Goal: Information Seeking & Learning: Check status

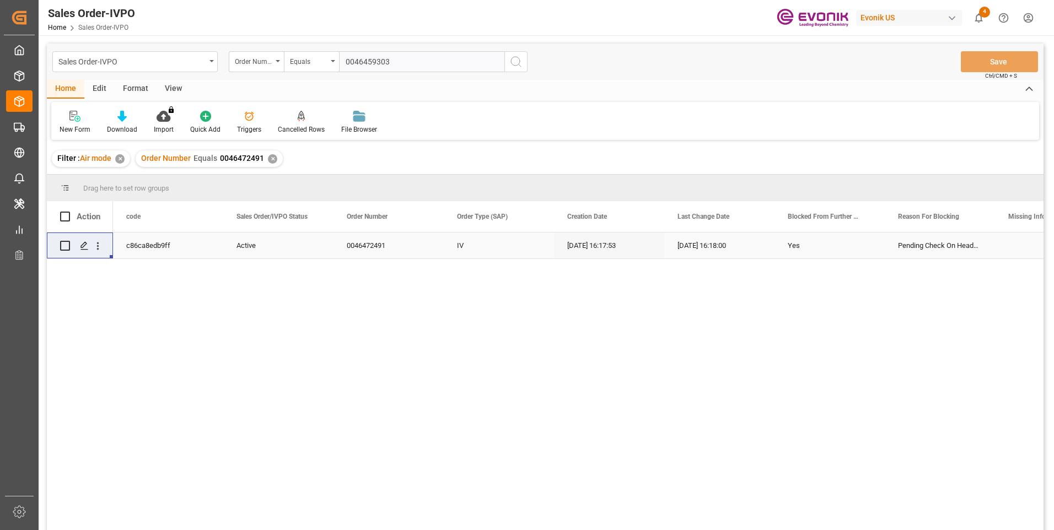
click at [364, 57] on input "0046459303" at bounding box center [421, 61] width 165 height 21
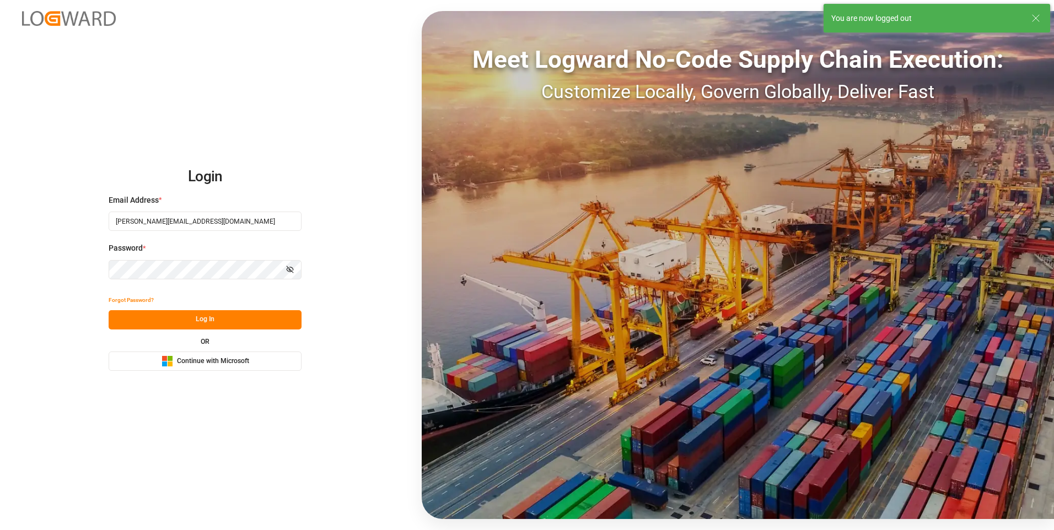
click at [366, 57] on div "Login Email Address * [PERSON_NAME][EMAIL_ADDRESS][DOMAIN_NAME] Password * Show…" at bounding box center [527, 265] width 1054 height 530
click at [209, 319] on button "Log In" at bounding box center [205, 319] width 193 height 19
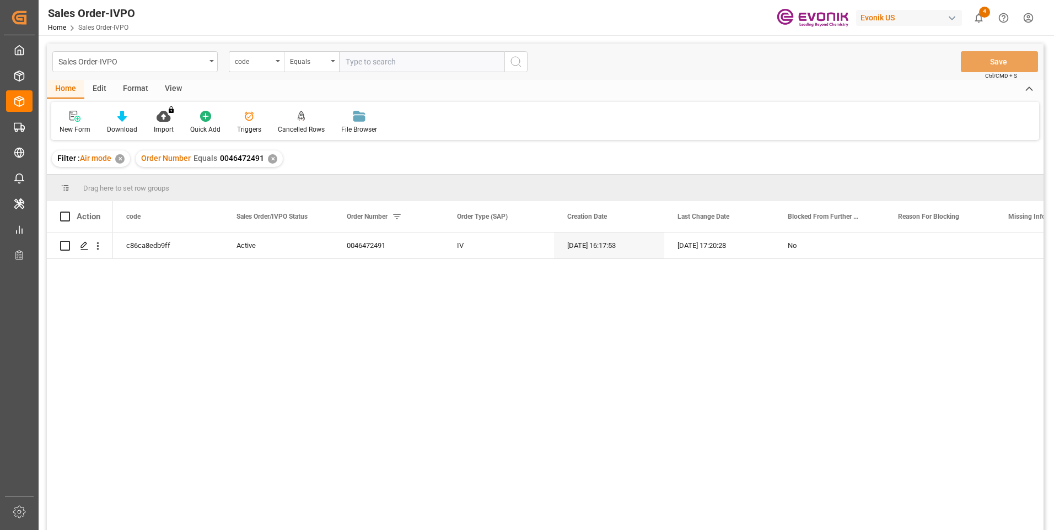
click at [384, 59] on input "text" at bounding box center [421, 61] width 165 height 21
type input "20071185951"
click at [273, 63] on div "code" at bounding box center [256, 61] width 55 height 21
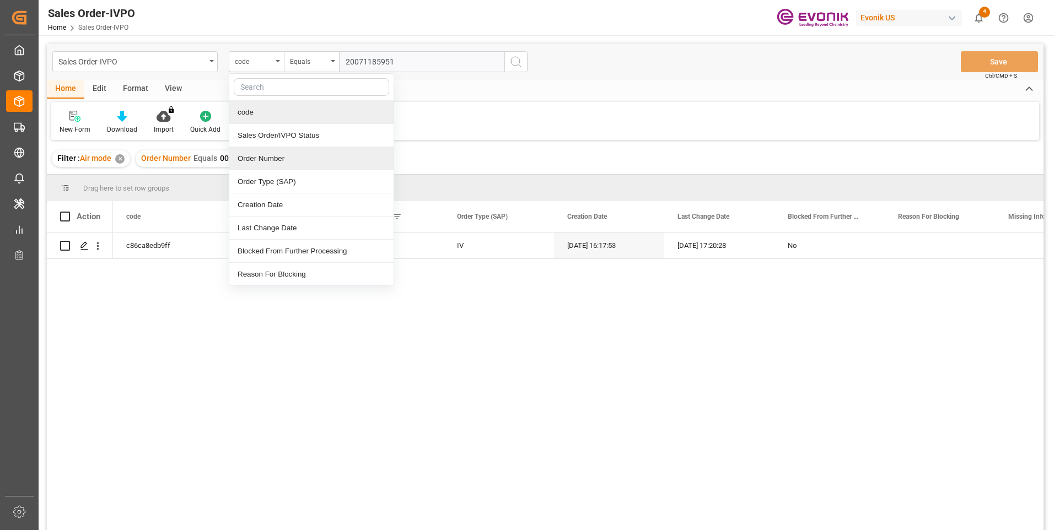
click at [249, 162] on div "Order Number" at bounding box center [311, 158] width 164 height 23
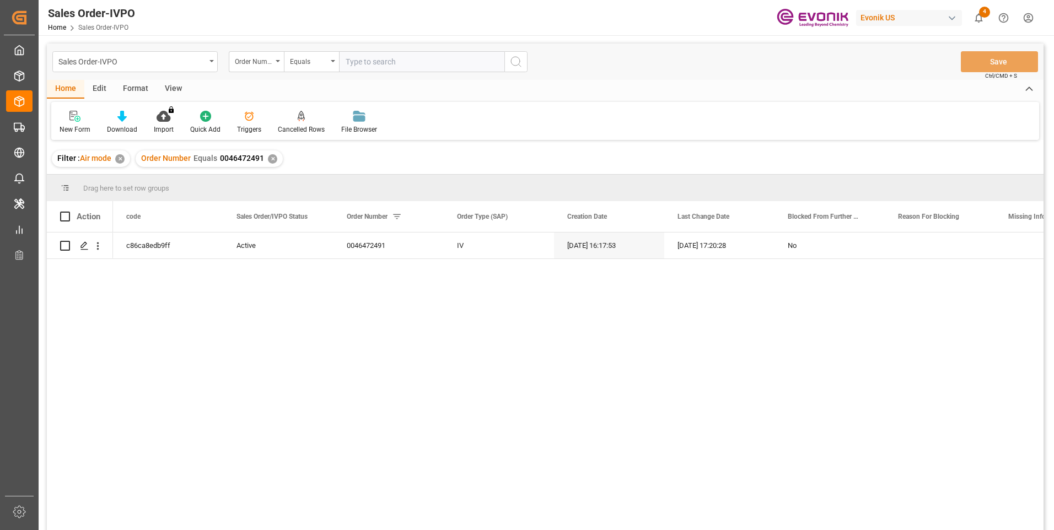
click at [369, 55] on input "text" at bounding box center [421, 61] width 165 height 21
paste input "20071185951"
type input "20071185951"
click at [523, 64] on button "search button" at bounding box center [515, 61] width 23 height 21
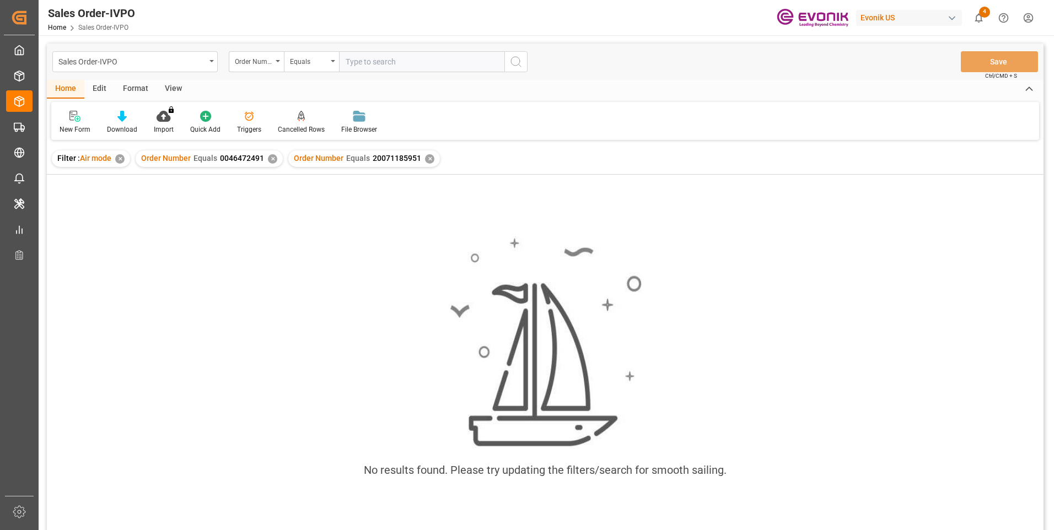
click at [268, 160] on div "✕" at bounding box center [272, 158] width 9 height 9
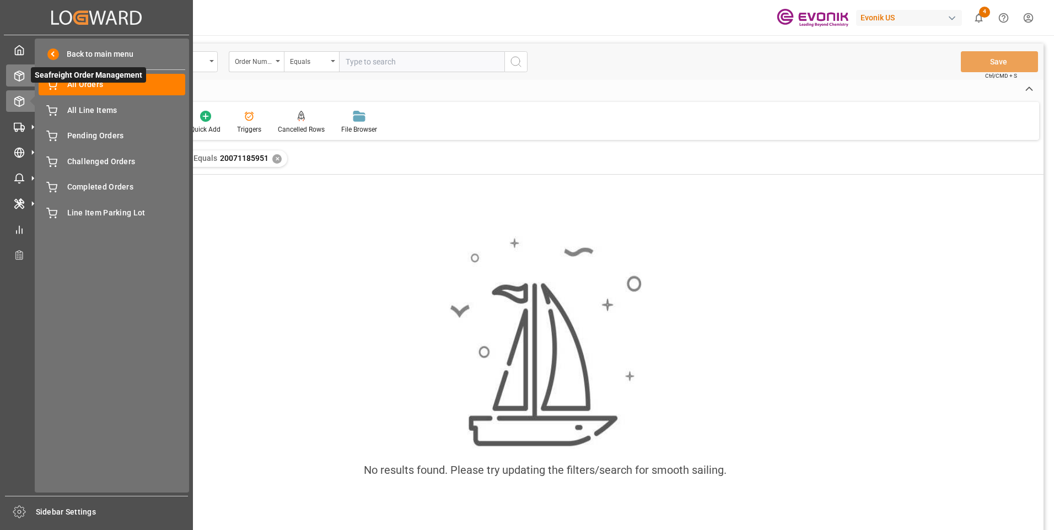
click at [6, 73] on div at bounding box center [15, 76] width 19 height 12
click at [19, 72] on icon at bounding box center [19, 76] width 11 height 11
click at [18, 74] on icon at bounding box center [19, 76] width 11 height 11
drag, startPoint x: 18, startPoint y: 74, endPoint x: 8, endPoint y: 76, distance: 10.6
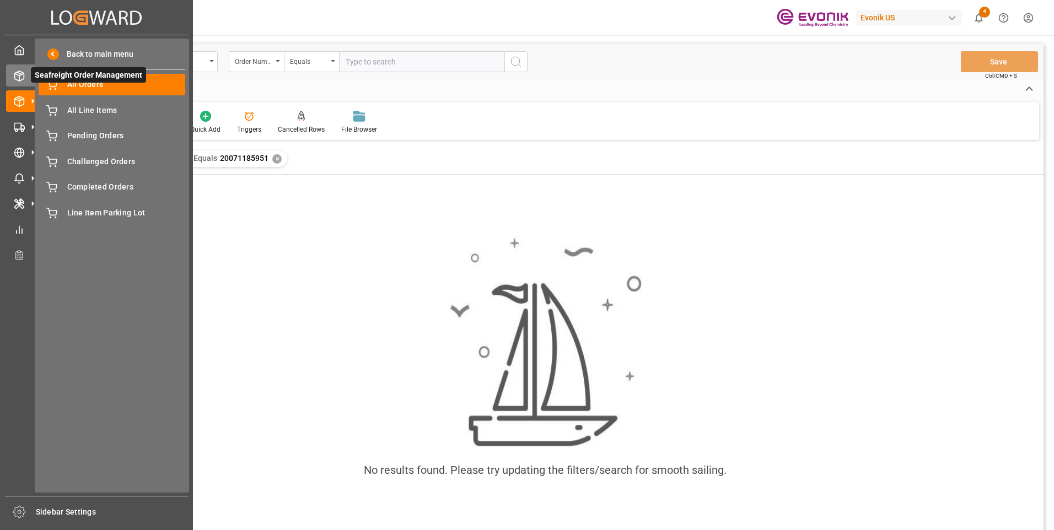
click at [8, 76] on div at bounding box center [15, 76] width 19 height 12
click at [94, 84] on span "All Orders" at bounding box center [126, 85] width 119 height 12
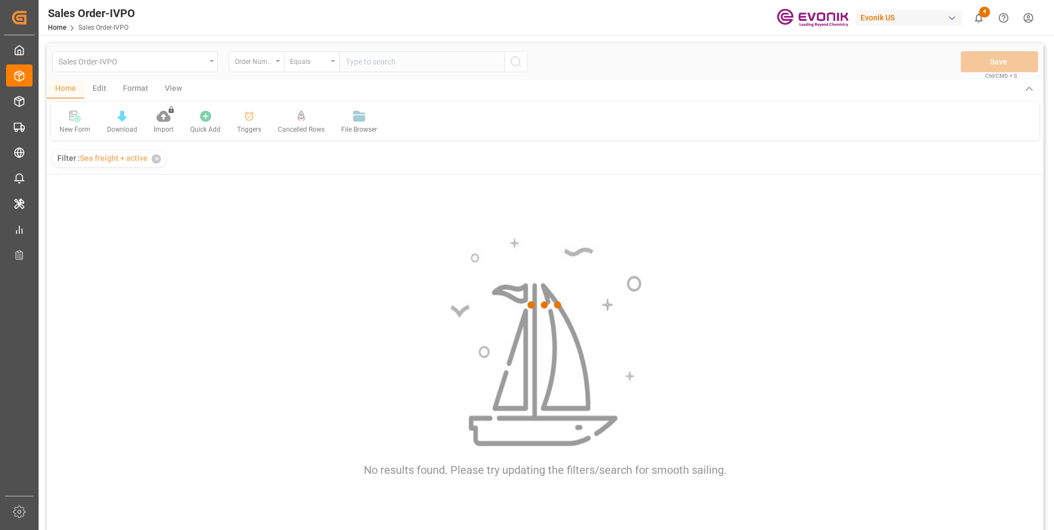
click at [389, 68] on div at bounding box center [545, 306] width 997 height 524
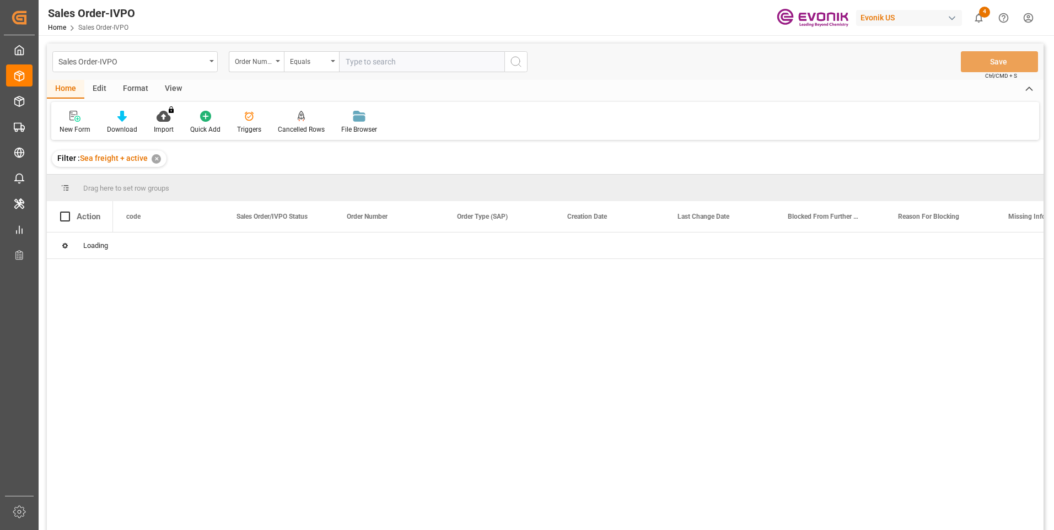
click at [365, 61] on input "text" at bounding box center [421, 61] width 165 height 21
paste input "20071185951"
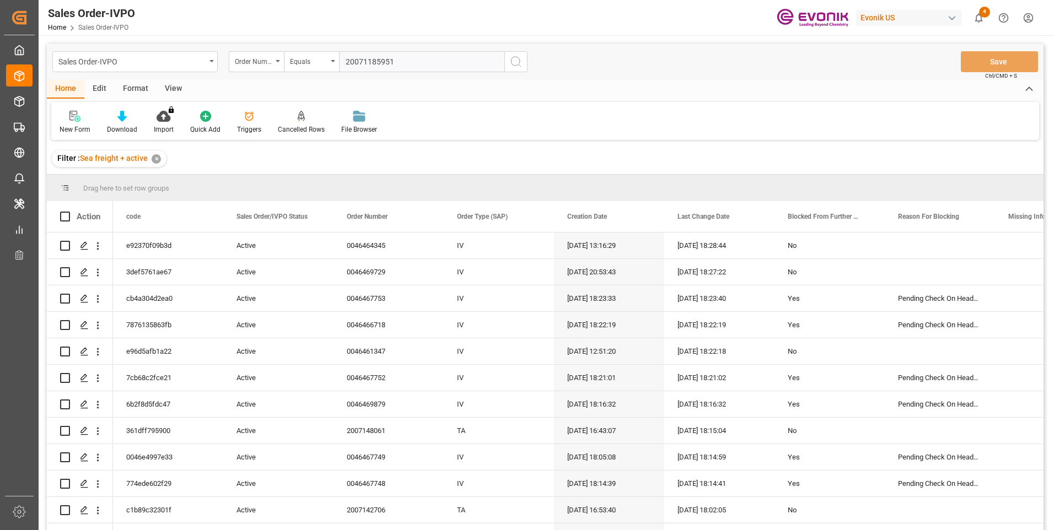
type input "20071185951"
click at [516, 64] on icon "search button" at bounding box center [515, 61] width 13 height 13
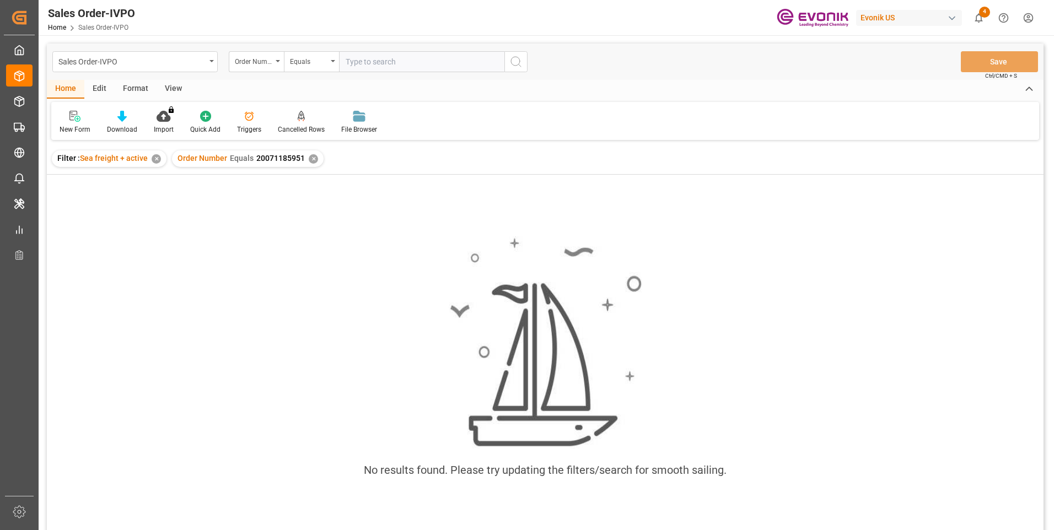
click at [154, 160] on div "✕" at bounding box center [156, 158] width 9 height 9
click at [375, 67] on input "text" at bounding box center [421, 61] width 165 height 21
paste input "2007138857"
type input "2007138857"
click at [513, 64] on icon "search button" at bounding box center [515, 61] width 13 height 13
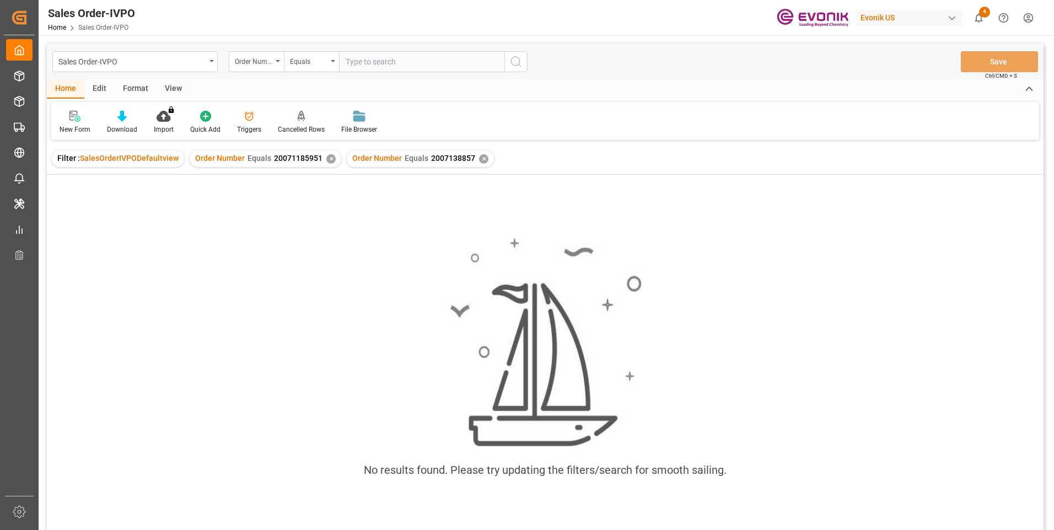
click at [327, 160] on div "✕" at bounding box center [330, 158] width 9 height 9
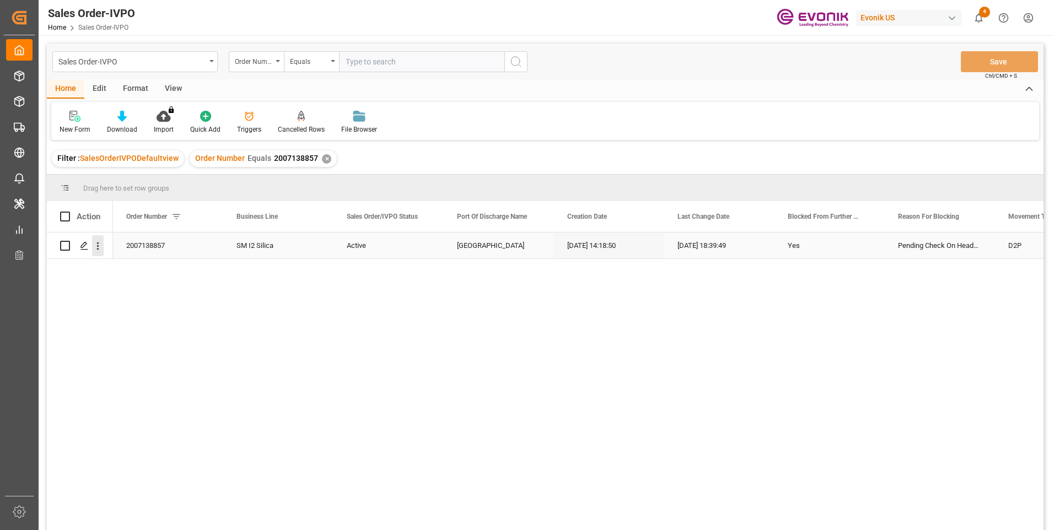
click at [98, 246] on icon "open menu" at bounding box center [98, 247] width 2 height 8
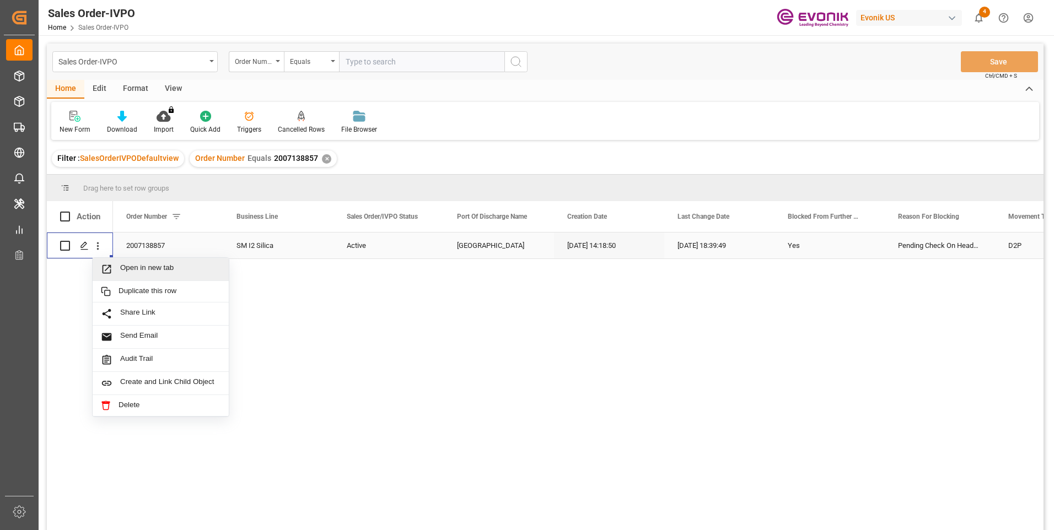
click at [117, 273] on span "Press SPACE to select this row." at bounding box center [110, 269] width 19 height 12
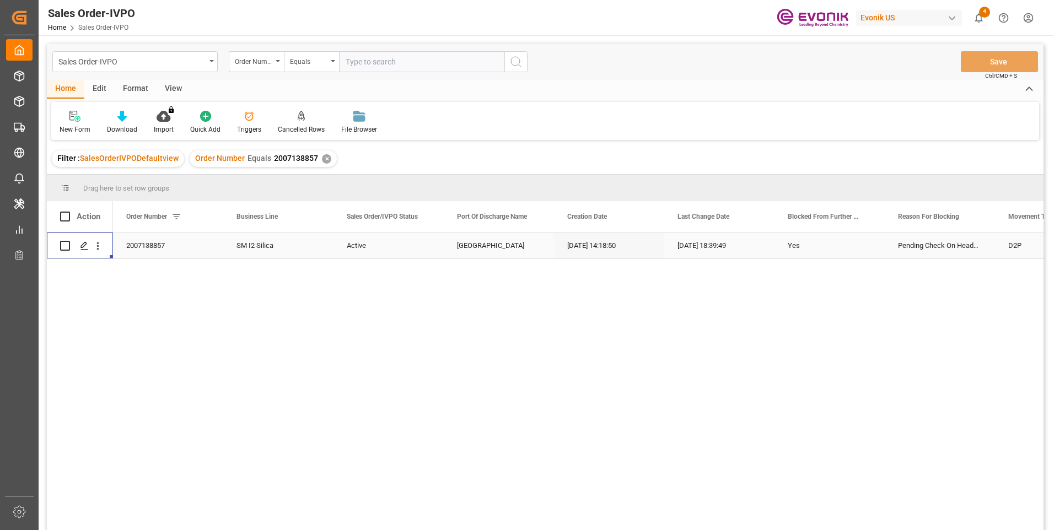
click at [365, 63] on input "text" at bounding box center [421, 61] width 165 height 21
paste input "2007166100"
type input "2007166100"
click at [523, 60] on button "search button" at bounding box center [515, 61] width 23 height 21
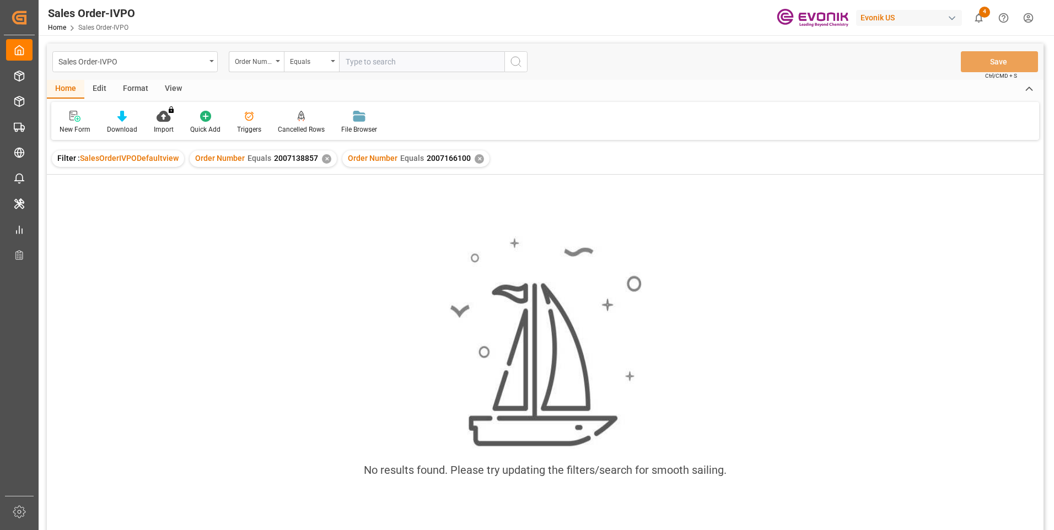
click at [322, 158] on div "✕" at bounding box center [326, 158] width 9 height 9
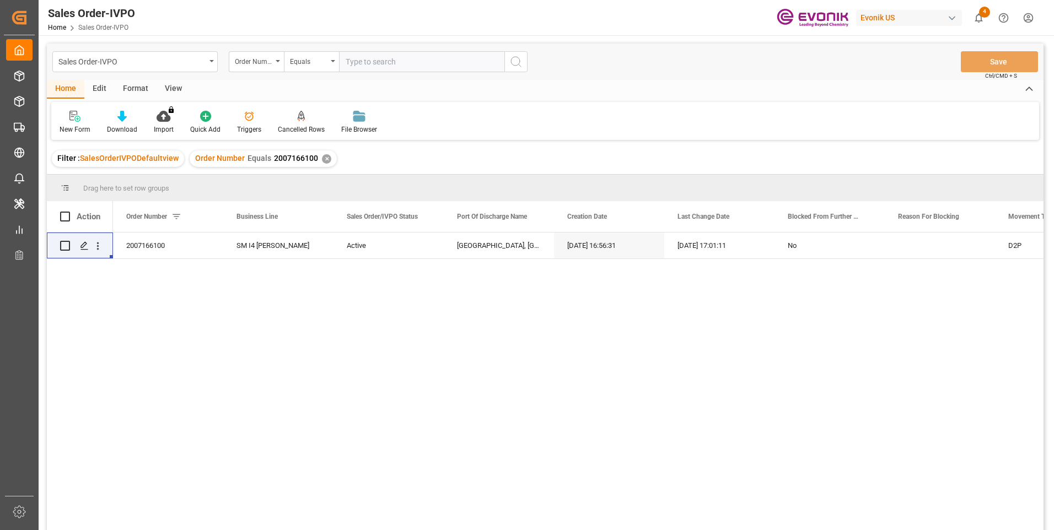
click at [397, 64] on input "text" at bounding box center [421, 61] width 165 height 21
paste input "2007166100"
type input "2007166100"
click at [322, 159] on div "✕" at bounding box center [326, 158] width 9 height 9
click at [98, 246] on icon "open menu" at bounding box center [98, 247] width 2 height 8
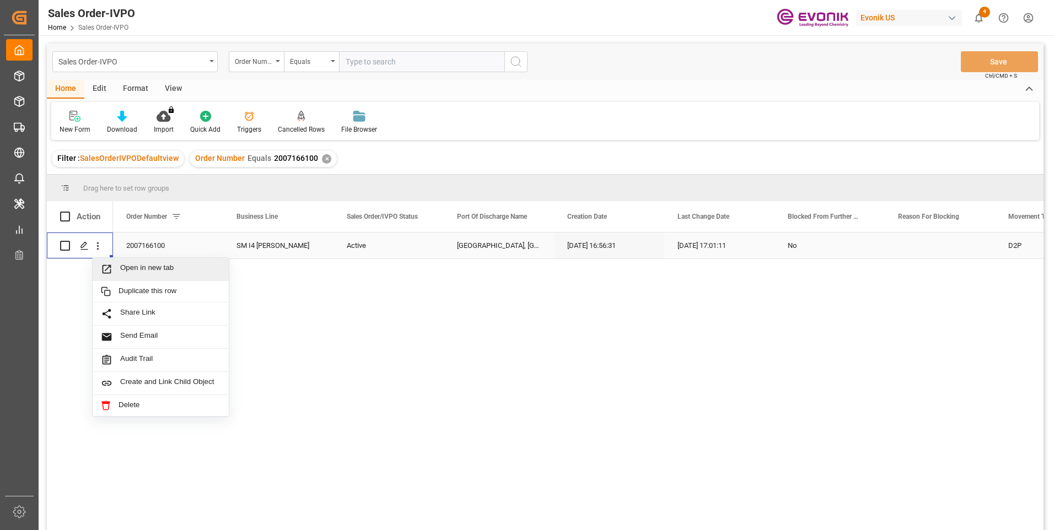
click at [147, 269] on span "Open in new tab" at bounding box center [170, 269] width 100 height 12
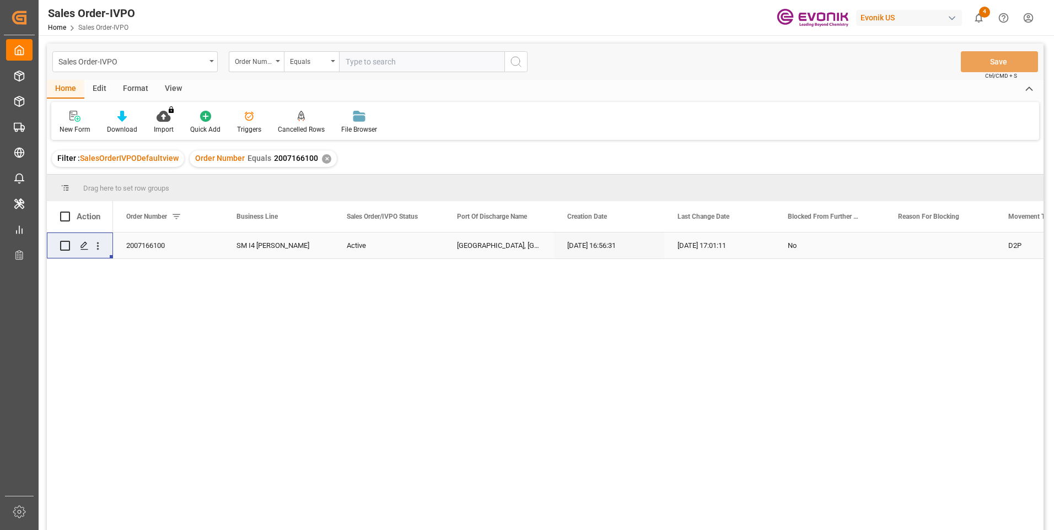
click at [360, 61] on input "text" at bounding box center [421, 61] width 165 height 21
paste input "0046465058"
type input "0046465058"
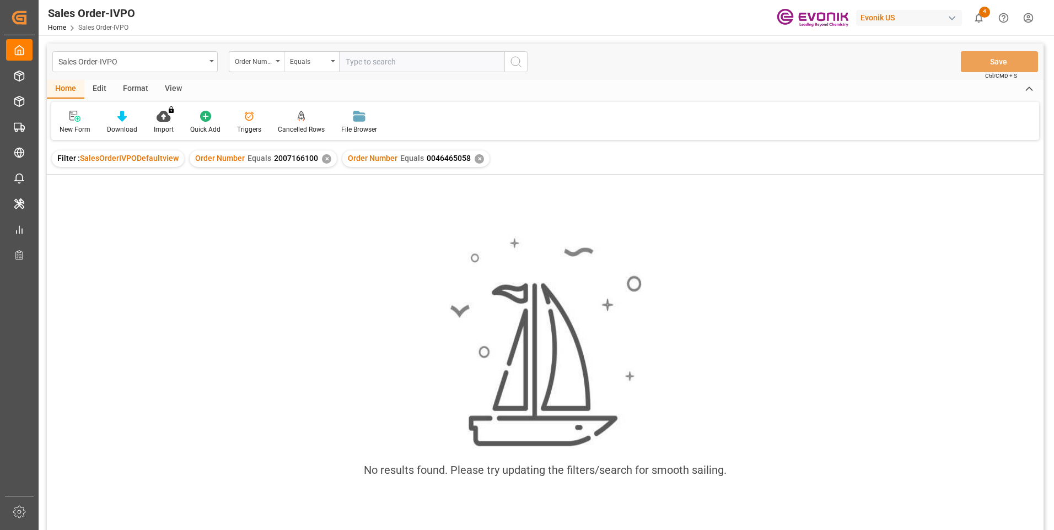
click at [322, 158] on div "✕" at bounding box center [326, 158] width 9 height 9
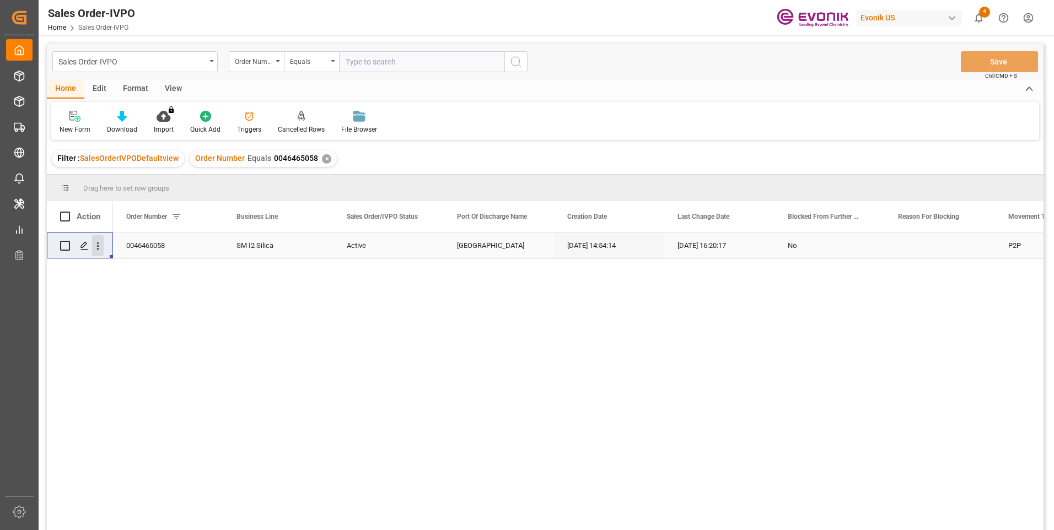
click at [99, 247] on icon "open menu" at bounding box center [98, 246] width 12 height 12
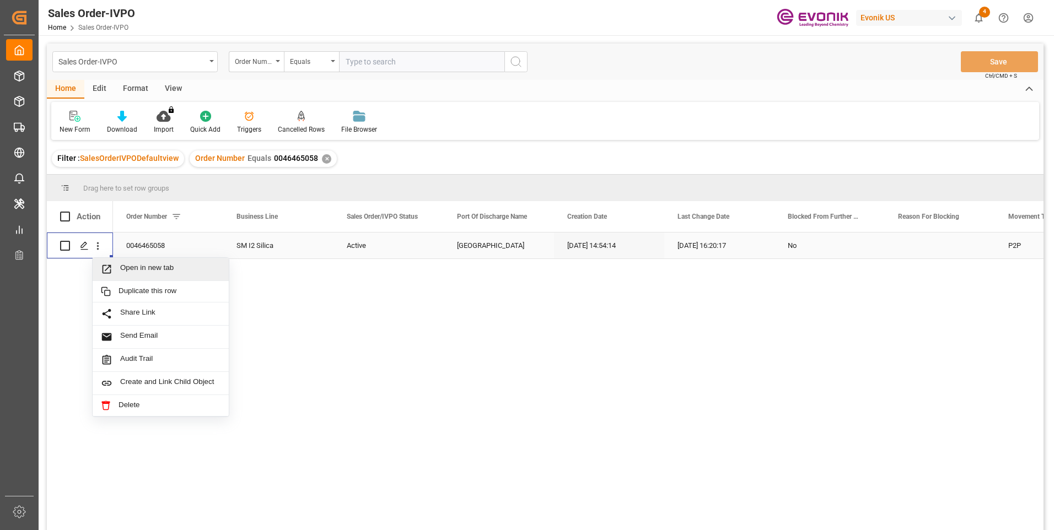
click at [169, 269] on span "Open in new tab" at bounding box center [170, 269] width 100 height 12
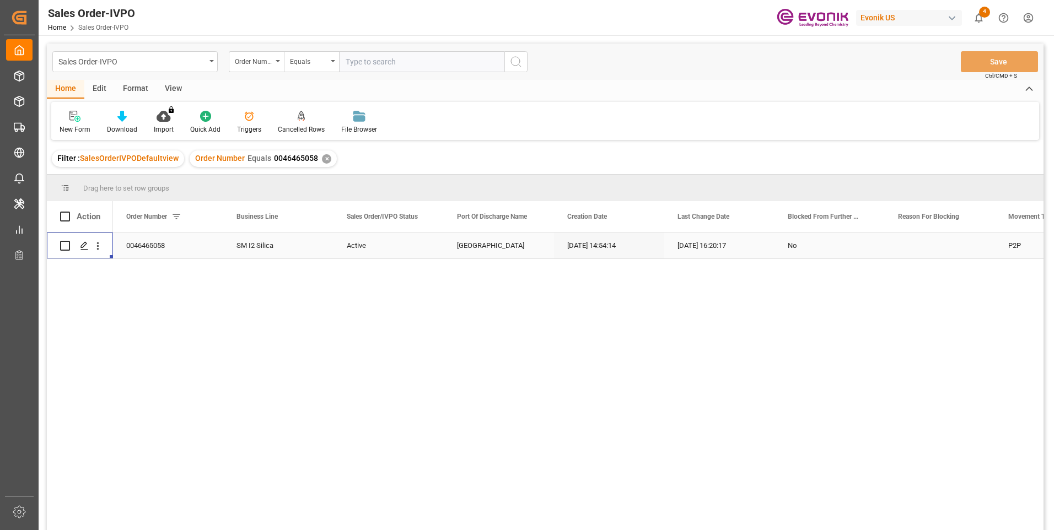
click at [364, 62] on input "text" at bounding box center [421, 61] width 165 height 21
paste input "2007110188"
type input "2007110188"
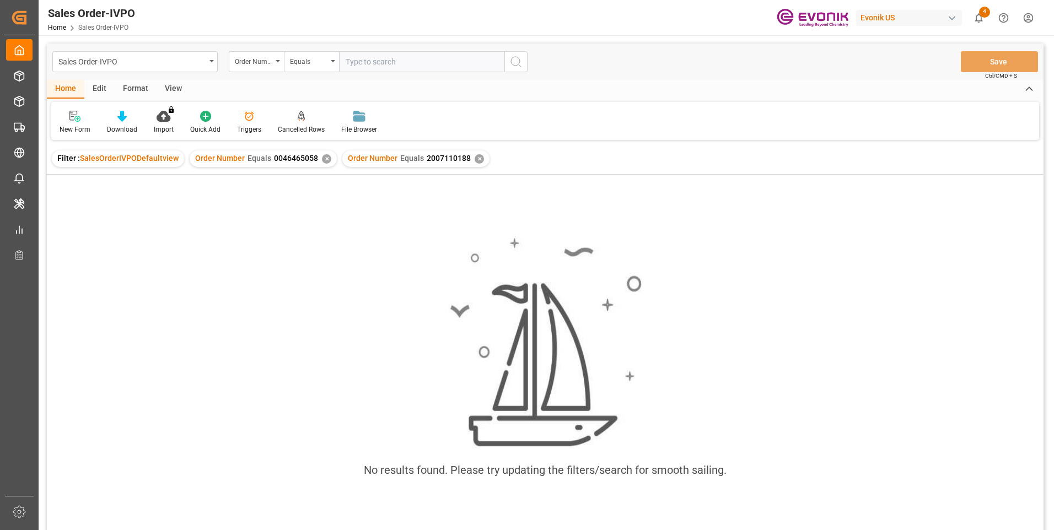
click at [326, 161] on div "✕" at bounding box center [326, 158] width 9 height 9
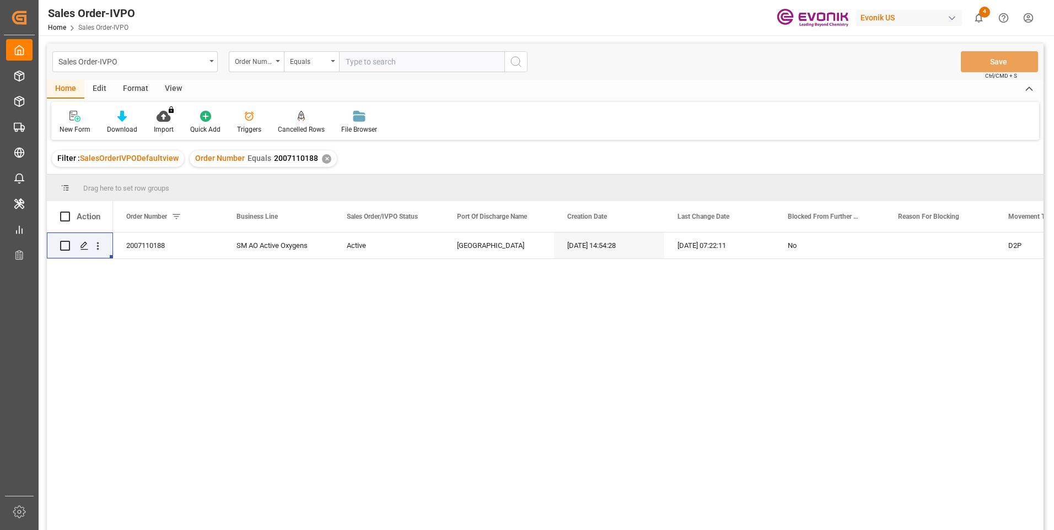
click at [397, 60] on input "text" at bounding box center [421, 61] width 165 height 21
click at [401, 63] on input "text" at bounding box center [421, 61] width 165 height 21
click at [372, 62] on input "text" at bounding box center [421, 61] width 165 height 21
paste input "46466718"
type input "0046466718"
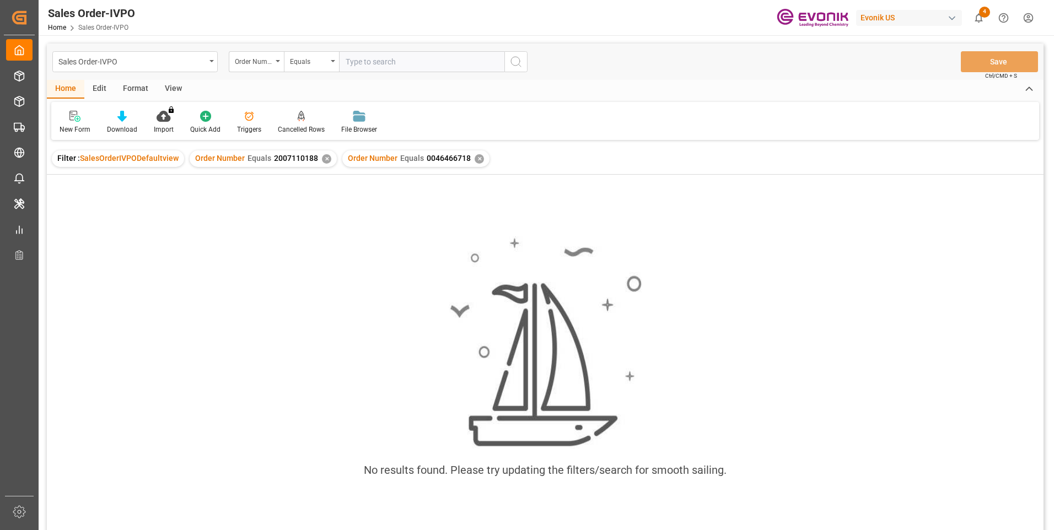
click at [324, 157] on div "✕" at bounding box center [326, 158] width 9 height 9
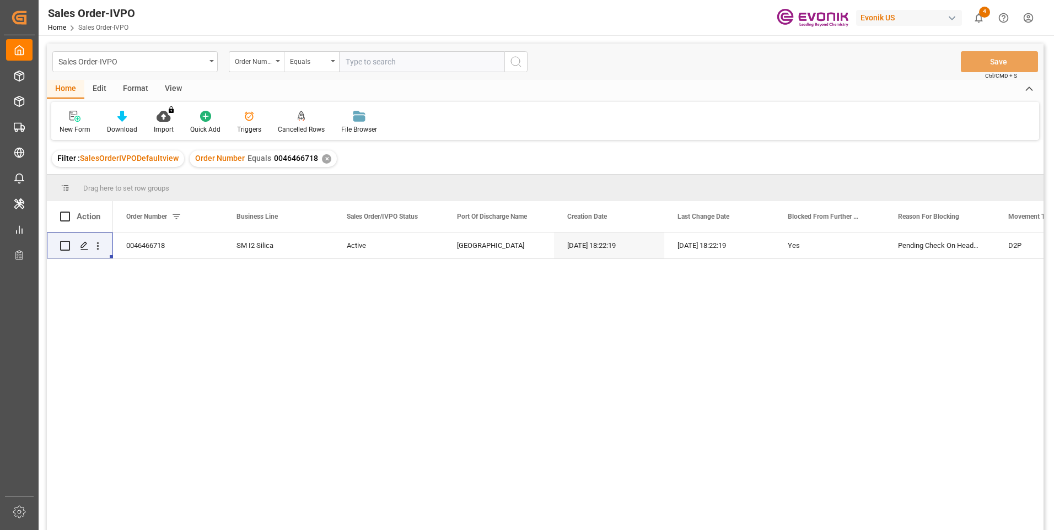
click at [442, 321] on div "0046466718 SM I2 Silica Active Antwerp 09-10-2025 18:22:19 09-10-2025 18:22:19 …" at bounding box center [578, 385] width 930 height 305
click at [101, 246] on icon "open menu" at bounding box center [98, 246] width 12 height 12
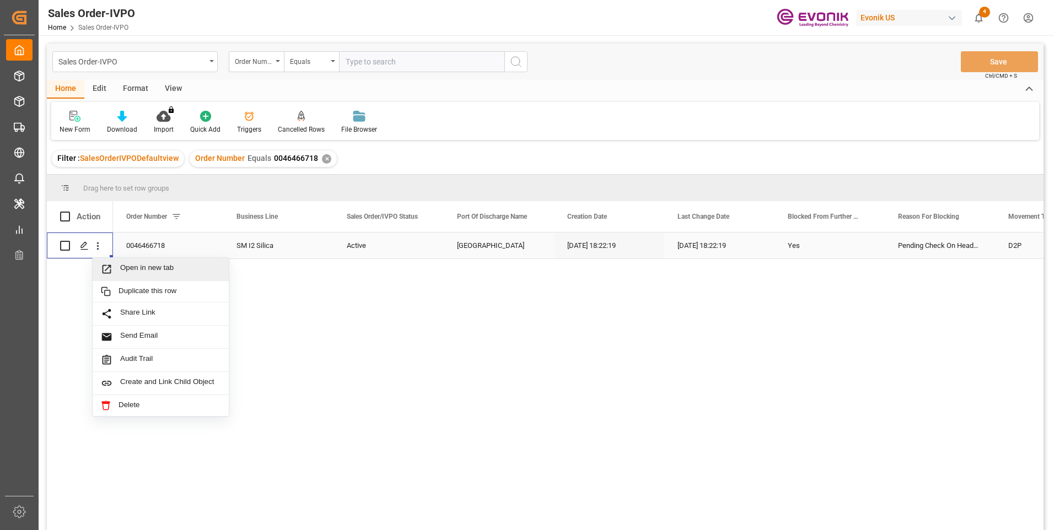
click at [145, 270] on span "Open in new tab" at bounding box center [170, 269] width 100 height 12
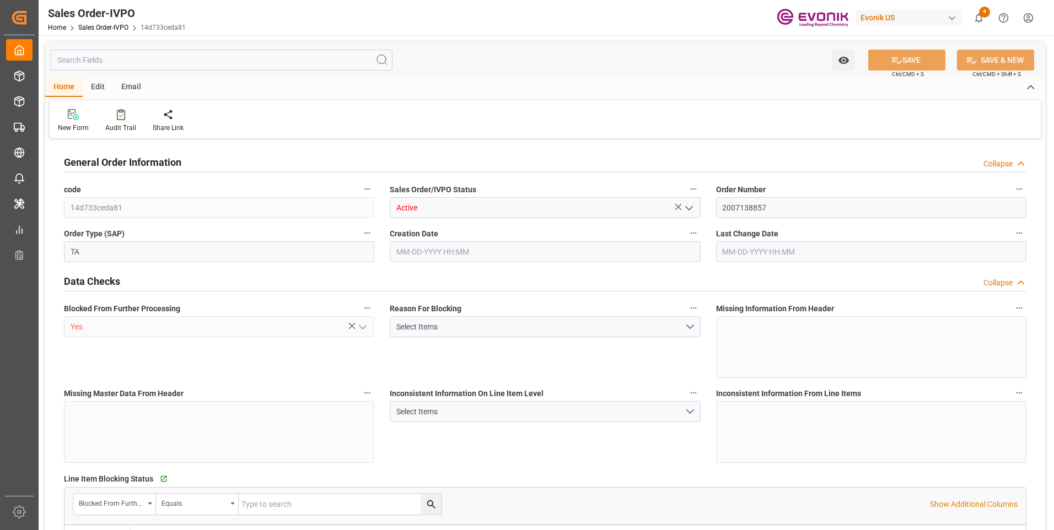
type input "BEANR"
type input "0"
type input "1"
type input "10340.8"
type input "60.3894"
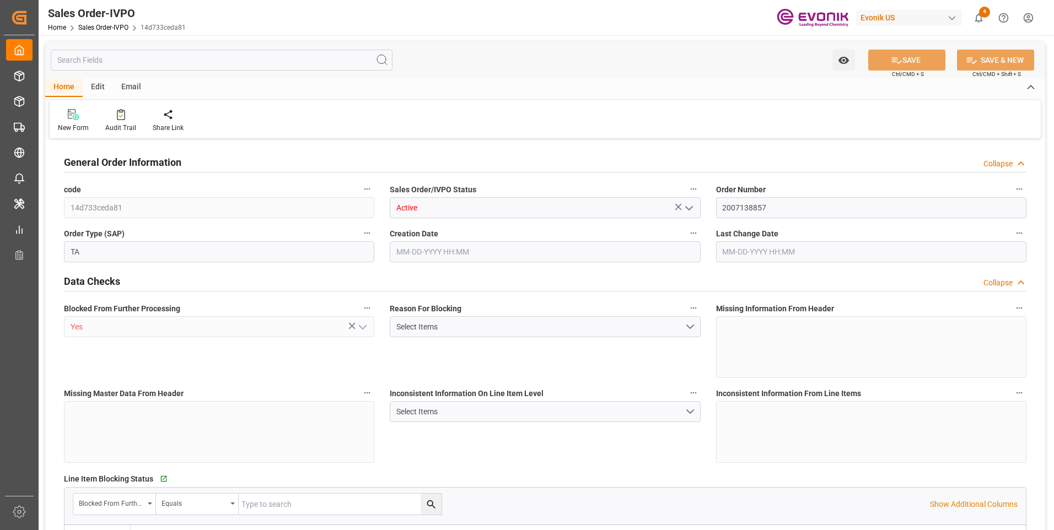
type input "0"
type input "08-13-2025 14:18"
type input "09-10-2025 18:39"
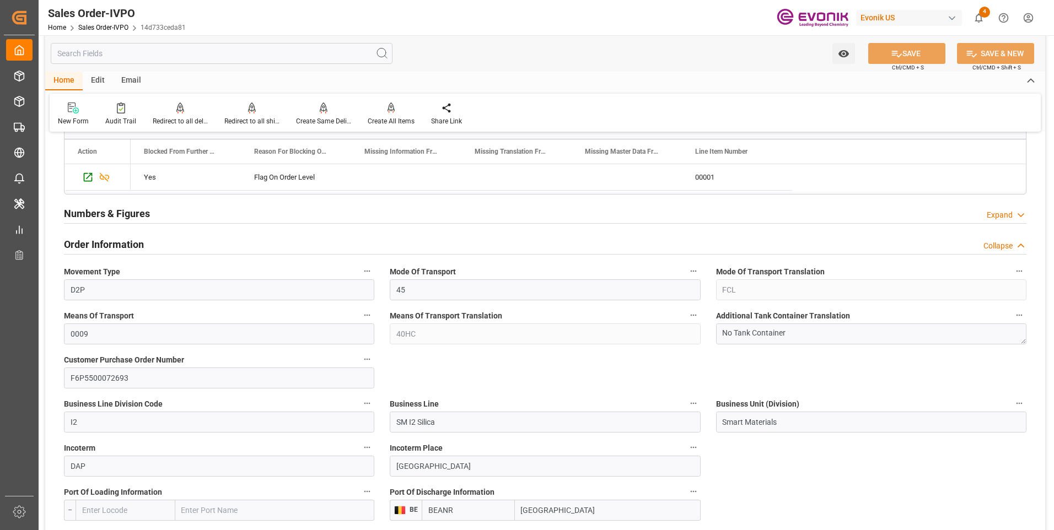
scroll to position [331, 0]
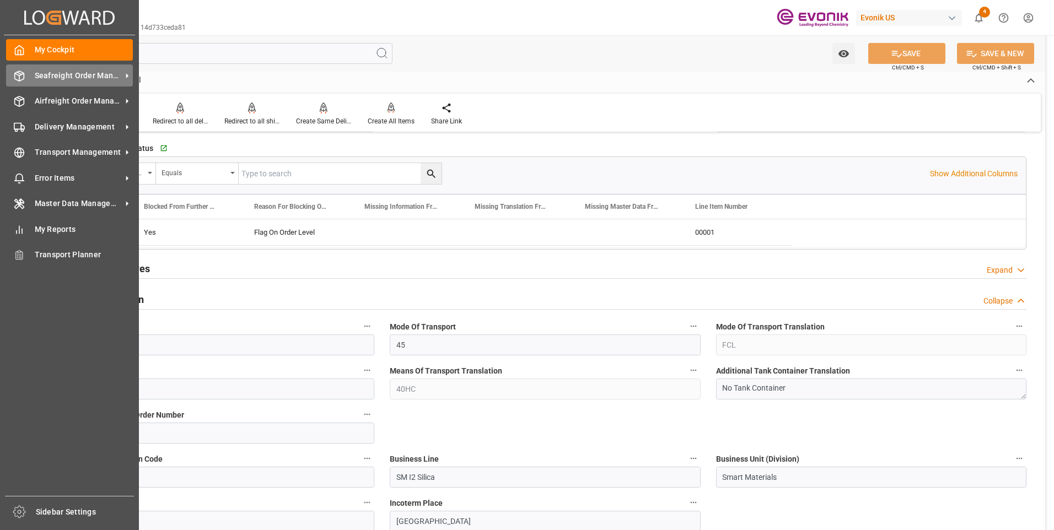
click at [9, 82] on div "Seafreight Order Management Seafreight Order Management" at bounding box center [69, 74] width 127 height 21
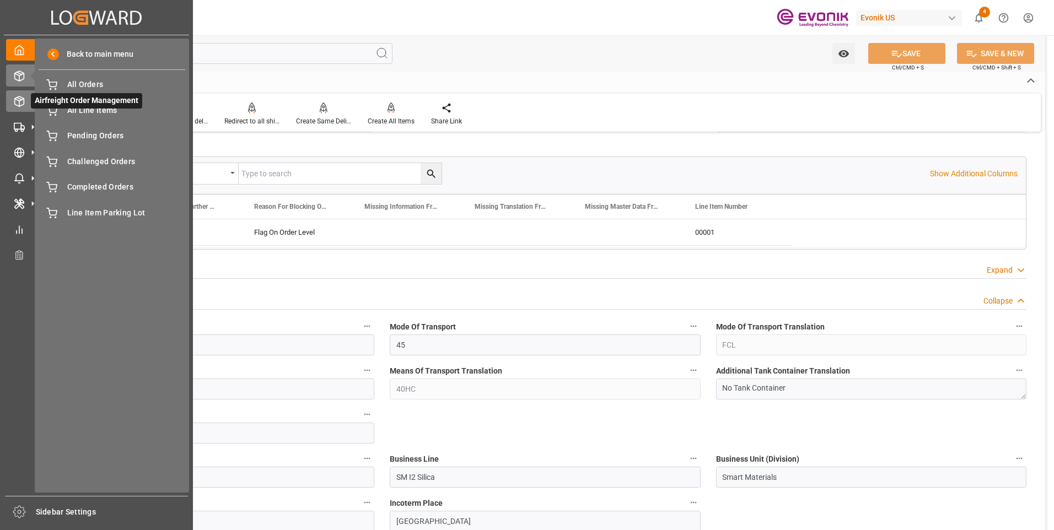
click at [20, 103] on icon at bounding box center [19, 101] width 11 height 11
click at [24, 106] on icon at bounding box center [32, 101] width 23 height 23
click at [88, 89] on span "All Orders" at bounding box center [126, 85] width 119 height 12
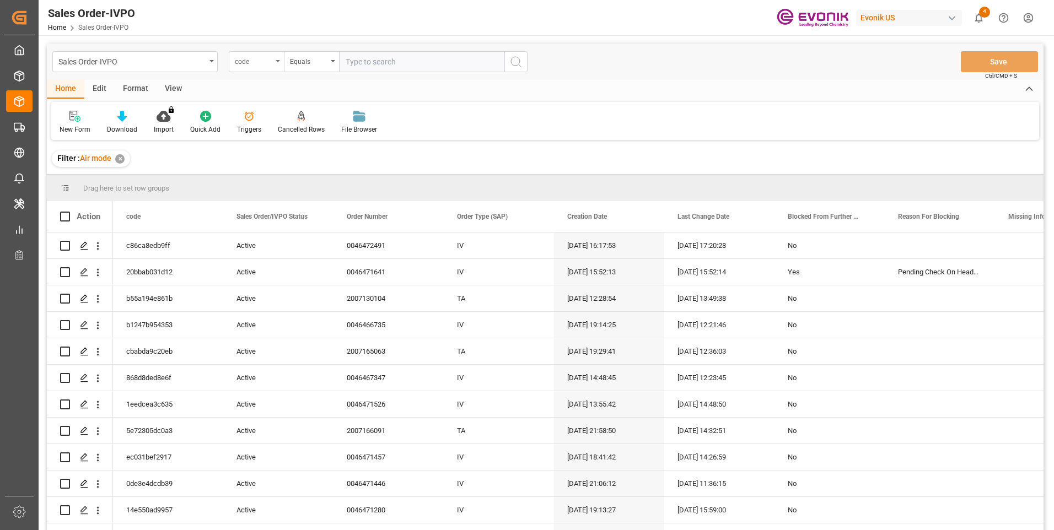
click at [270, 61] on div "code" at bounding box center [253, 60] width 37 height 13
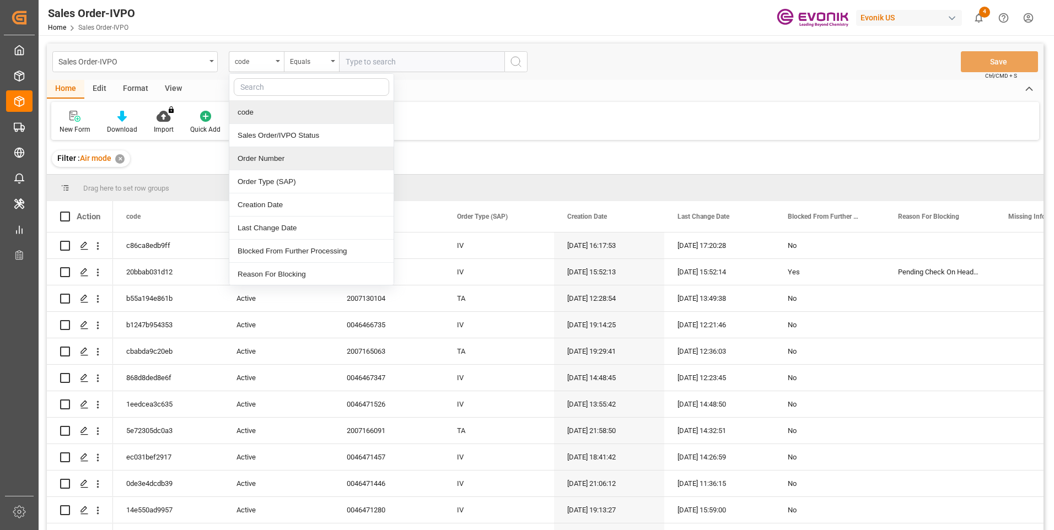
click at [266, 153] on div "Order Number" at bounding box center [311, 158] width 164 height 23
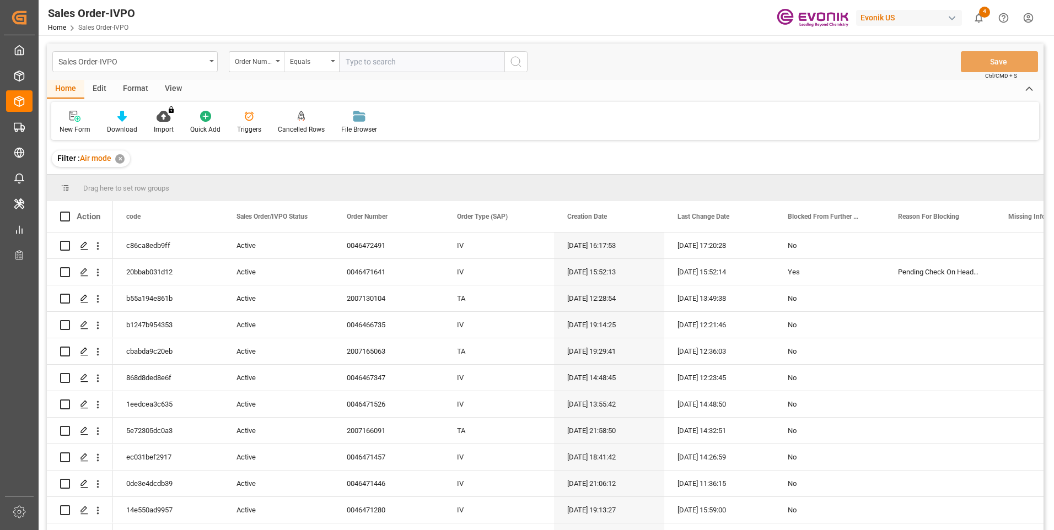
click at [368, 60] on input "text" at bounding box center [421, 61] width 165 height 21
paste input "46471641"
type input "0046471641"
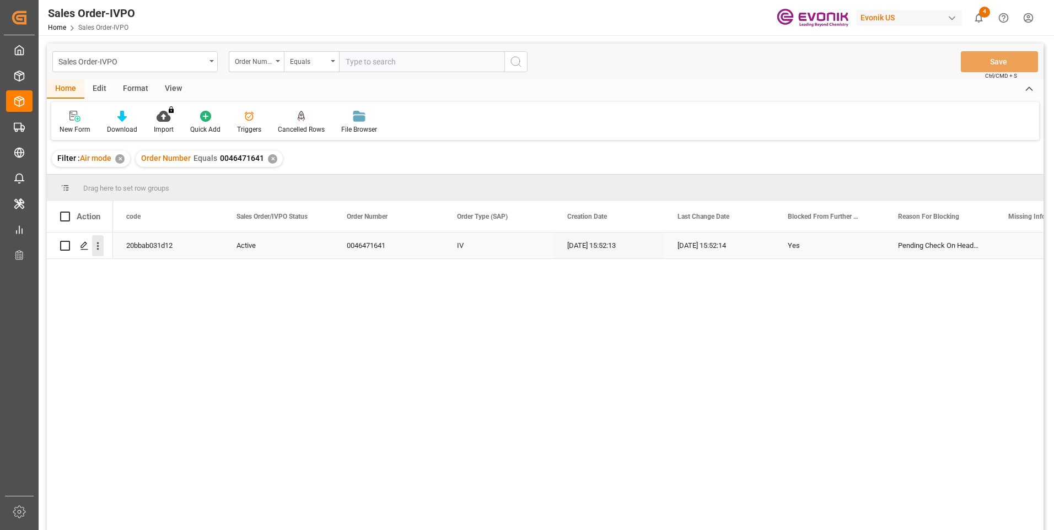
click at [100, 251] on icon "open menu" at bounding box center [98, 246] width 12 height 12
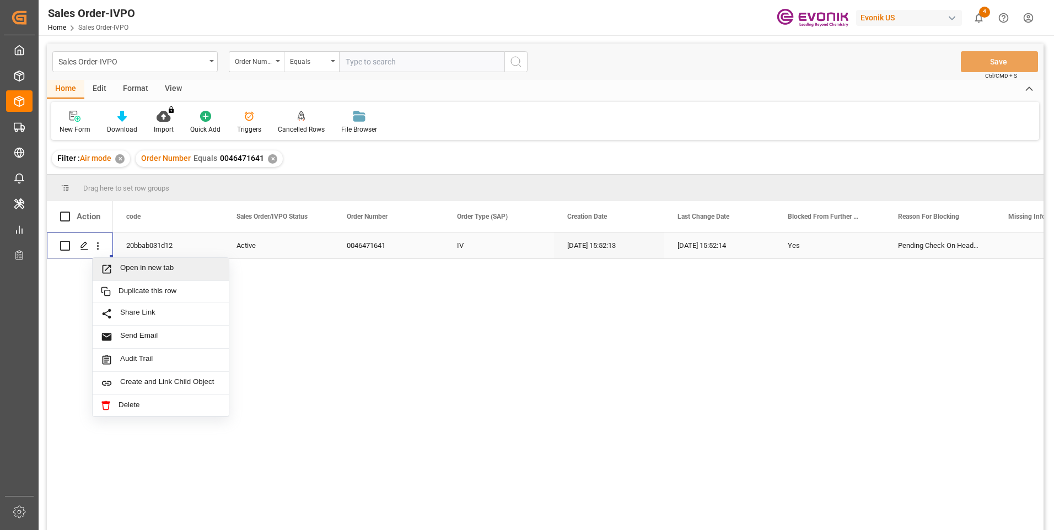
click at [144, 269] on span "Open in new tab" at bounding box center [170, 269] width 100 height 12
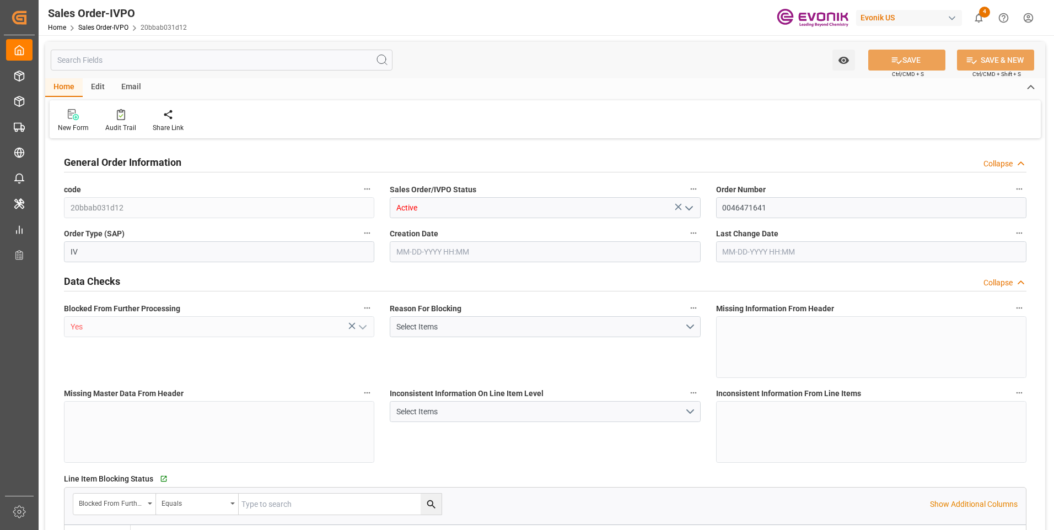
type input "INBOM"
type input "2231"
type input "1"
type input "480"
type input "09-10-2025 15:52"
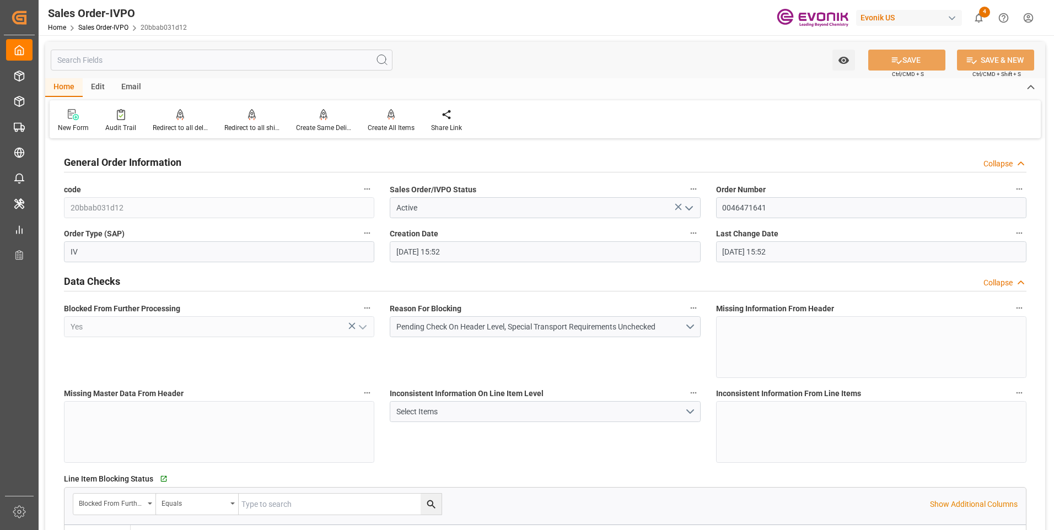
type input "09-10-2025 15:52"
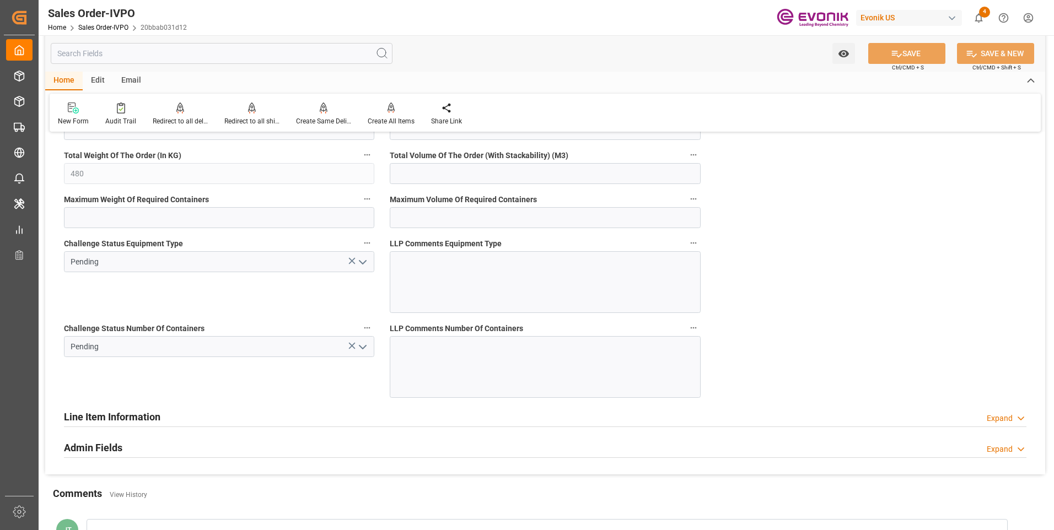
scroll to position [2150, 0]
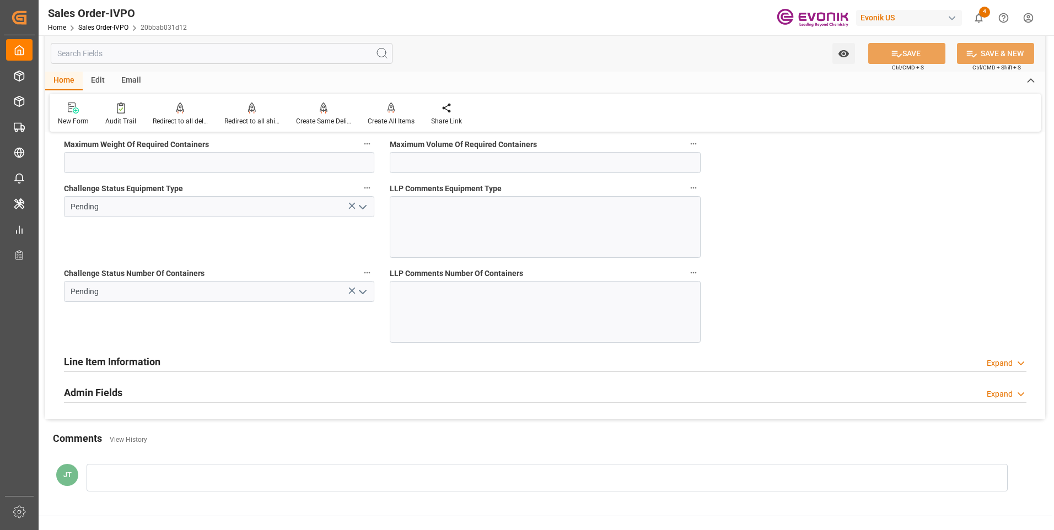
click at [367, 294] on icon "open menu" at bounding box center [362, 292] width 13 height 13
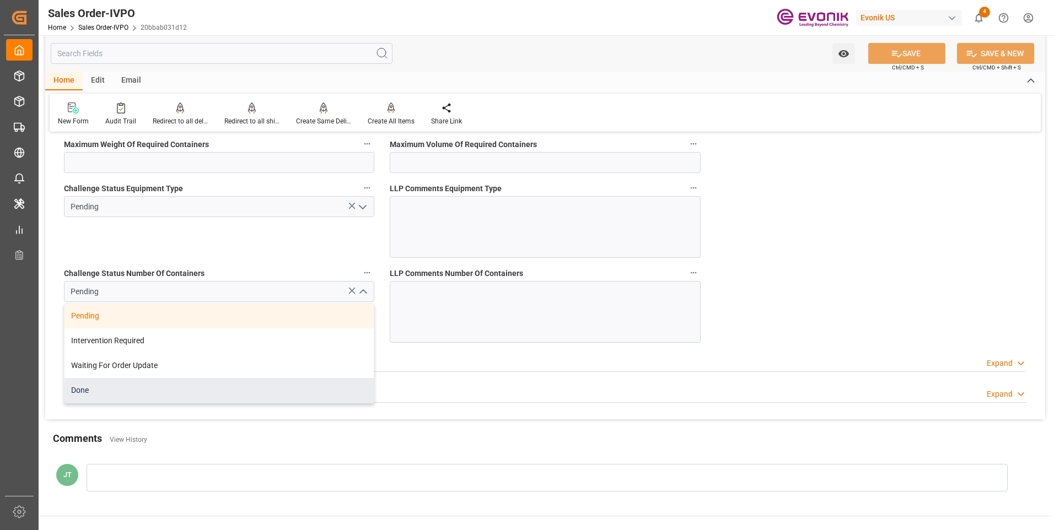
click at [194, 402] on div "Done" at bounding box center [218, 390] width 309 height 25
type input "Done"
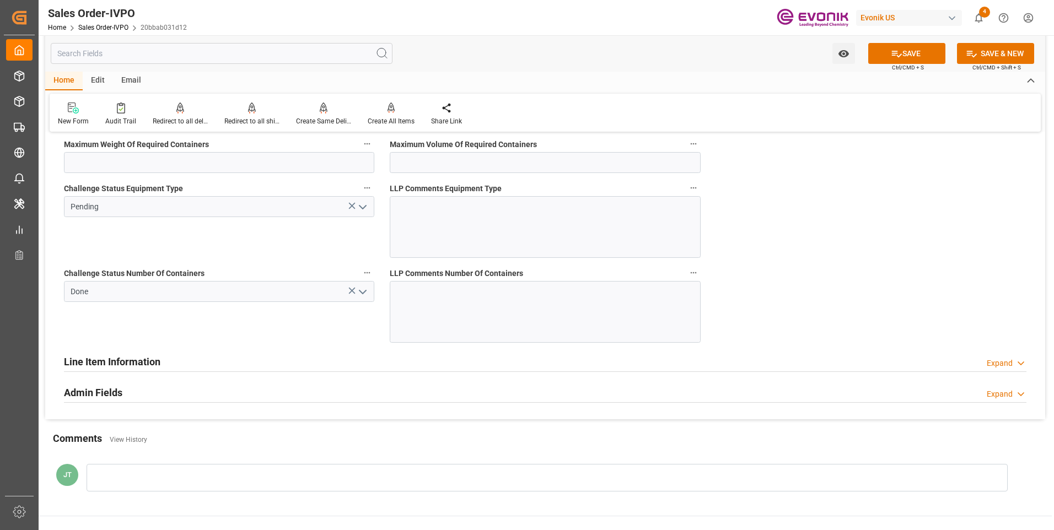
click at [364, 209] on icon "open menu" at bounding box center [362, 207] width 13 height 13
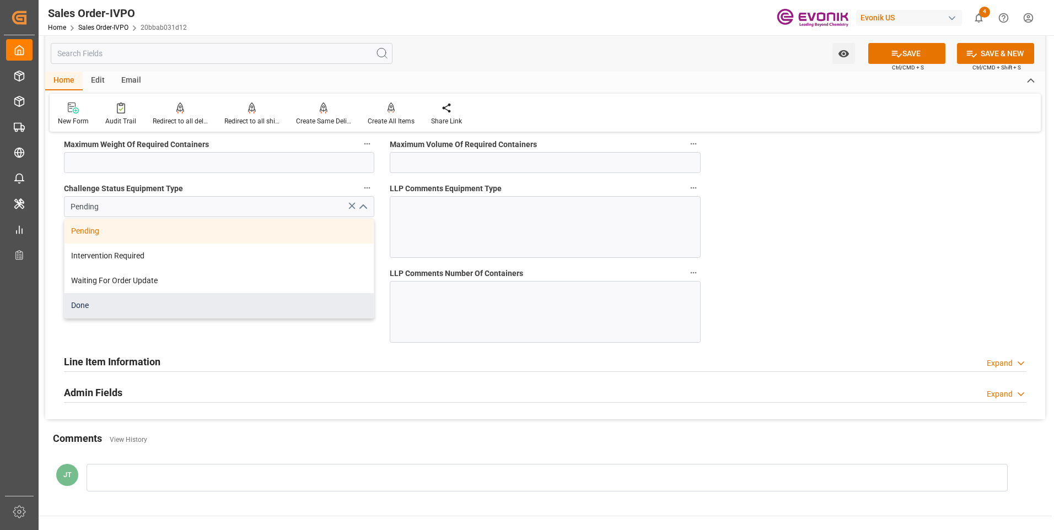
click at [163, 313] on div "Done" at bounding box center [218, 305] width 309 height 25
type input "Done"
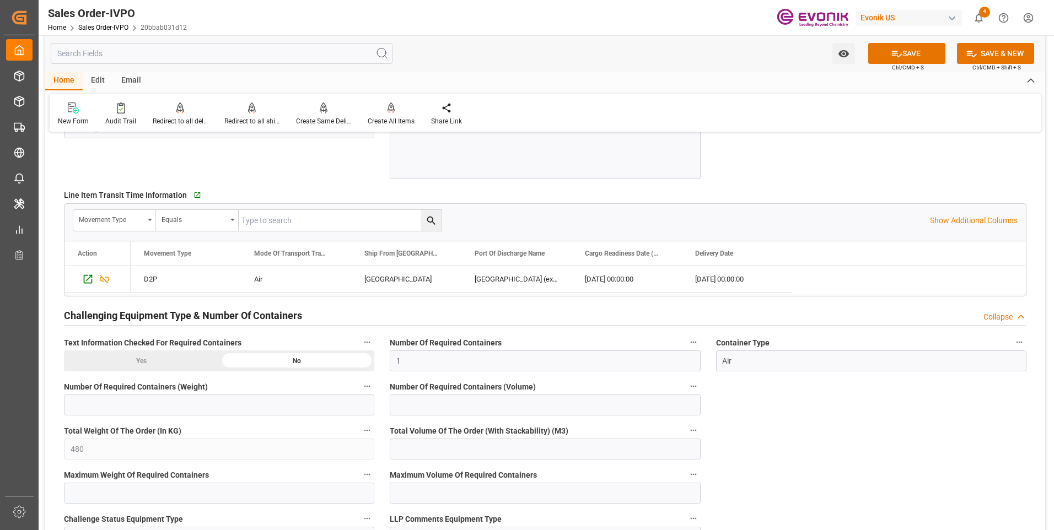
scroll to position [1709, 0]
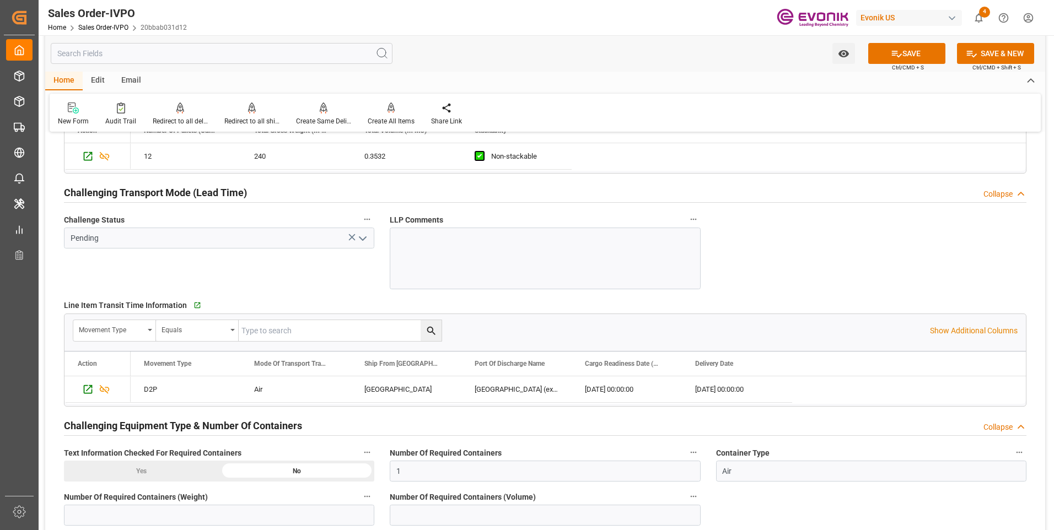
click at [359, 237] on polyline "open menu" at bounding box center [362, 238] width 7 height 3
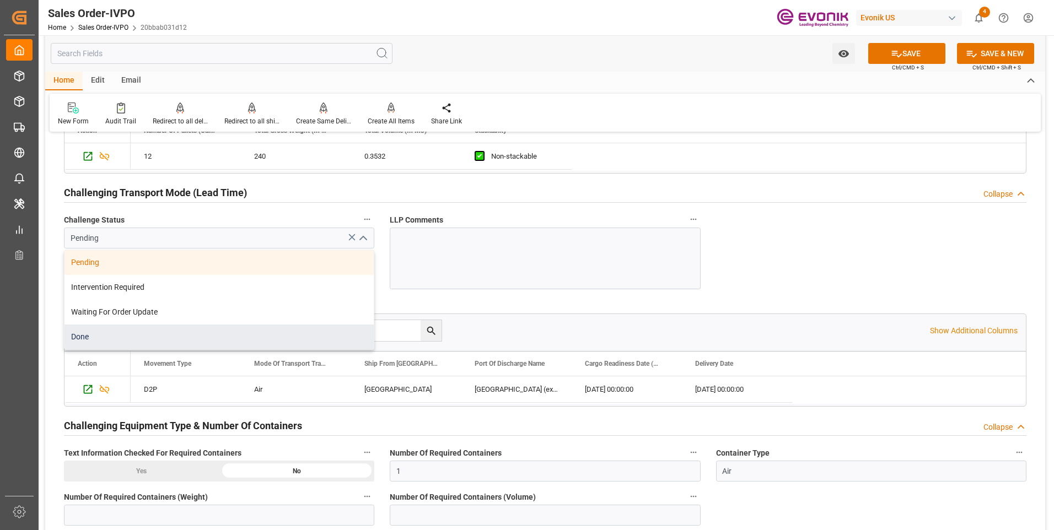
click at [111, 330] on div "Done" at bounding box center [218, 337] width 309 height 25
type input "Done"
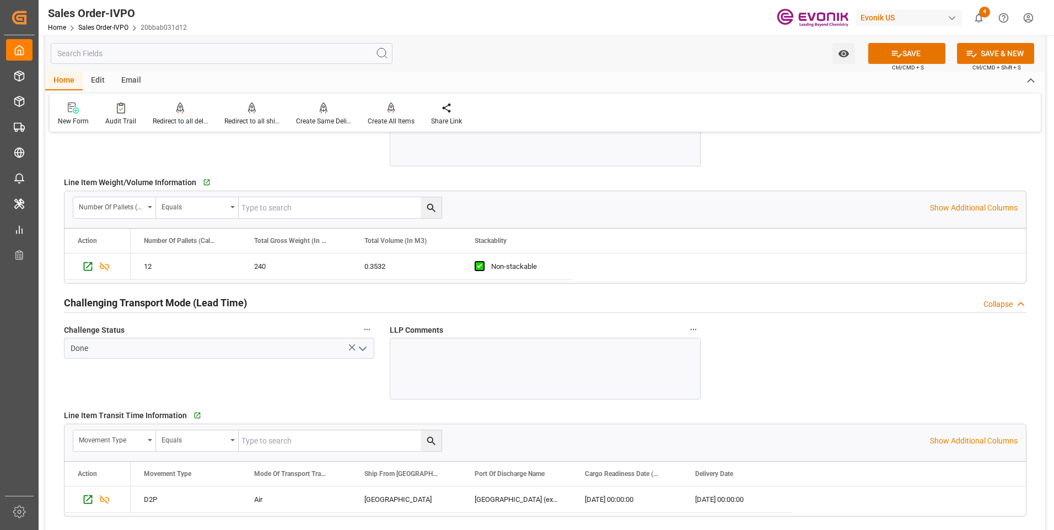
scroll to position [1488, 0]
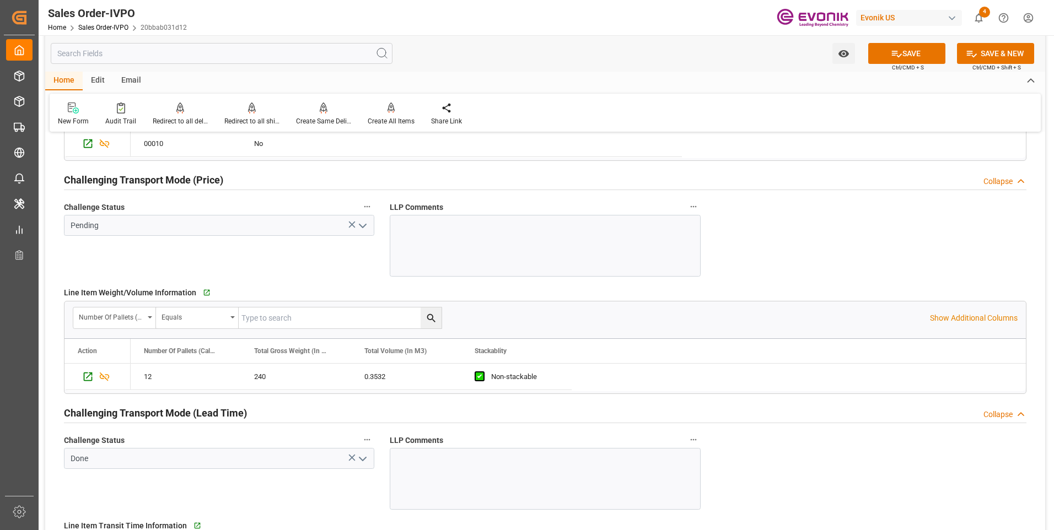
click at [364, 225] on polyline "open menu" at bounding box center [362, 225] width 7 height 3
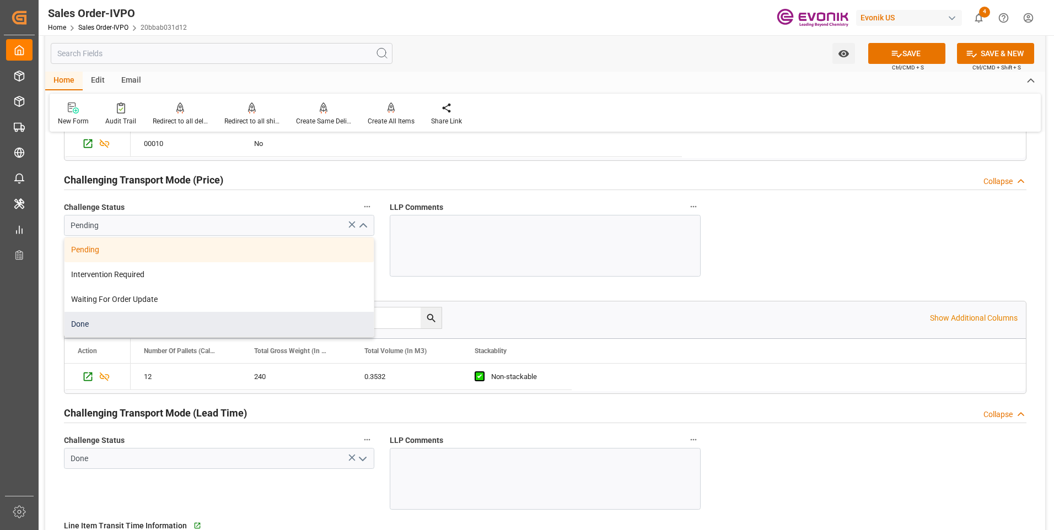
click at [123, 324] on div "Done" at bounding box center [218, 324] width 309 height 25
type input "Done"
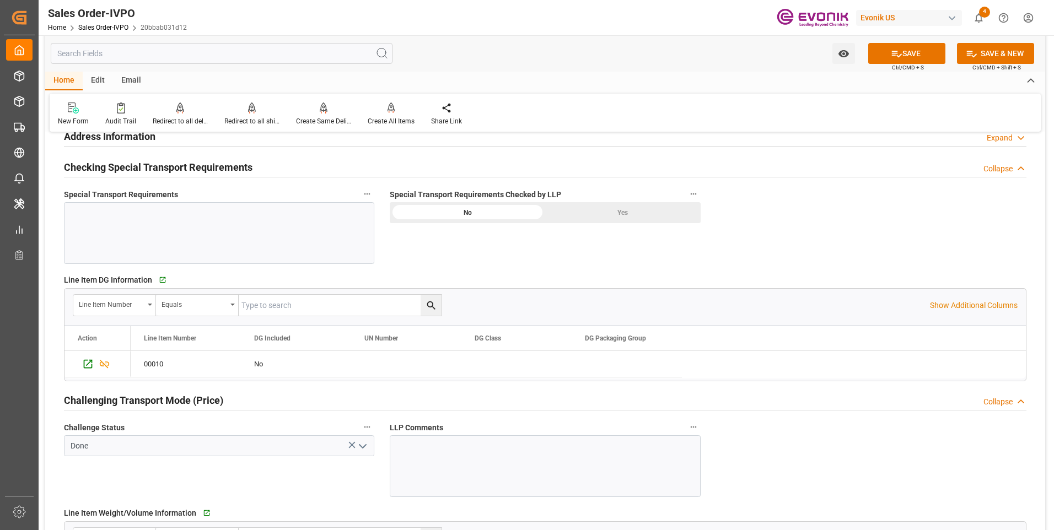
scroll to position [1158, 0]
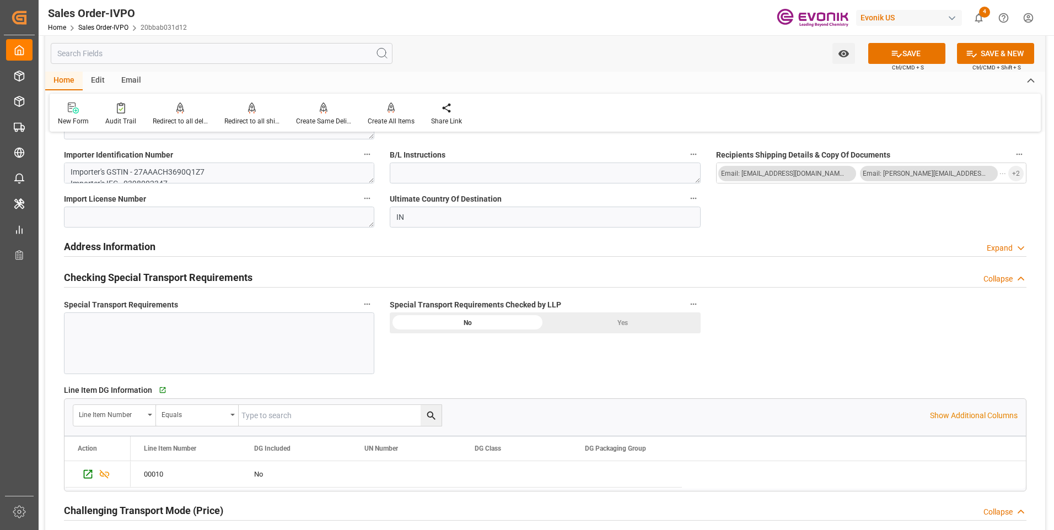
click at [608, 317] on div "Yes" at bounding box center [622, 323] width 155 height 21
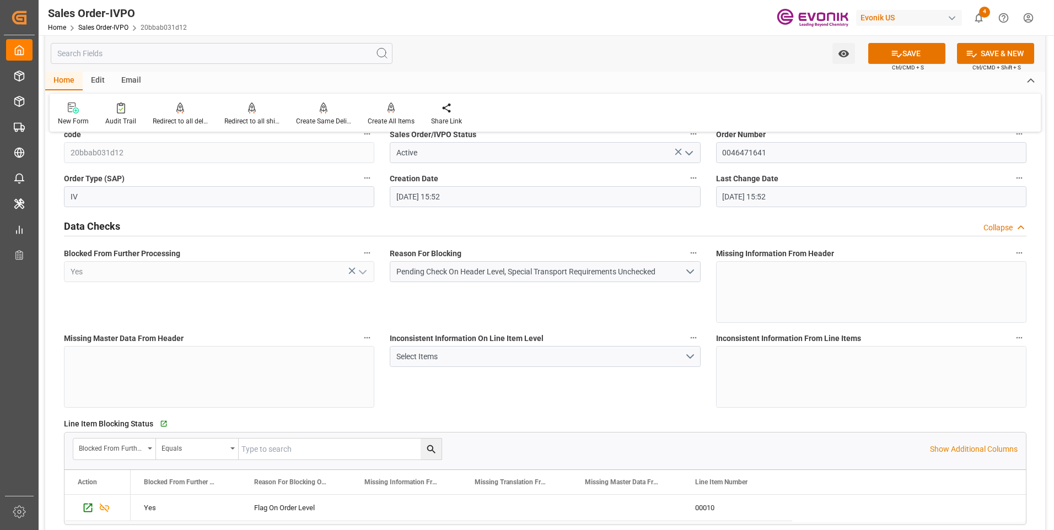
scroll to position [0, 0]
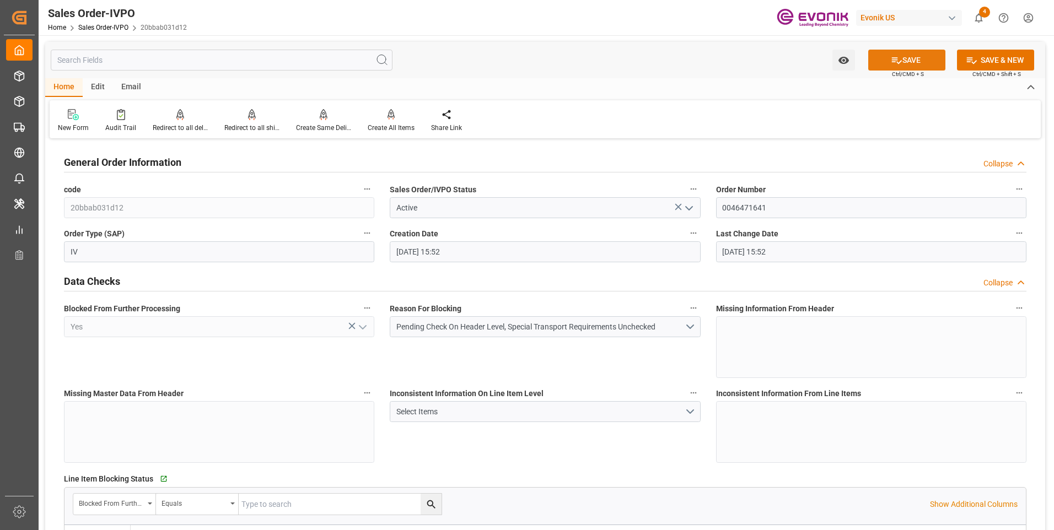
click at [902, 56] on button "SAVE" at bounding box center [906, 60] width 77 height 21
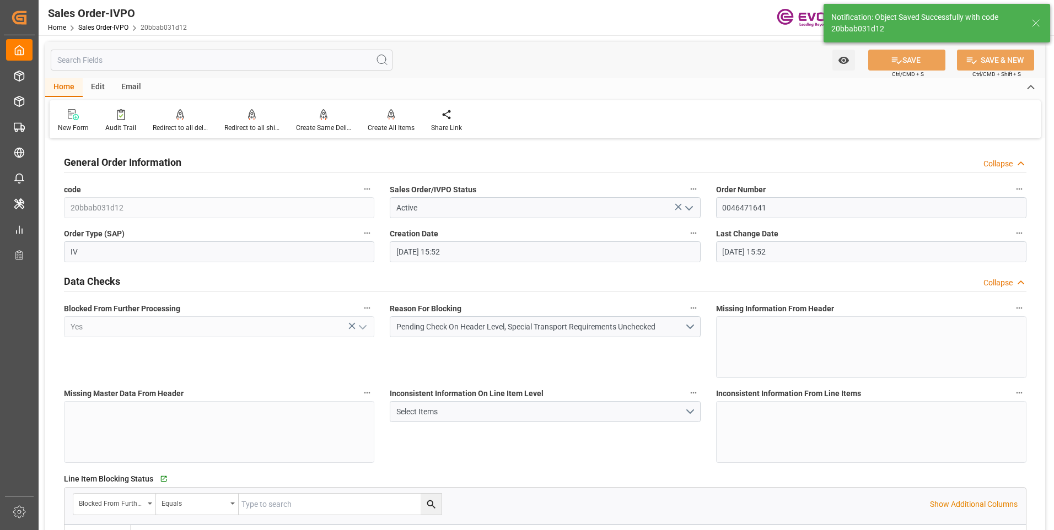
type input "09-10-2025 19:06"
type input "No"
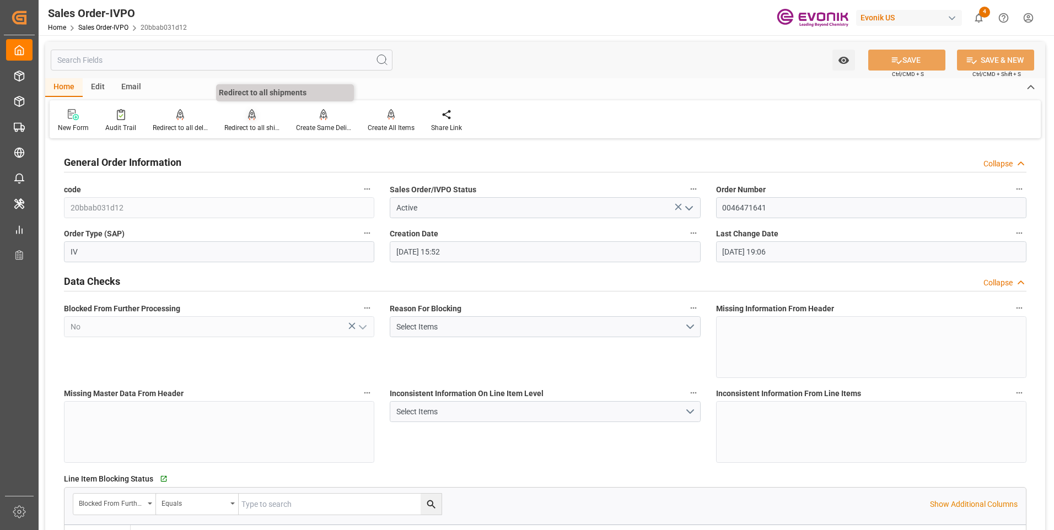
click at [255, 133] on div "Redirect to all shipments" at bounding box center [251, 128] width 55 height 10
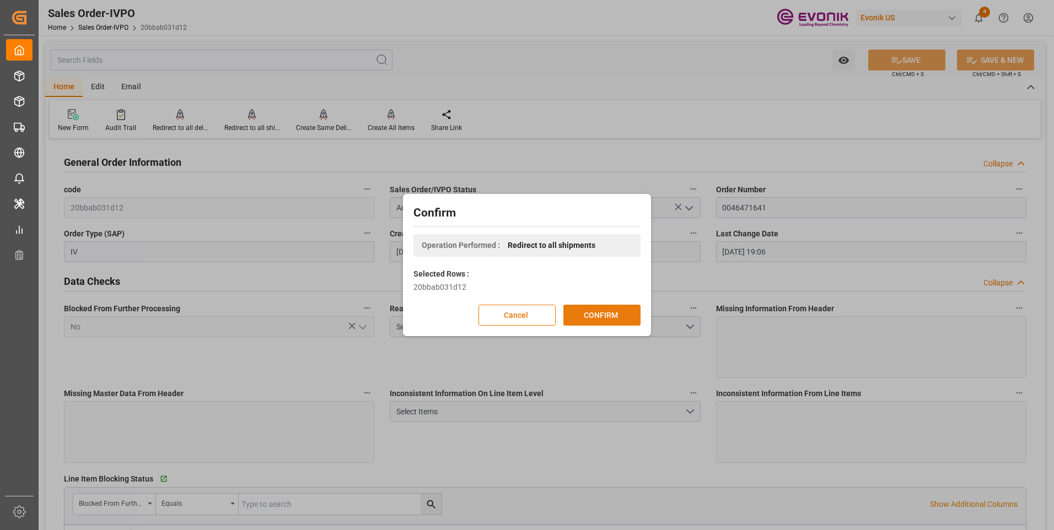
click at [574, 310] on button "CONFIRM" at bounding box center [601, 315] width 77 height 21
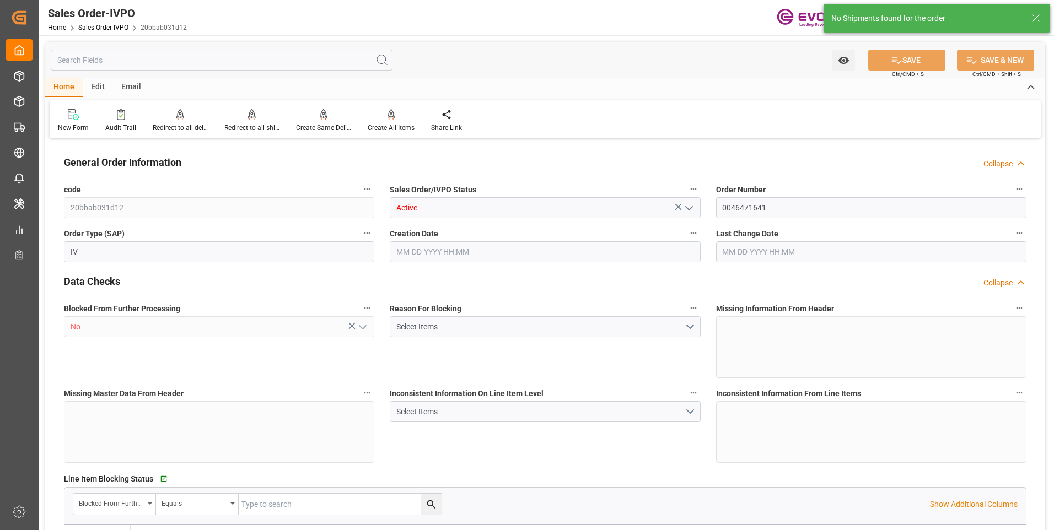
type input "INBOM"
type input "2231"
type input "1"
type input "480"
type input "09-10-2025 15:52"
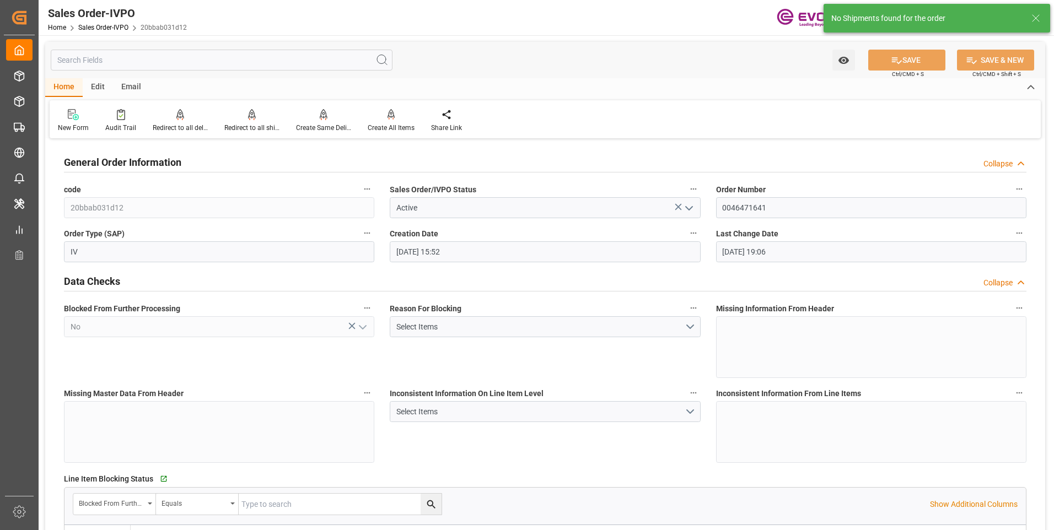
type input "09-10-2025 19:06"
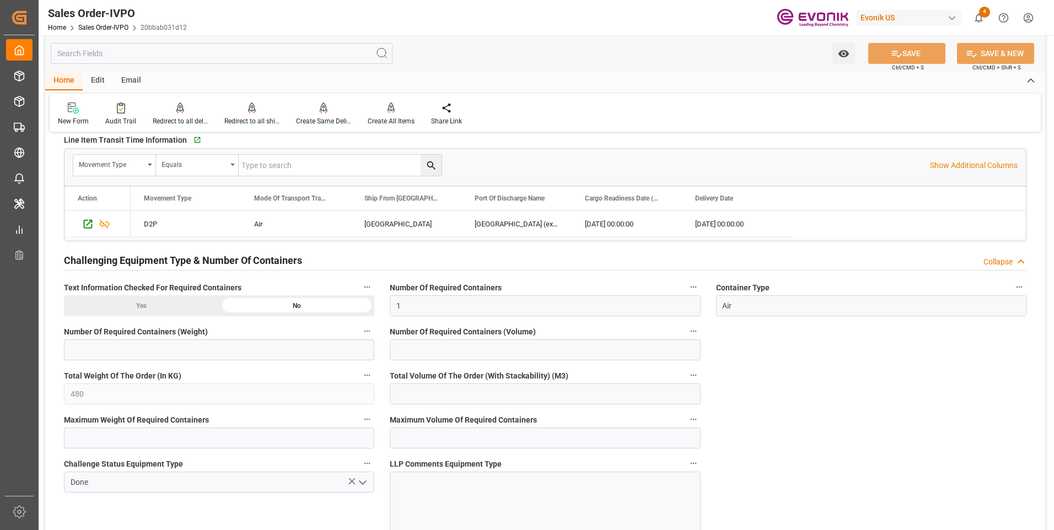
scroll to position [1819, 0]
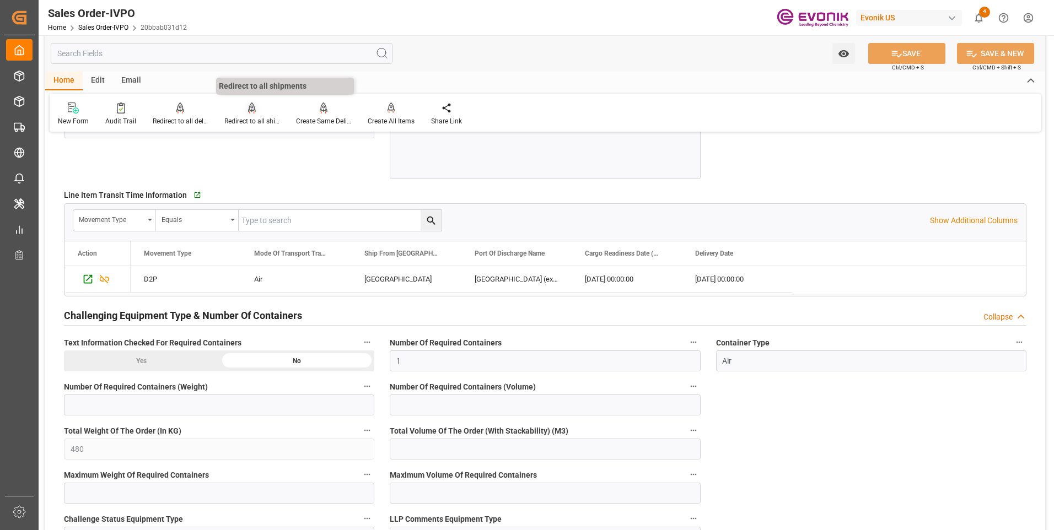
click at [248, 117] on div "Redirect to all shipments" at bounding box center [251, 121] width 55 height 10
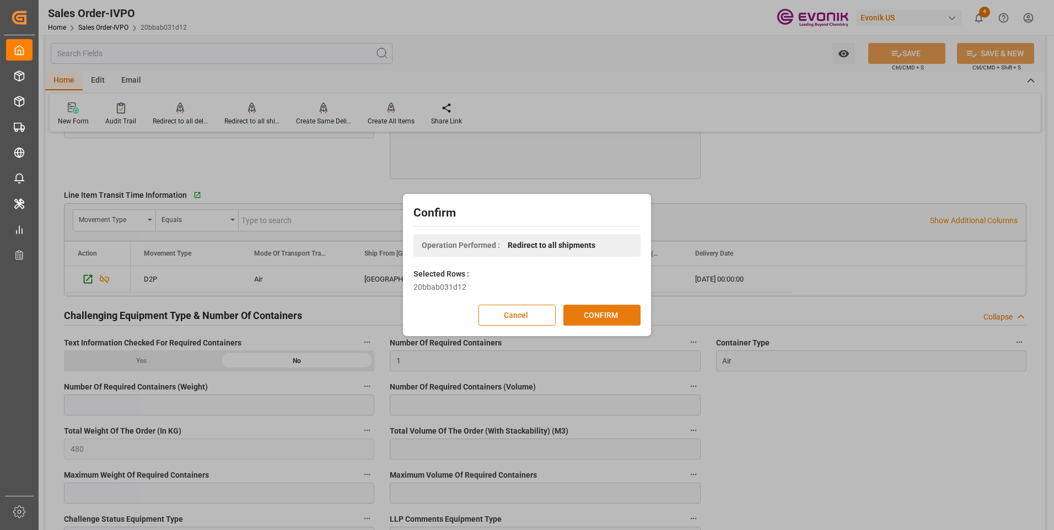
click at [584, 319] on button "CONFIRM" at bounding box center [601, 315] width 77 height 21
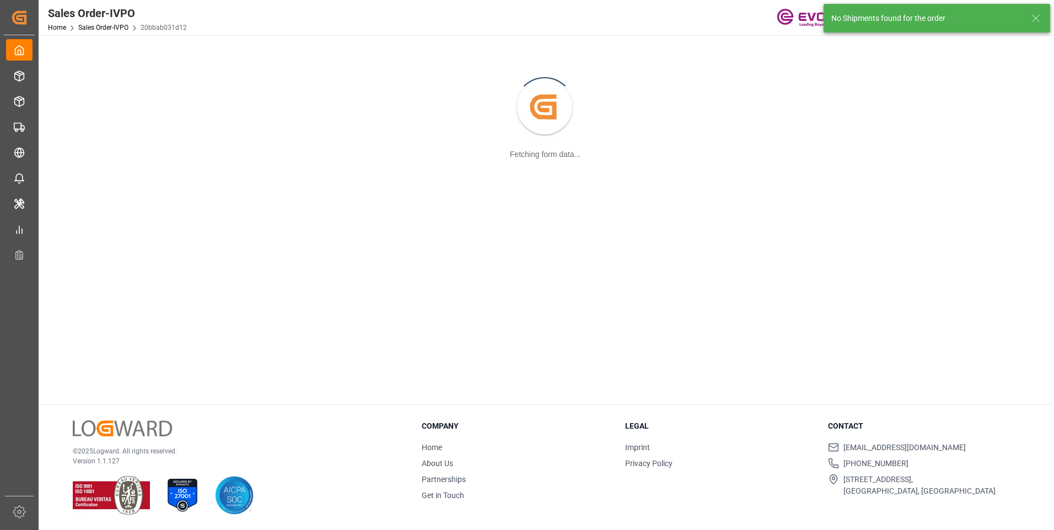
scroll to position [120, 0]
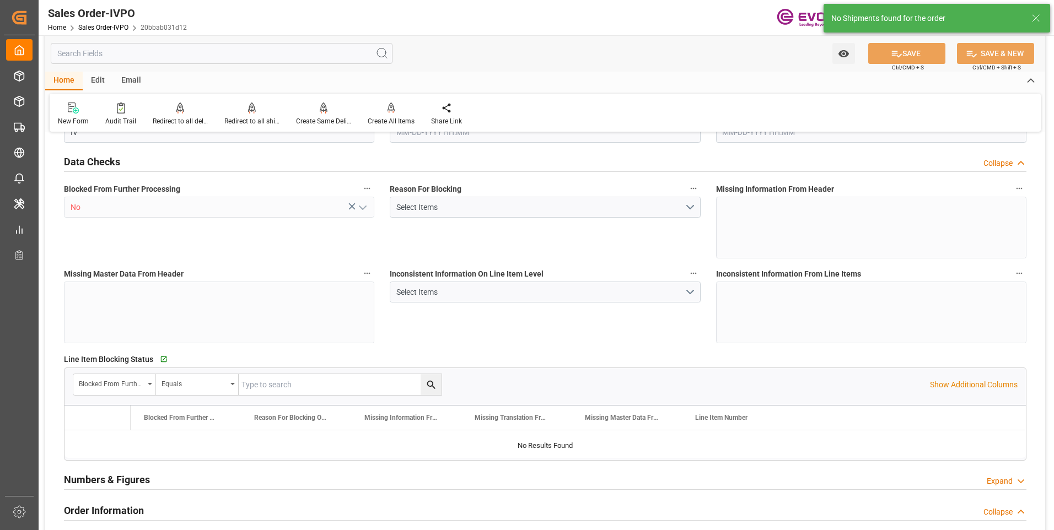
type input "INBOM"
type input "2231"
type input "1"
type input "480"
type input "09-10-2025 15:52"
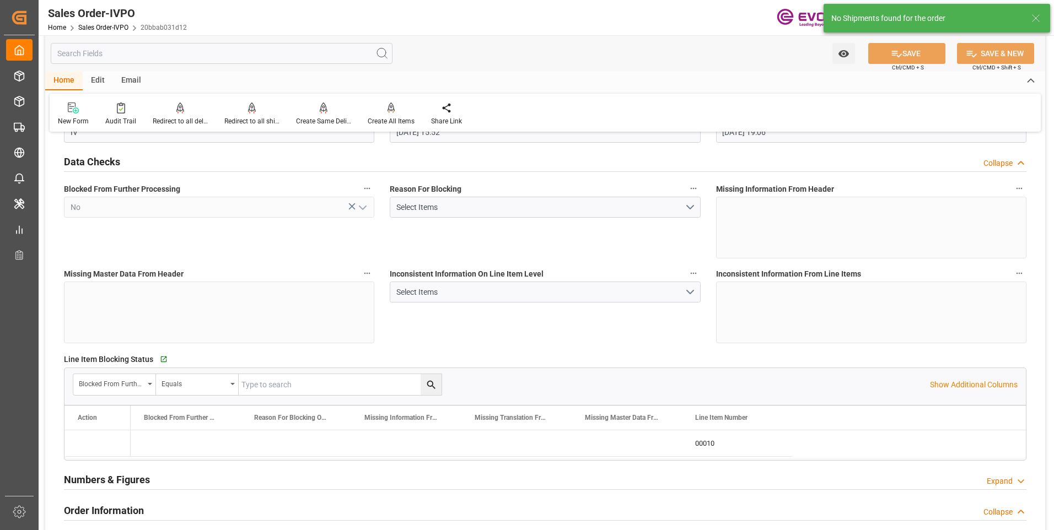
type input "09-10-2025 19:06"
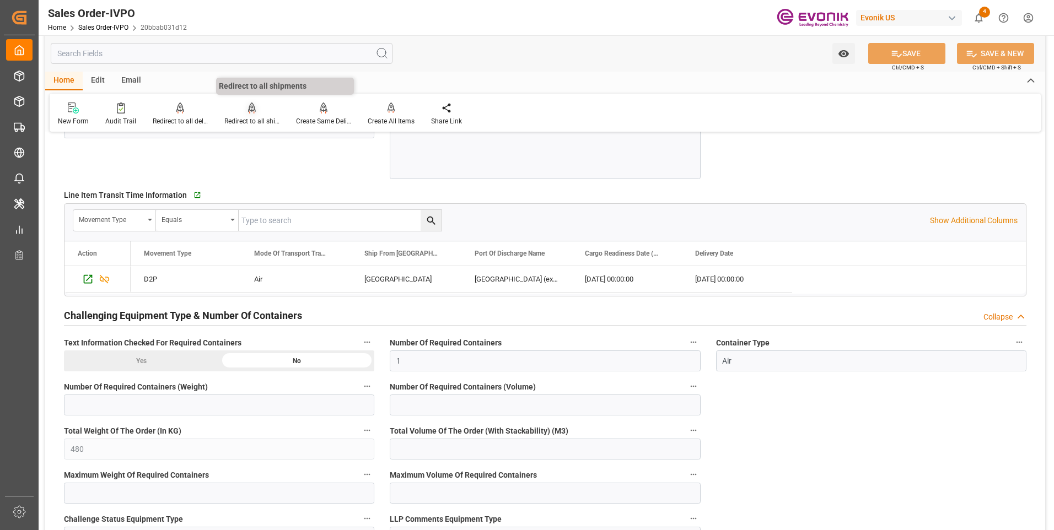
click at [238, 111] on div at bounding box center [251, 108] width 55 height 12
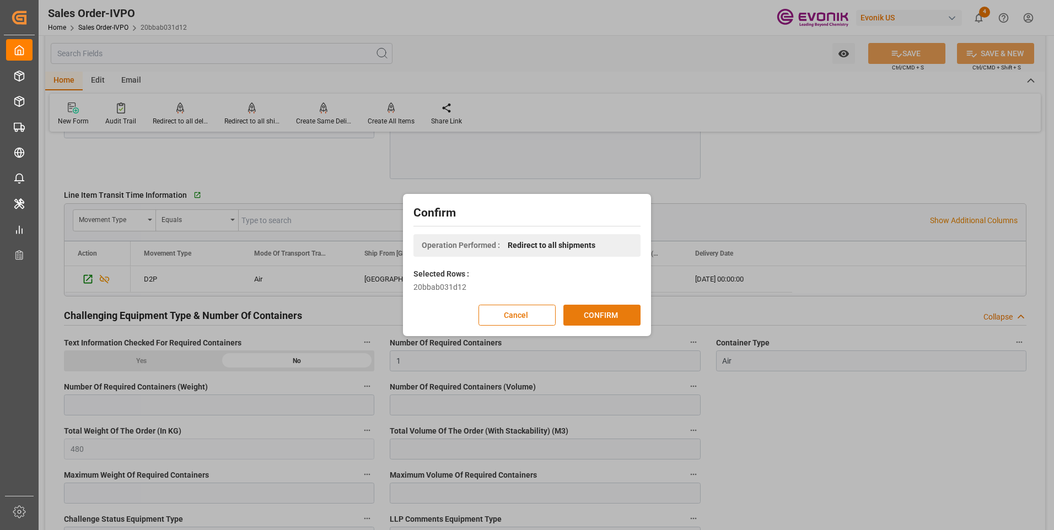
click at [583, 316] on button "CONFIRM" at bounding box center [601, 315] width 77 height 21
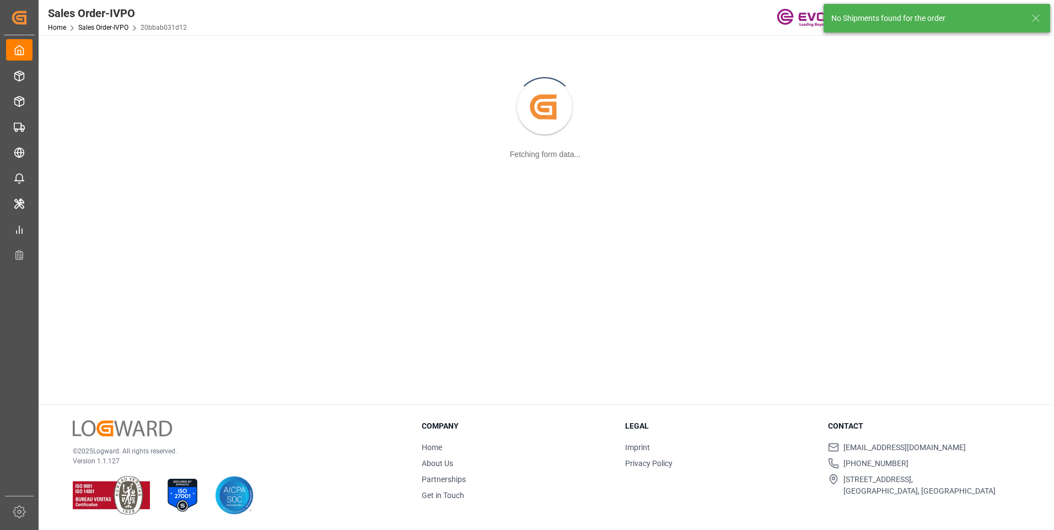
scroll to position [120, 0]
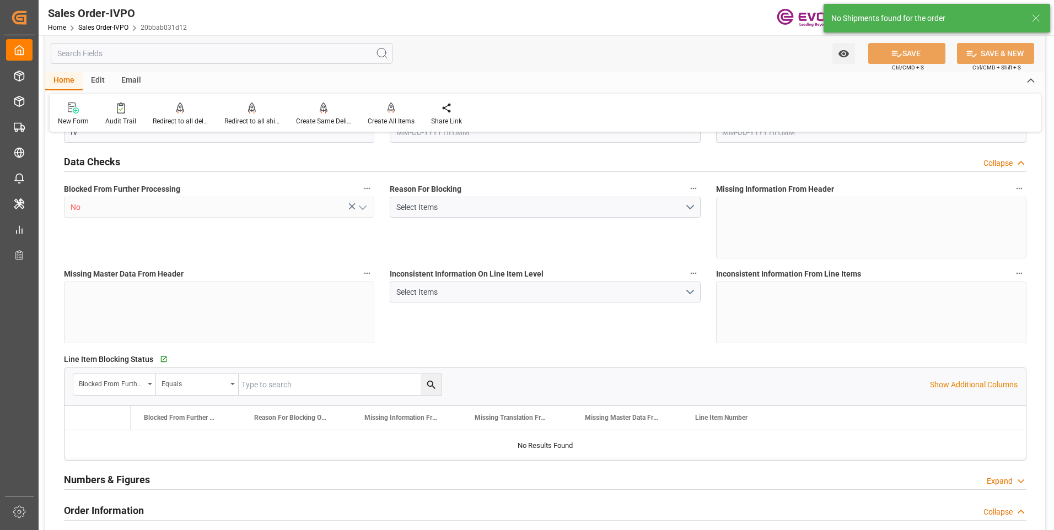
type input "INBOM"
type input "2231"
type input "1"
type input "480"
type input "09-10-2025 15:52"
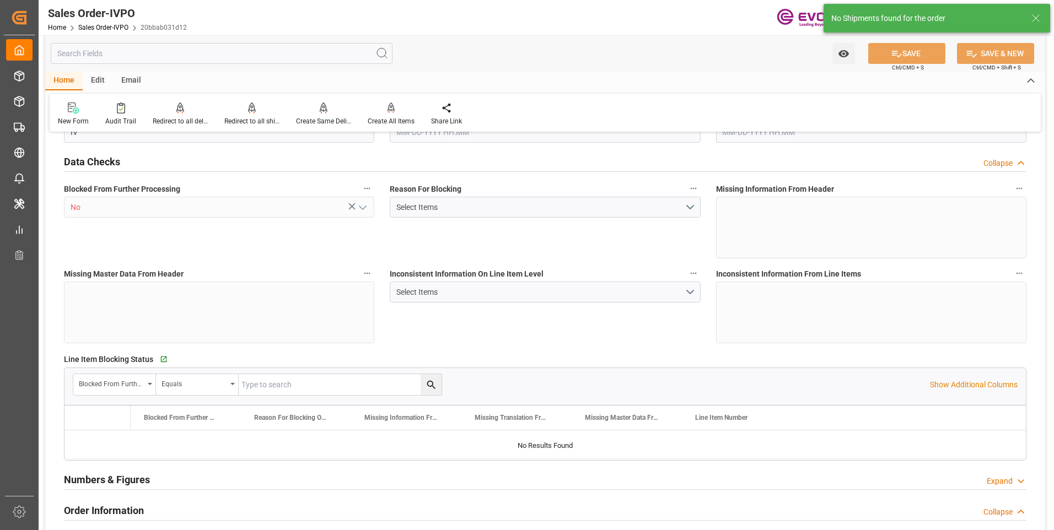
type input "09-10-2025 19:06"
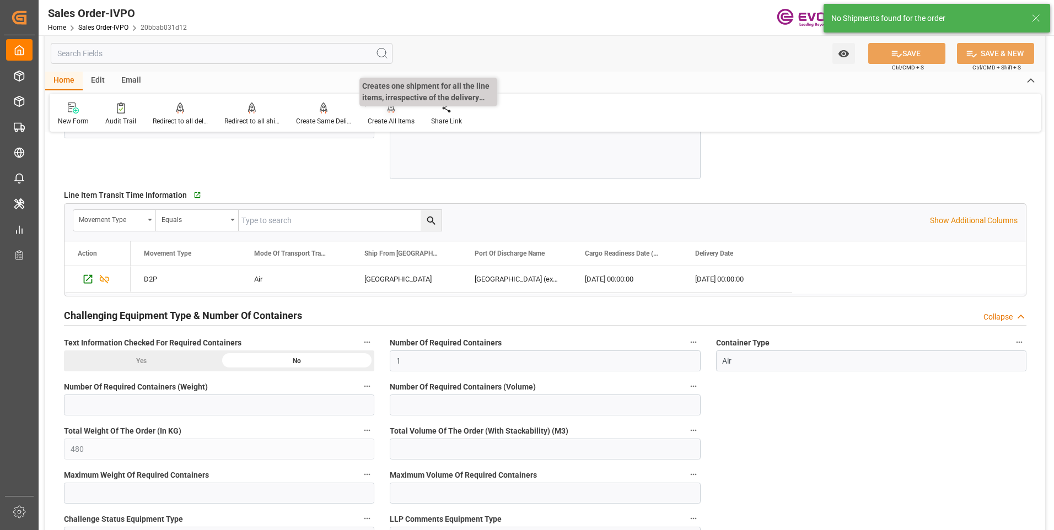
click at [391, 108] on icon at bounding box center [391, 108] width 8 height 11
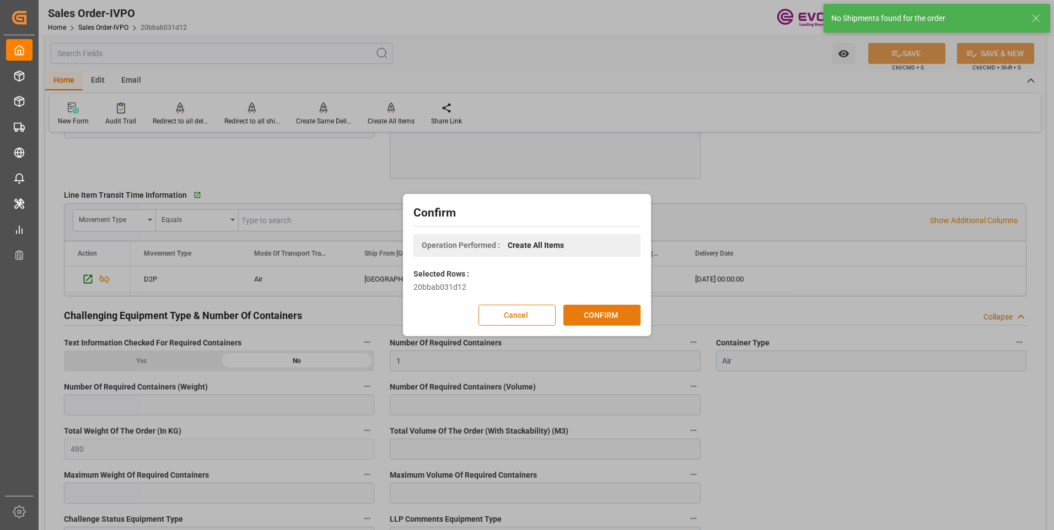
click at [592, 317] on button "CONFIRM" at bounding box center [601, 315] width 77 height 21
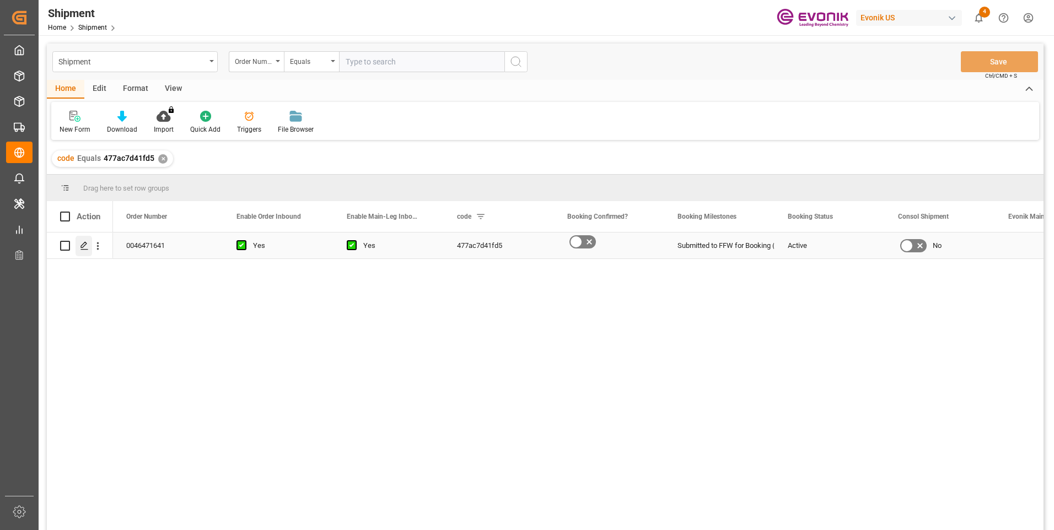
click at [87, 243] on icon "Press SPACE to select this row." at bounding box center [84, 245] width 9 height 9
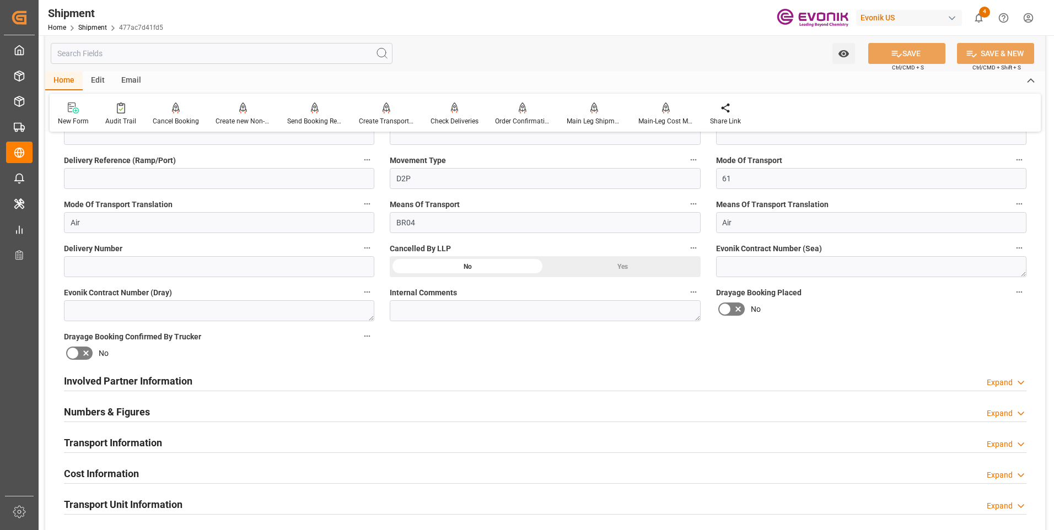
scroll to position [496, 0]
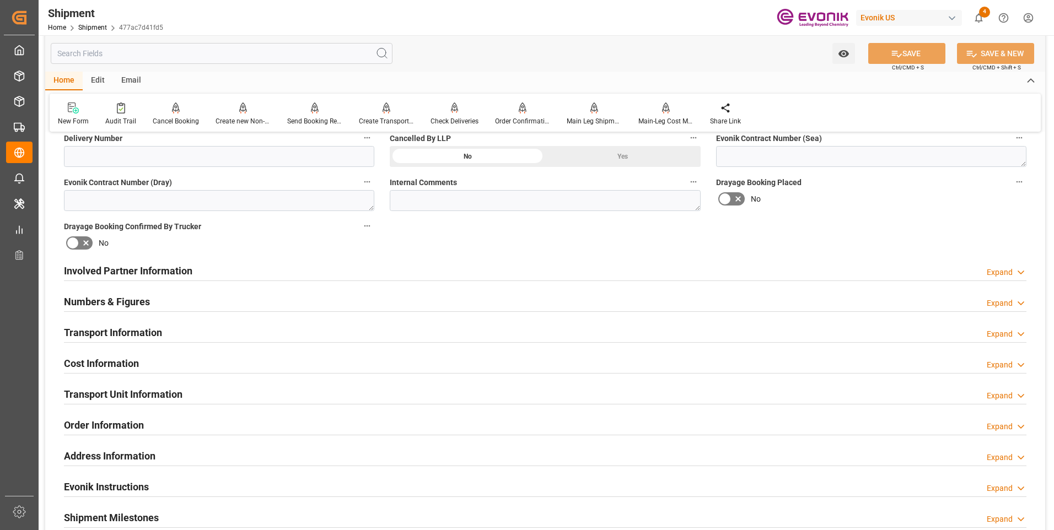
click at [284, 329] on div "Transport Information Expand" at bounding box center [545, 331] width 962 height 21
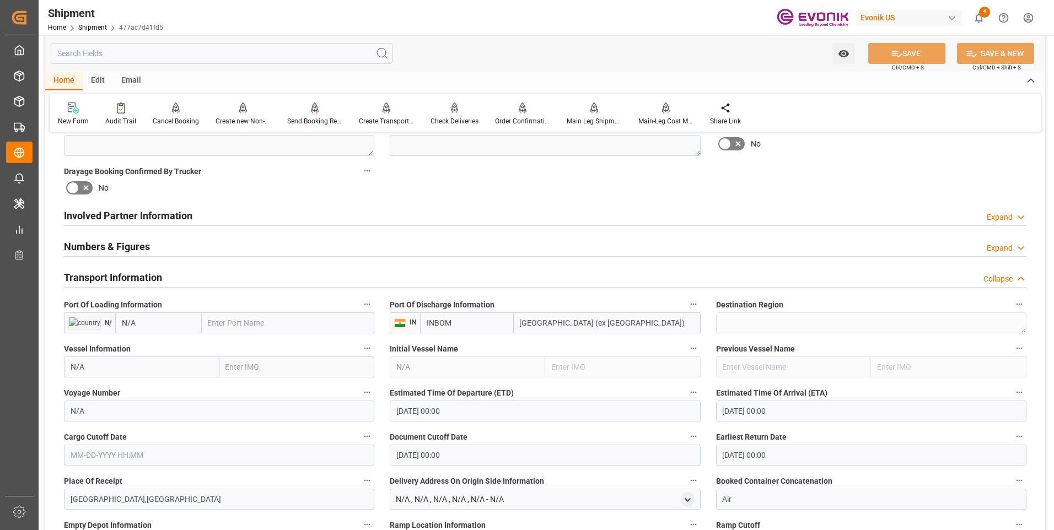
scroll to position [606, 0]
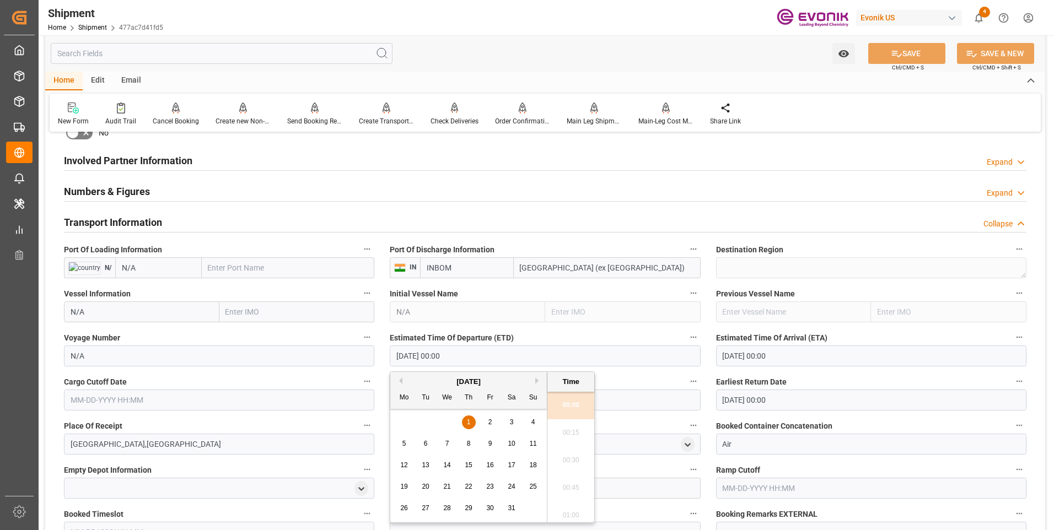
drag, startPoint x: 472, startPoint y: 358, endPoint x: 308, endPoint y: 356, distance: 163.7
click at [308, 356] on div "Booking Confirmation Milestone Bar Collapse Submitted to FFW for Booking (Pendi…" at bounding box center [545, 279] width 1000 height 1489
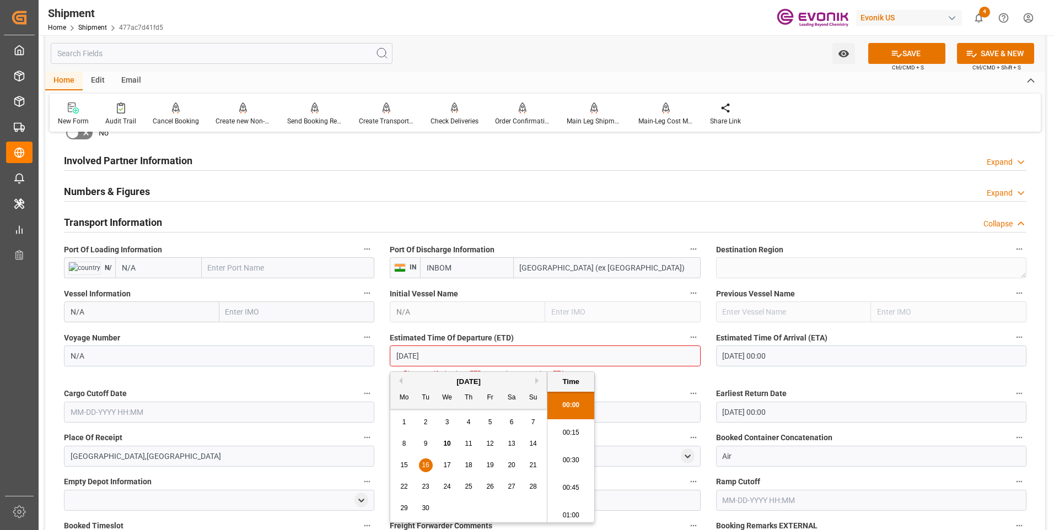
click at [567, 462] on li "00:30" at bounding box center [570, 461] width 47 height 28
type input "09-16-2025 00:30"
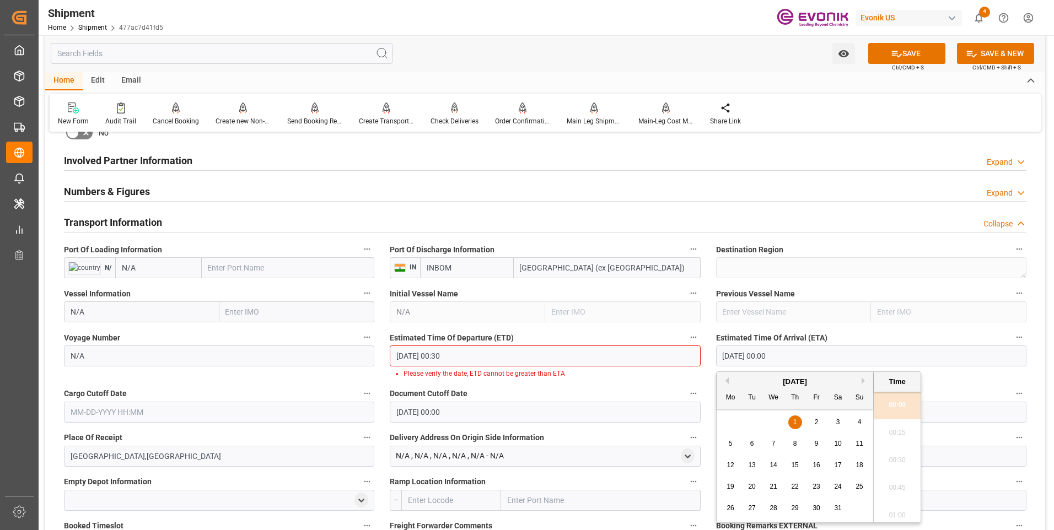
drag, startPoint x: 792, startPoint y: 352, endPoint x: 693, endPoint y: 354, distance: 99.2
click at [693, 354] on div "Booking Confirmation Milestone Bar Collapse Submitted to FFW for Booking (Pendi…" at bounding box center [545, 285] width 1000 height 1501
click at [892, 464] on li "00:30" at bounding box center [897, 461] width 47 height 28
type input "09-24-2025 00:30"
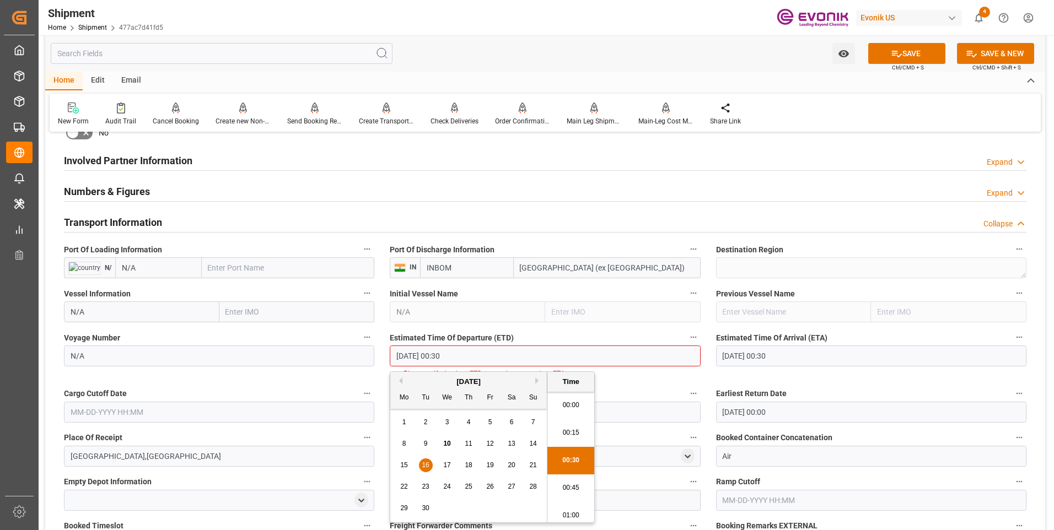
scroll to position [4, 0]
drag, startPoint x: 469, startPoint y: 358, endPoint x: 353, endPoint y: 356, distance: 115.8
click at [353, 356] on div "Booking Confirmation Milestone Bar Collapse Submitted to FFW for Booking (Pendi…" at bounding box center [545, 285] width 1000 height 1501
click at [165, 411] on div "Cargo Cutoff Date" at bounding box center [219, 405] width 326 height 44
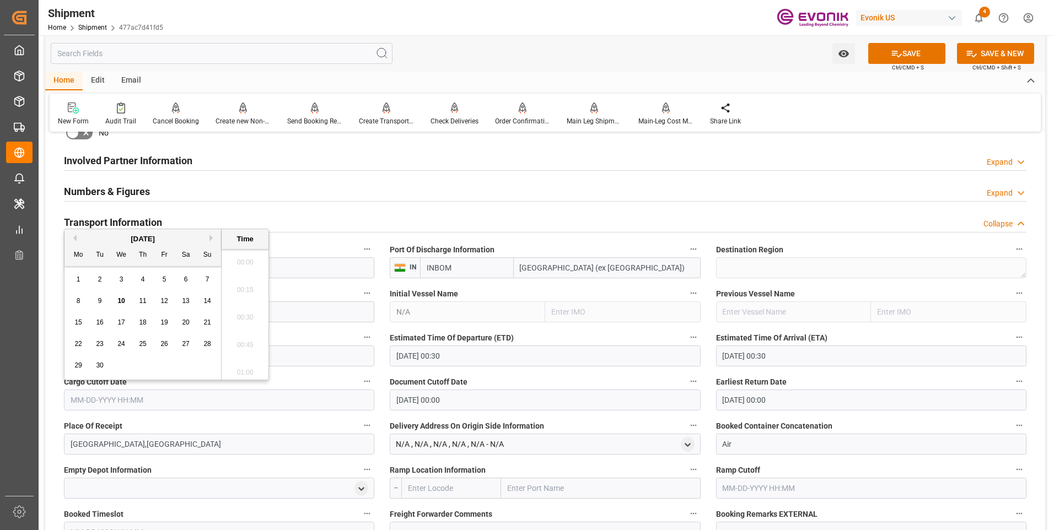
paste input "09-16-2025 00:30"
type input "09-16-2025 00:30"
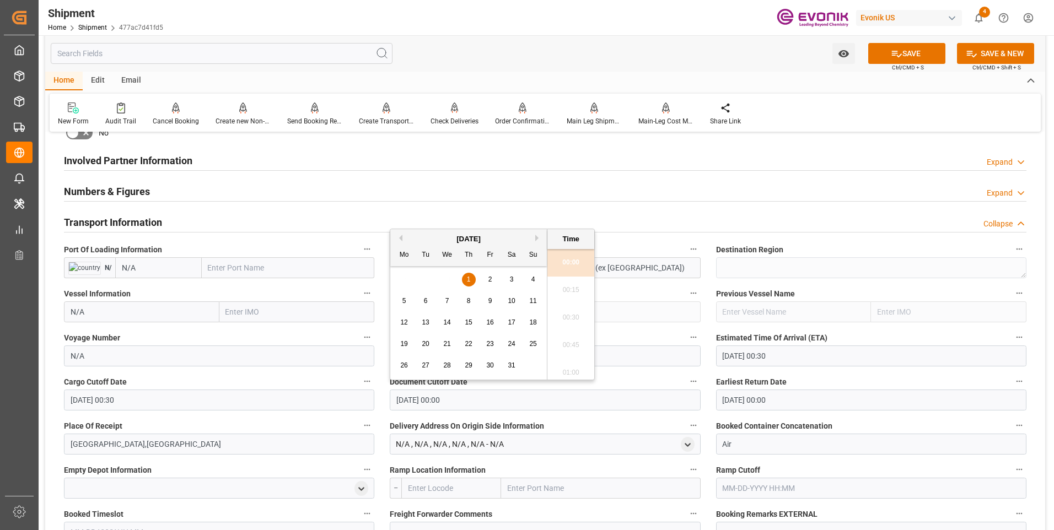
drag, startPoint x: 467, startPoint y: 394, endPoint x: 317, endPoint y: 402, distance: 149.6
click at [317, 402] on div "Booking Confirmation Milestone Bar Collapse Submitted to FFW for Booking (Pendi…" at bounding box center [545, 279] width 1000 height 1489
paste input "9-16-2025 00:3"
type input "09-16-2025 00:30"
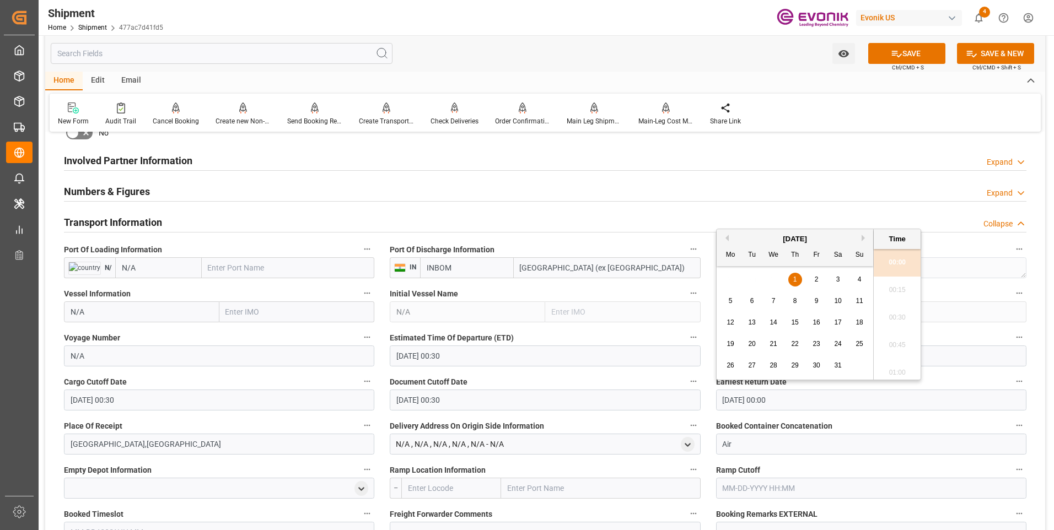
drag, startPoint x: 790, startPoint y: 401, endPoint x: 672, endPoint y: 402, distance: 118.5
click at [672, 402] on div "Booking Confirmation Milestone Bar Collapse Submitted to FFW for Booking (Pendi…" at bounding box center [545, 279] width 1000 height 1489
paste input "9-16-2025 00:3"
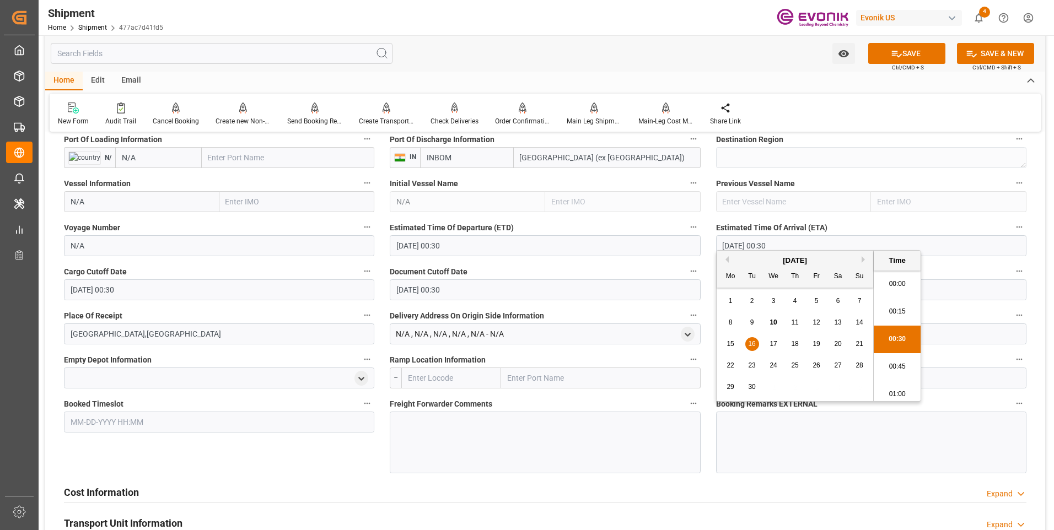
scroll to position [772, 0]
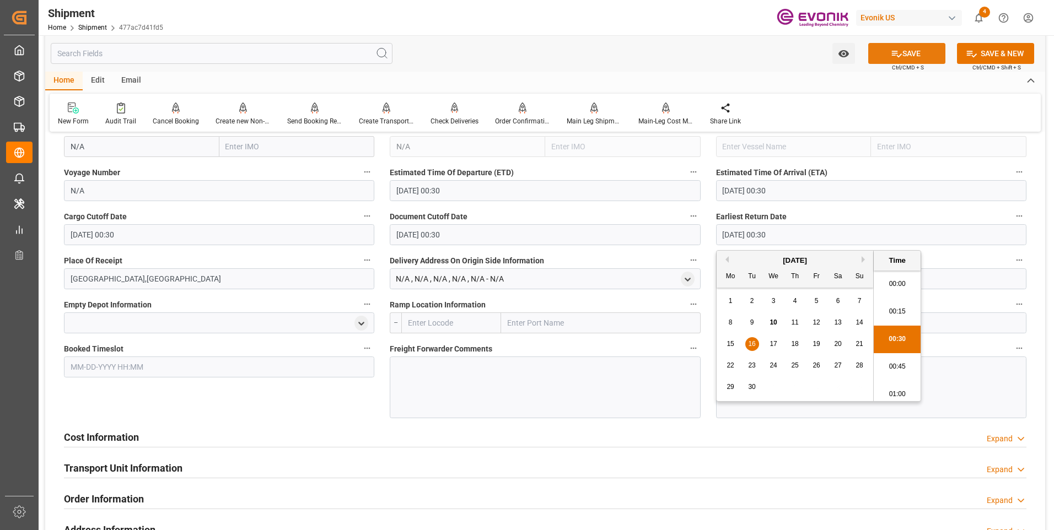
type input "09-16-2025 00:30"
click at [919, 58] on button "SAVE" at bounding box center [906, 53] width 77 height 21
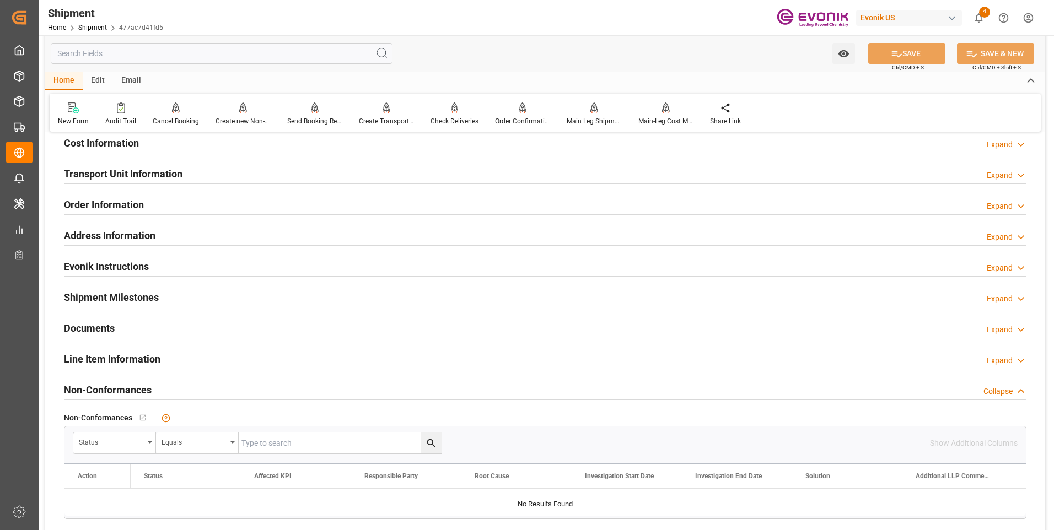
scroll to position [661, 0]
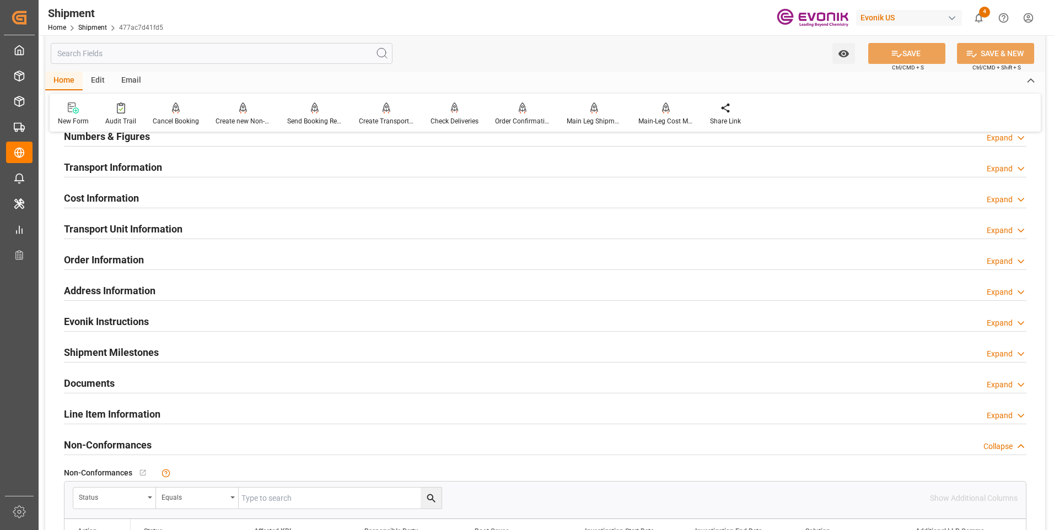
click at [184, 192] on div "Cost Information Expand" at bounding box center [545, 197] width 962 height 21
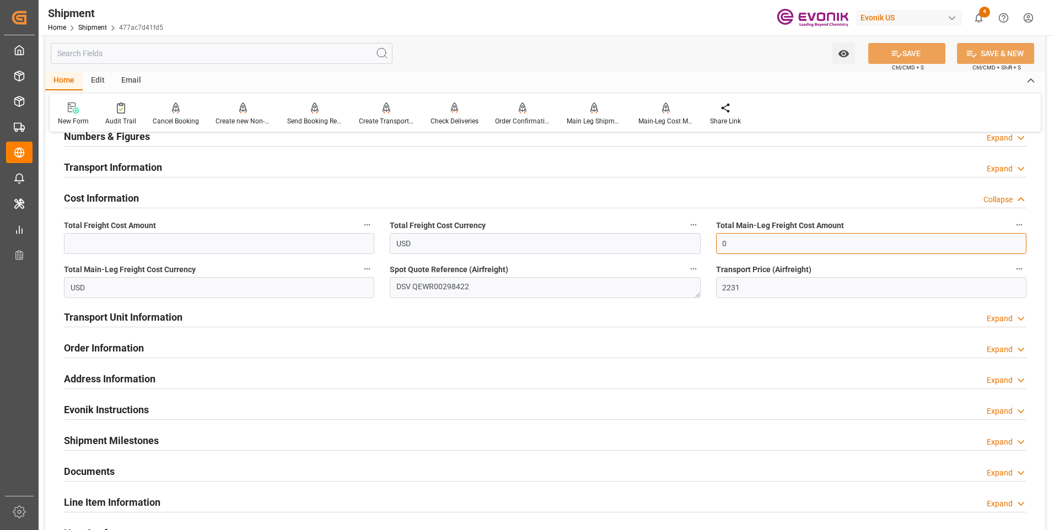
drag, startPoint x: 735, startPoint y: 239, endPoint x: 679, endPoint y: 247, distance: 56.8
click at [679, 247] on div "Booking Confirmation Milestone Bar Collapse Submitted to FFW for Booking (Pendi…" at bounding box center [545, 94] width 1000 height 1228
type input "2231"
click at [98, 250] on input "text" at bounding box center [219, 243] width 310 height 21
type input "2231"
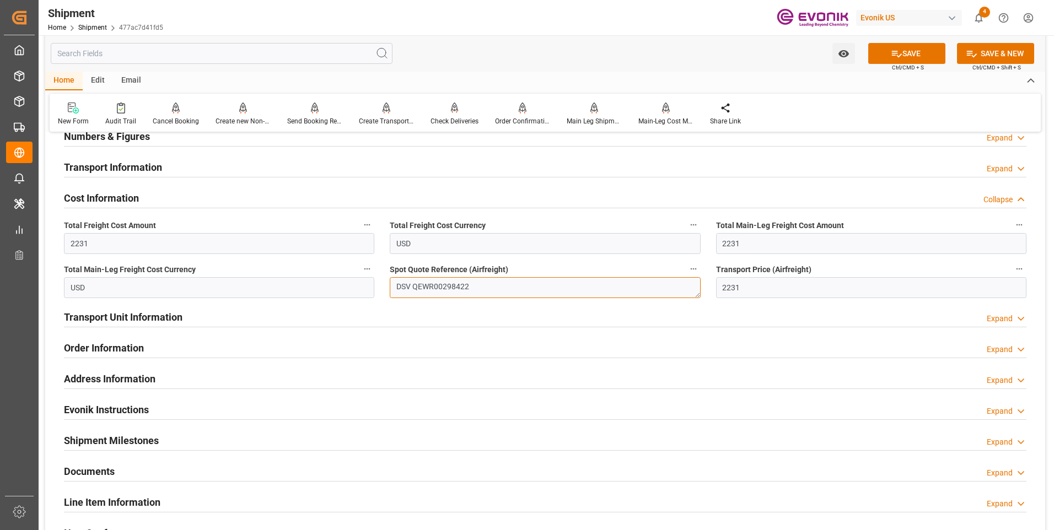
drag, startPoint x: 483, startPoint y: 288, endPoint x: 415, endPoint y: 288, distance: 68.9
click at [415, 288] on textarea "DSV QEWR00298422" at bounding box center [545, 287] width 310 height 21
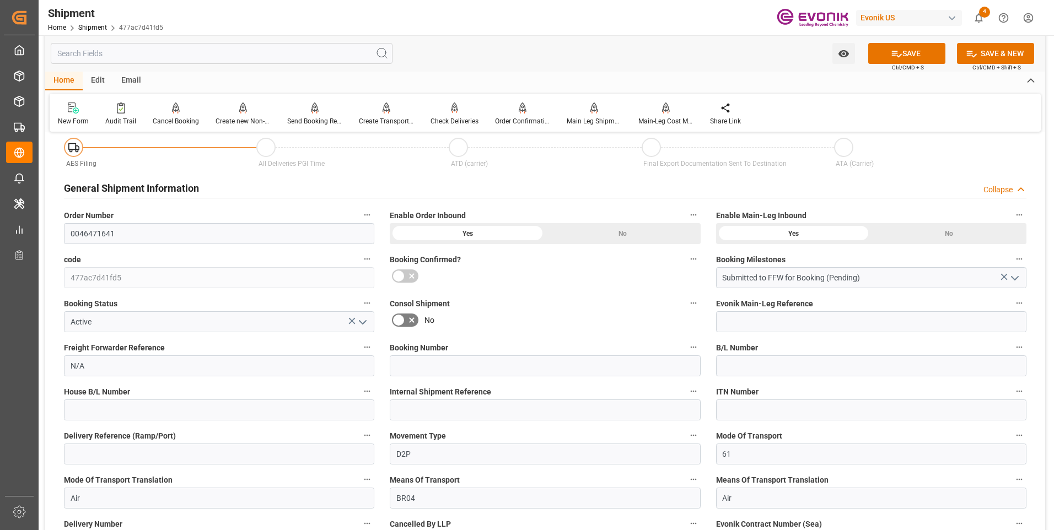
scroll to position [165, 0]
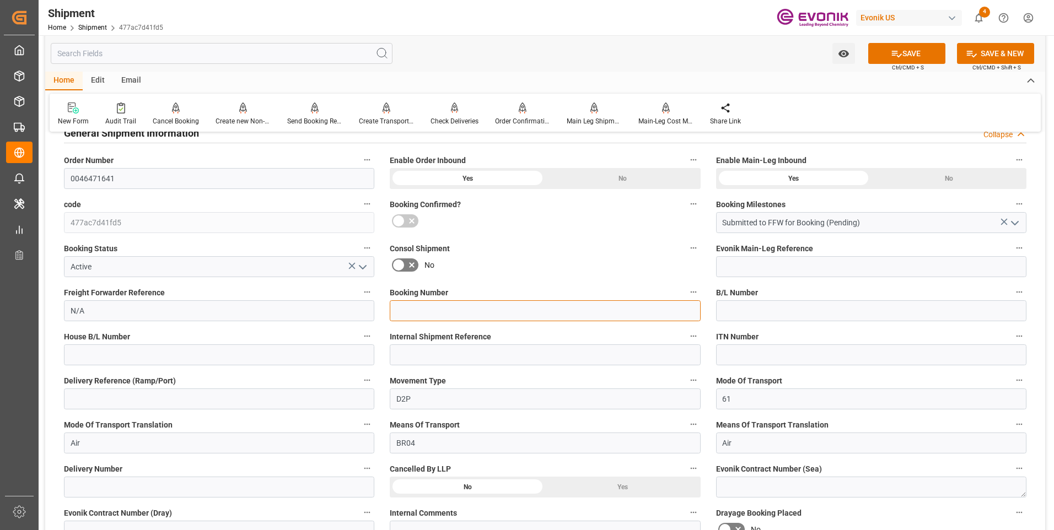
click at [437, 308] on input at bounding box center [545, 310] width 310 height 21
paste input "QEWR00298422"
type input "QEWR00298422"
click at [900, 52] on button "SAVE" at bounding box center [906, 53] width 77 height 21
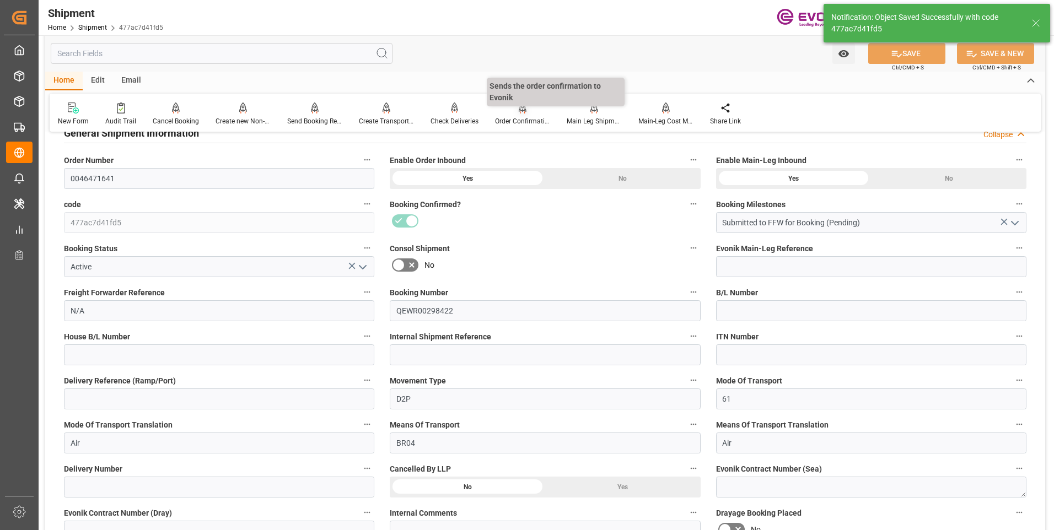
click at [529, 119] on div "Order Confirmation" at bounding box center [522, 121] width 55 height 10
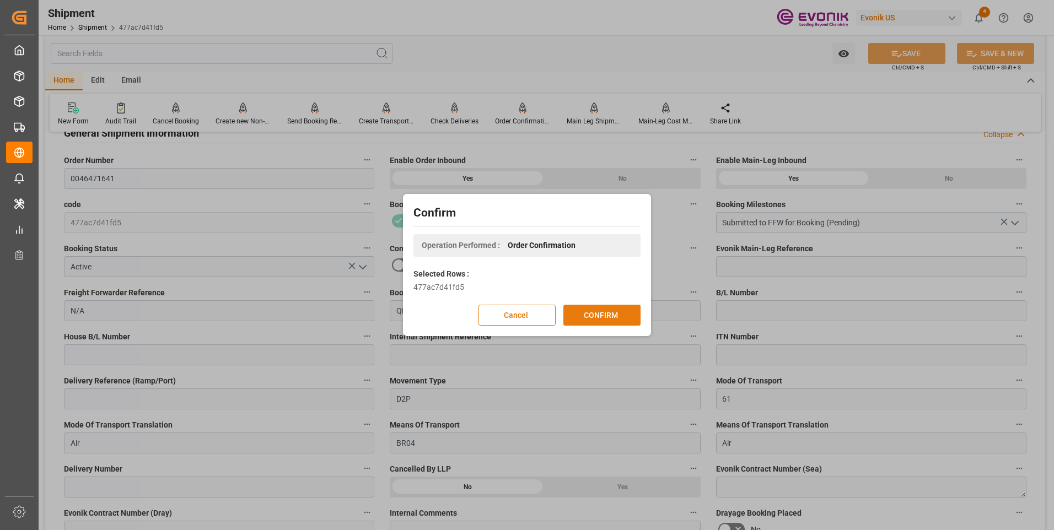
click at [600, 314] on button "CONFIRM" at bounding box center [601, 315] width 77 height 21
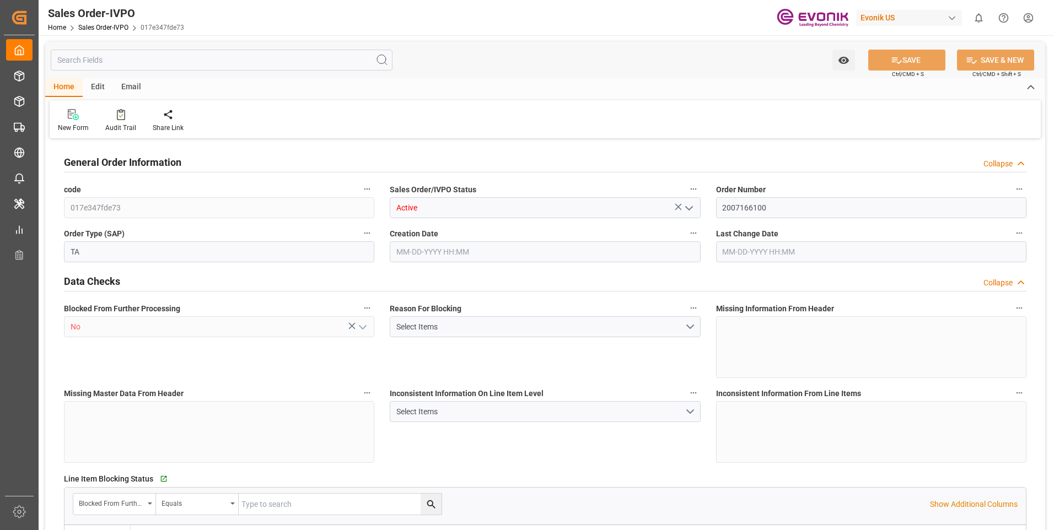
type input "IDJKT"
type input "0"
type input "1"
type input "2"
type input "1"
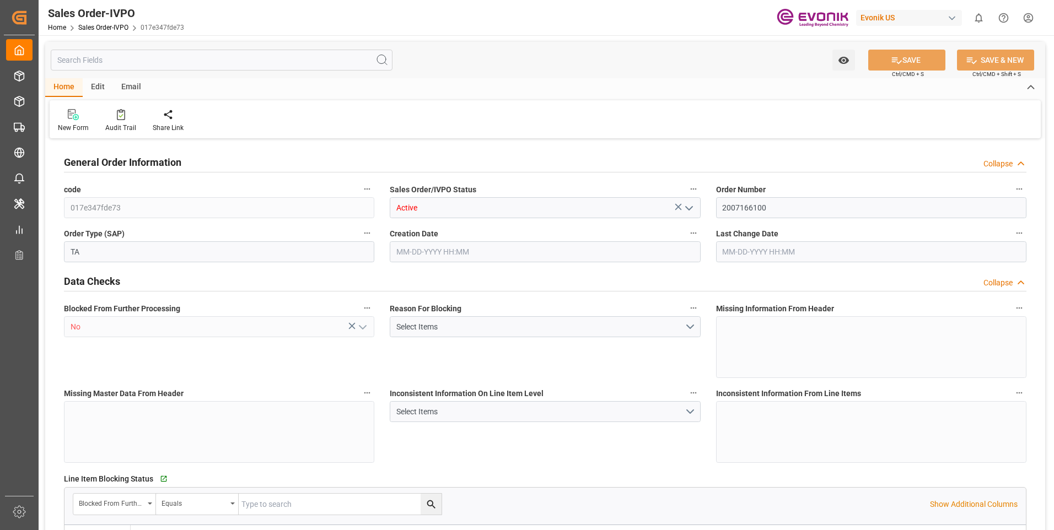
type input "17728.1"
type input "24.2464"
type input "17000"
type input "30"
type input "[DATE] 16:56"
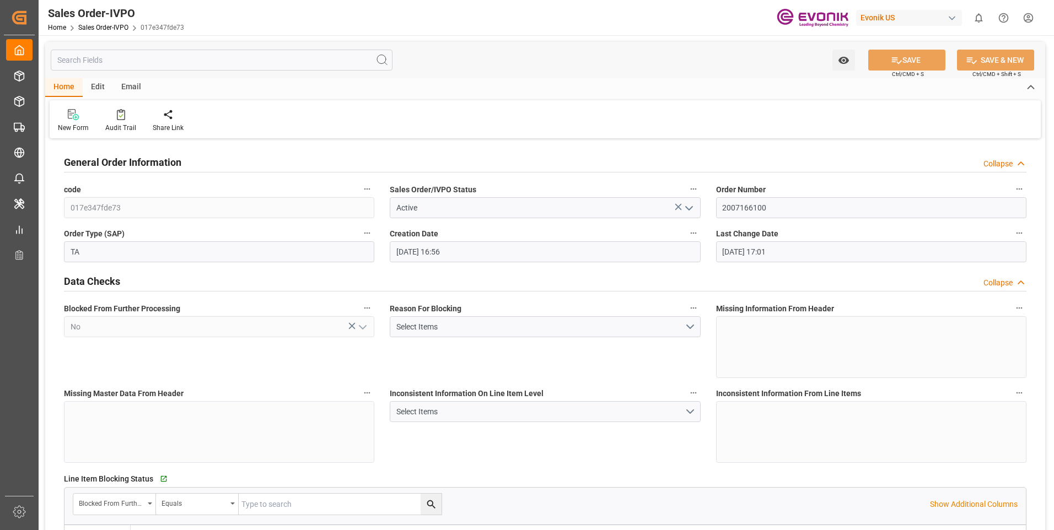
type input "[DATE] 17:01"
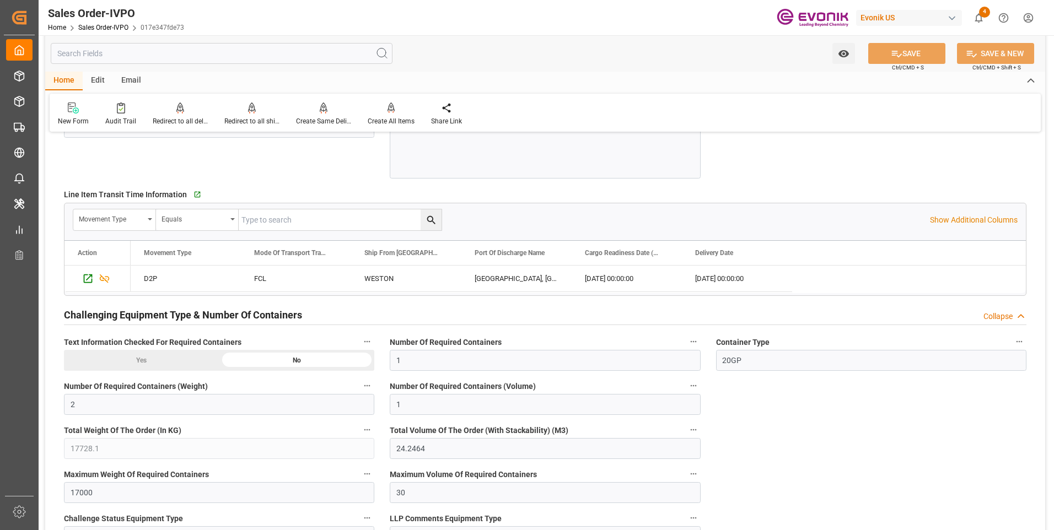
scroll to position [1709, 0]
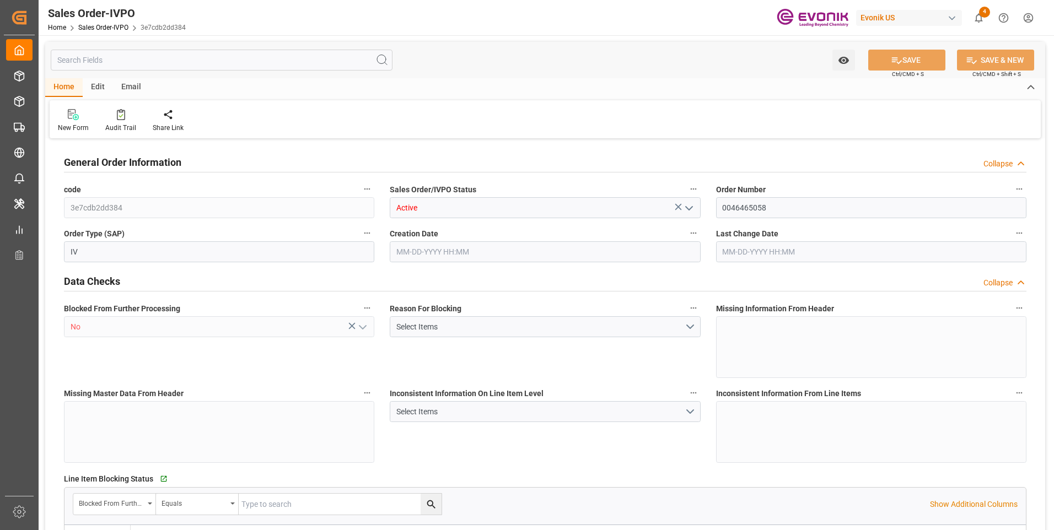
type input "COCTG"
type input "0"
type input "1"
type input "1425.24"
type input "[DATE] 14:54"
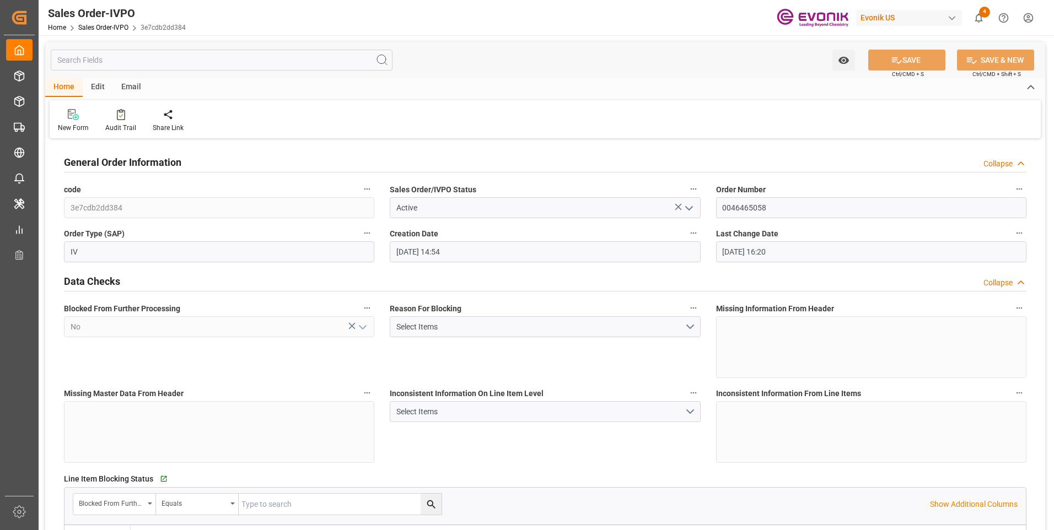
type input "[DATE] 16:20"
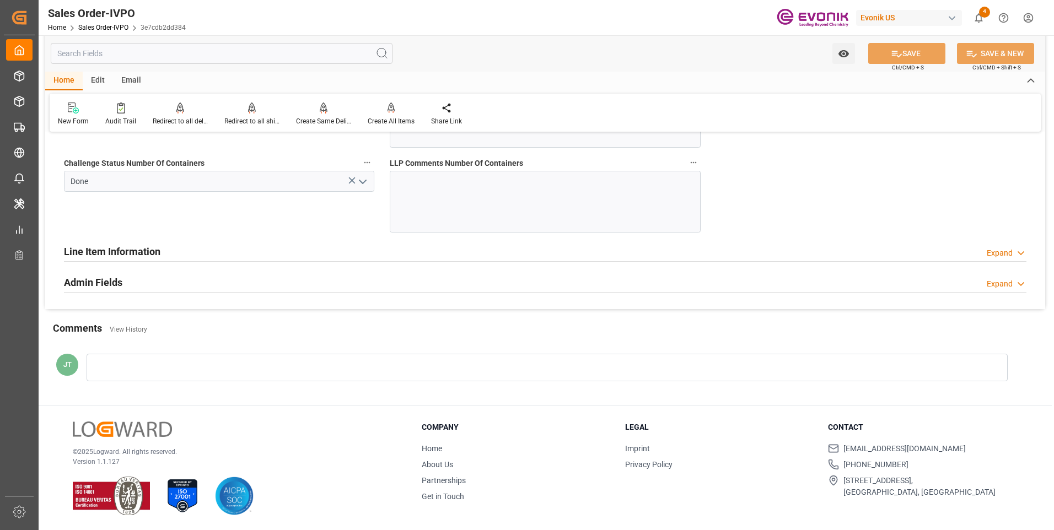
scroll to position [2260, 0]
click at [130, 249] on h2 "Line Item Information" at bounding box center [112, 251] width 96 height 15
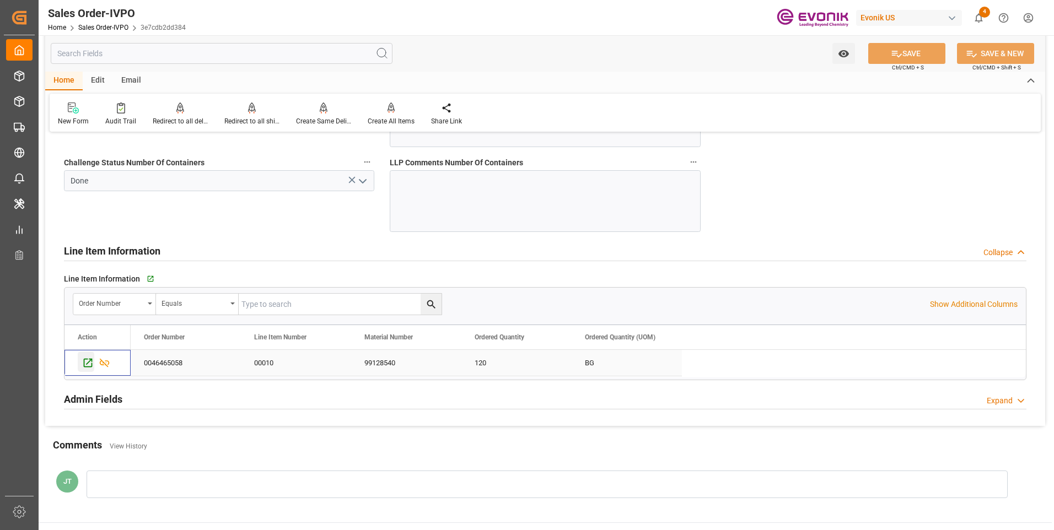
click at [88, 363] on icon "Press SPACE to select this row." at bounding box center [88, 363] width 12 height 12
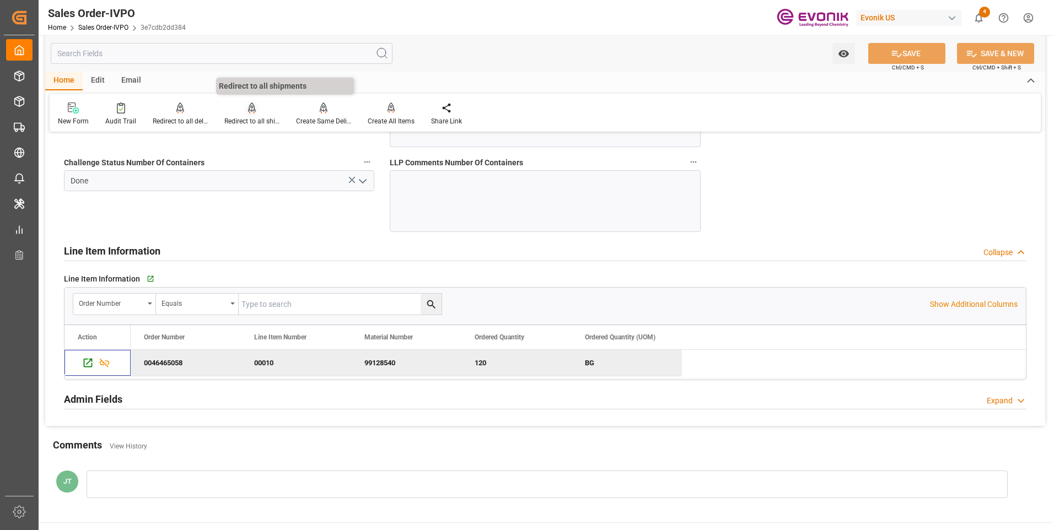
click at [255, 117] on div "Redirect to all shipments" at bounding box center [251, 121] width 55 height 10
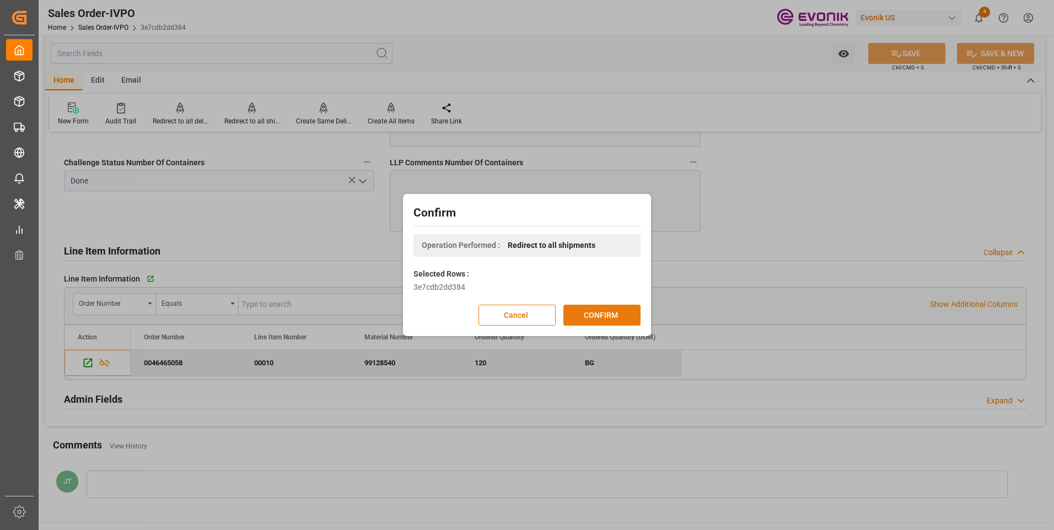
click at [588, 311] on button "CONFIRM" at bounding box center [601, 315] width 77 height 21
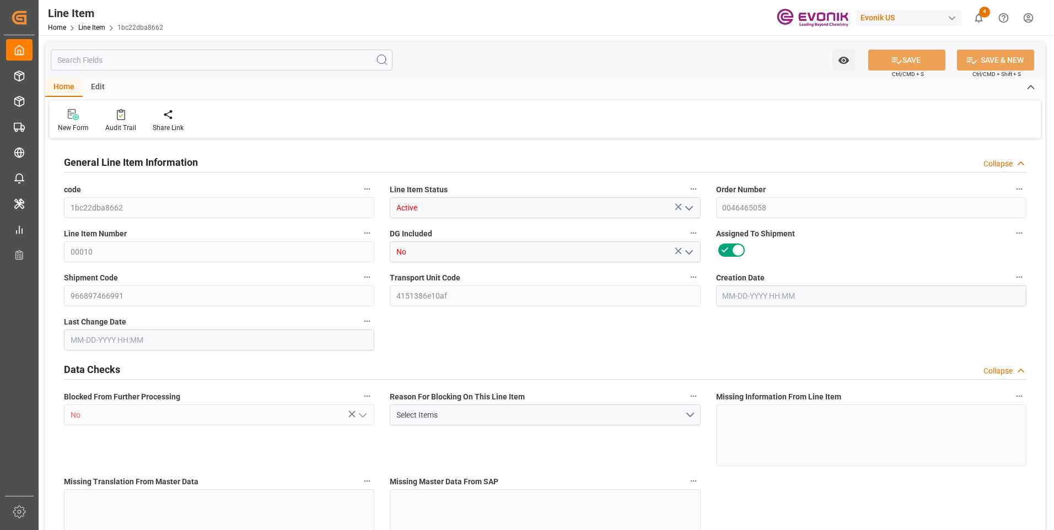
type input "2"
type input "1393.44"
type input "1360.8"
type input "6.034"
type input "120"
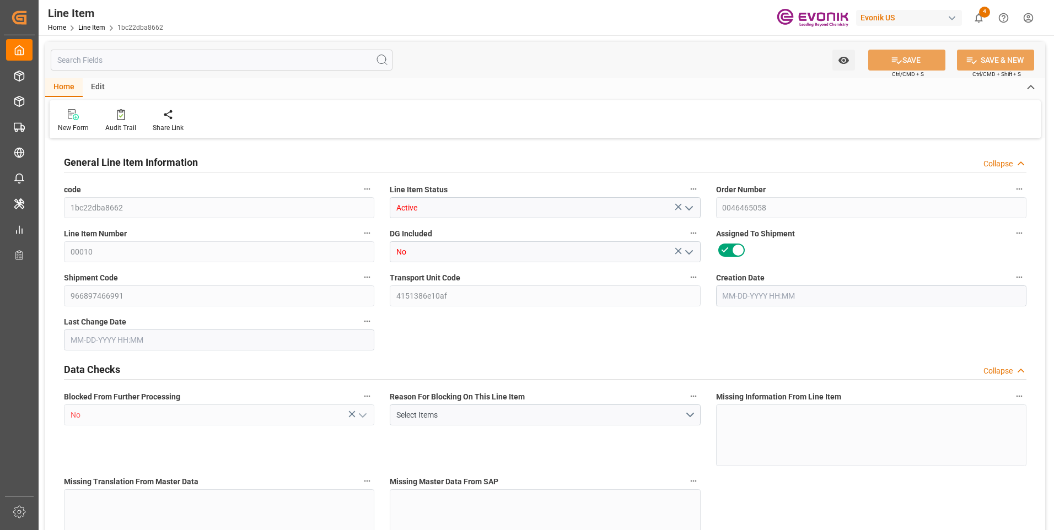
type input "3538.08"
type input "120"
type input "1393.44"
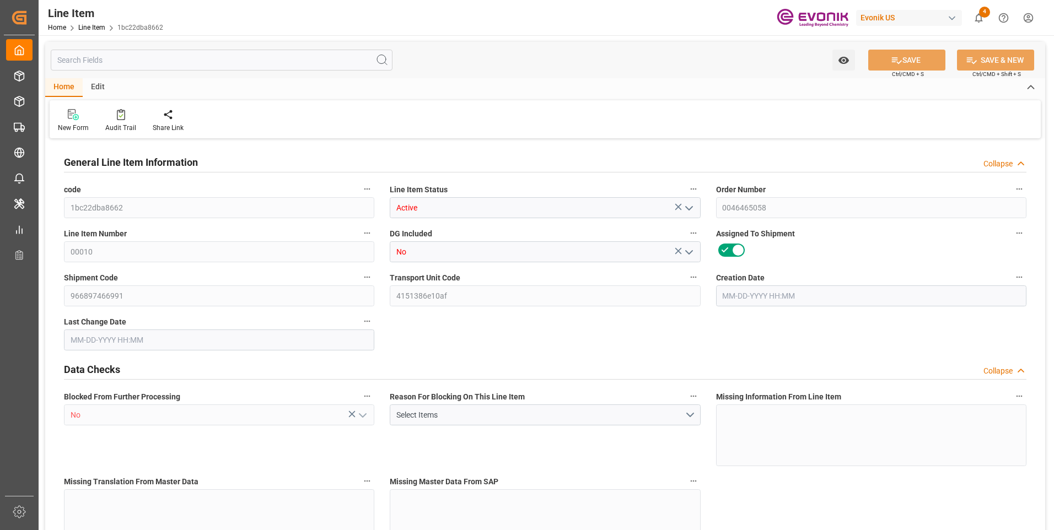
type input "1425.24"
type input "1360.8"
type input "6.034"
type input "6033.96"
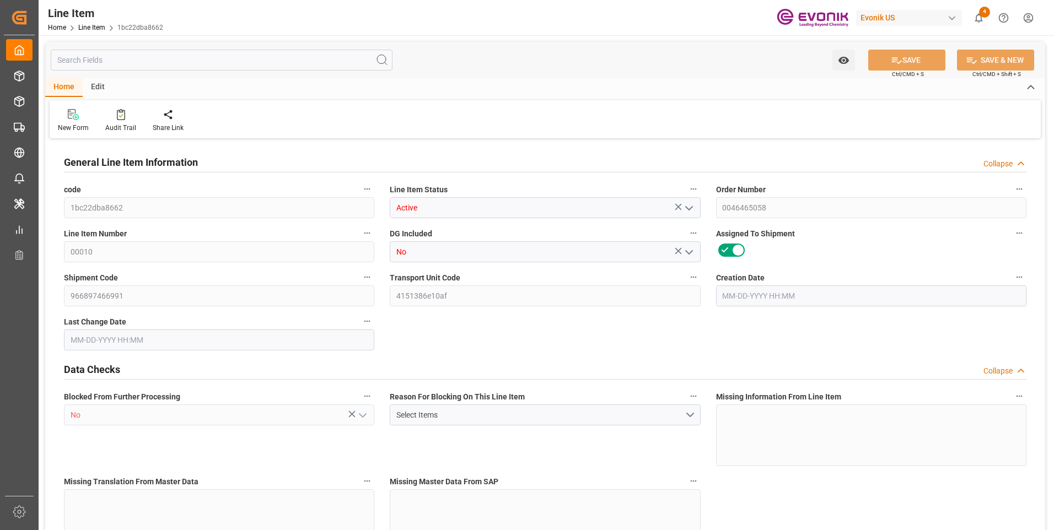
type input "120"
type input "1393.44"
type input "1360.8"
type input "6.034"
type input "08-14-2025 14:54"
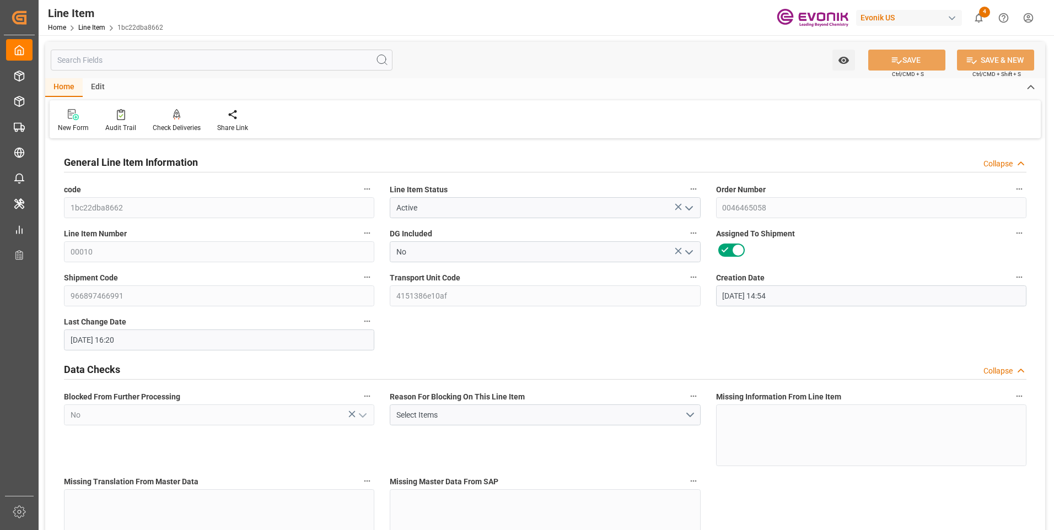
type input "09-10-2025 16:20"
type input "10-12-2025"
type input "09-17-2025"
type input "09-10-2025"
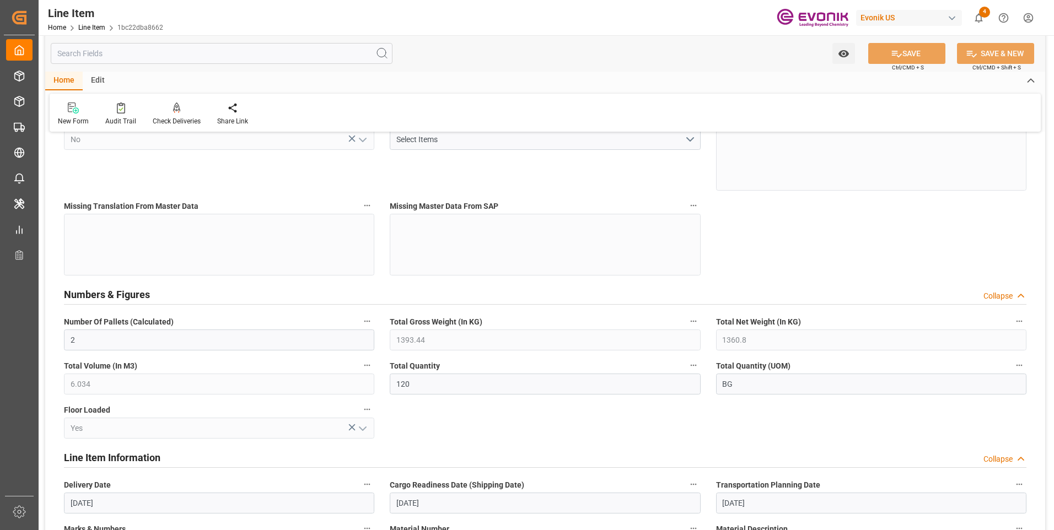
scroll to position [331, 0]
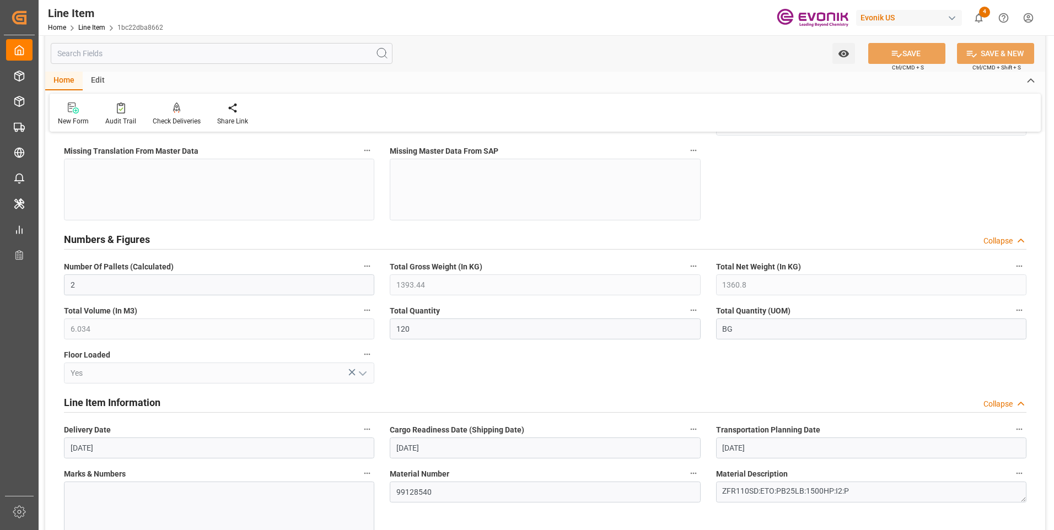
click at [368, 264] on icon "button" at bounding box center [367, 266] width 9 height 9
click at [377, 265] on icon at bounding box center [375, 267] width 12 height 12
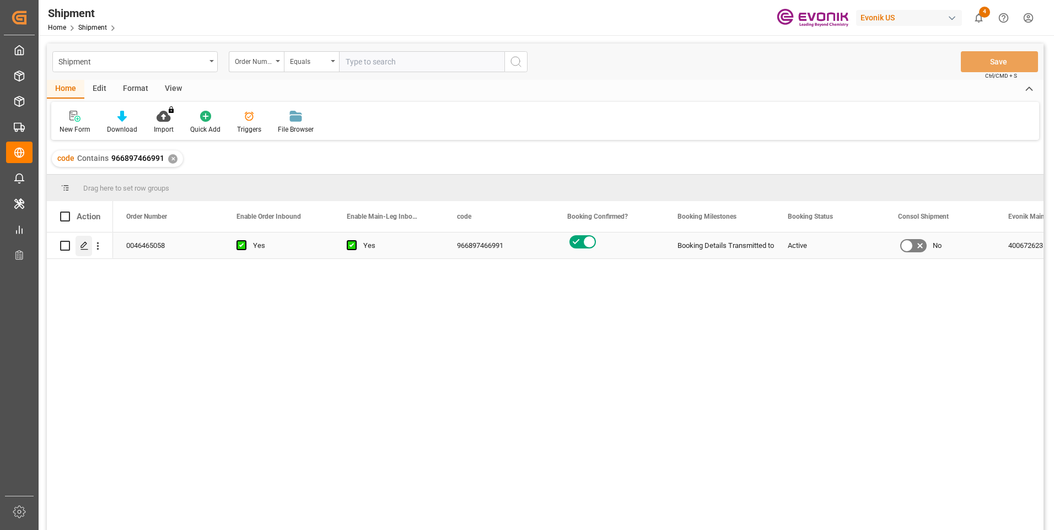
click at [83, 253] on div "Press SPACE to select this row." at bounding box center [84, 246] width 17 height 20
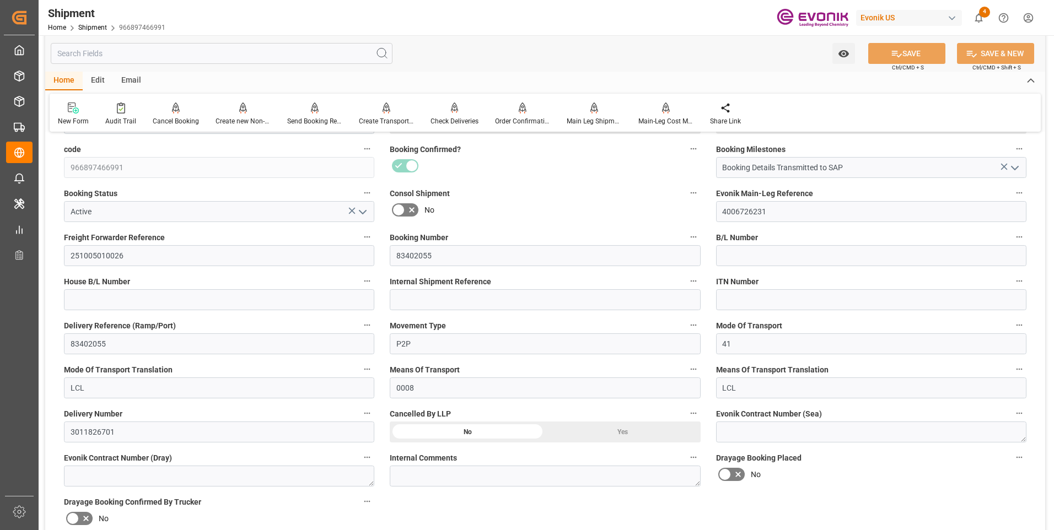
scroll to position [331, 0]
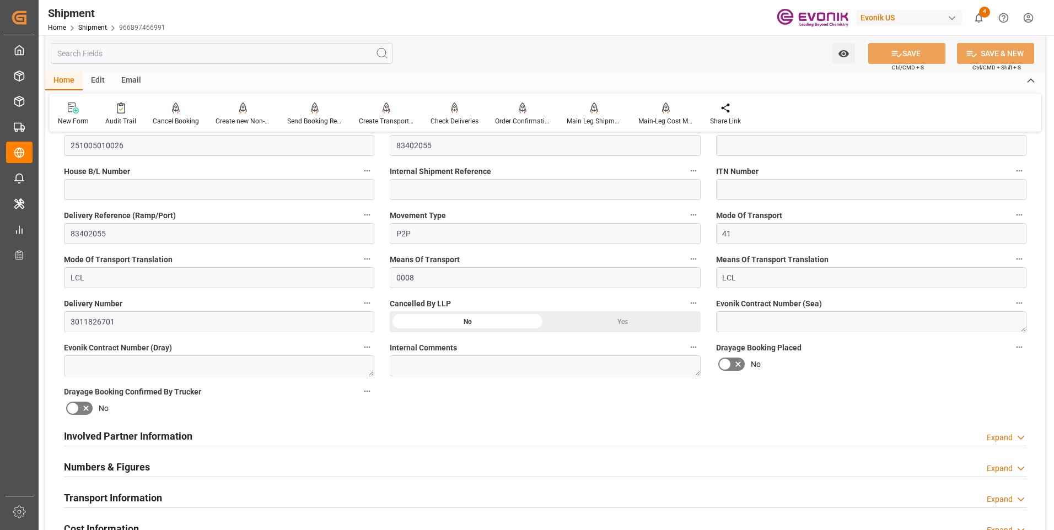
click at [396, 460] on div "Numbers & Figures Expand" at bounding box center [545, 466] width 962 height 21
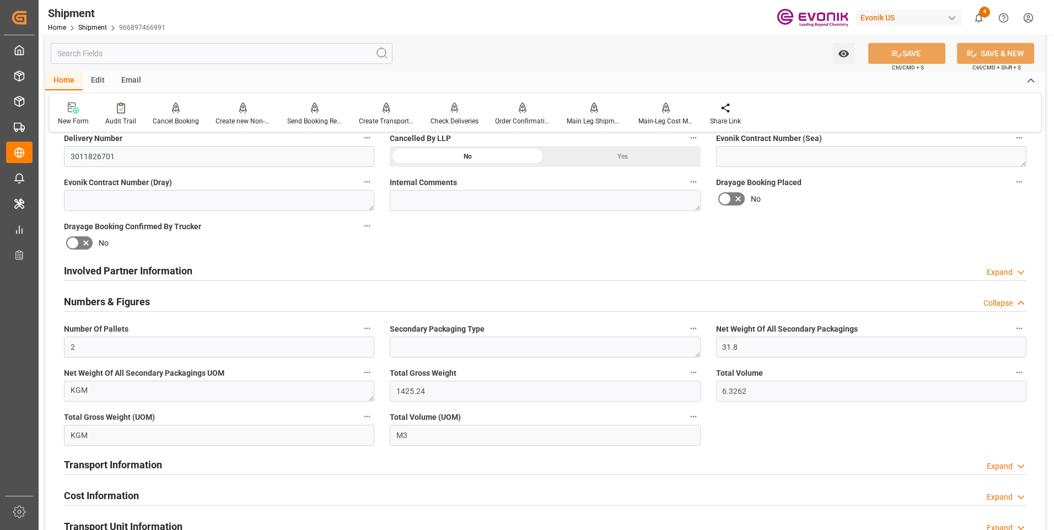
scroll to position [606, 0]
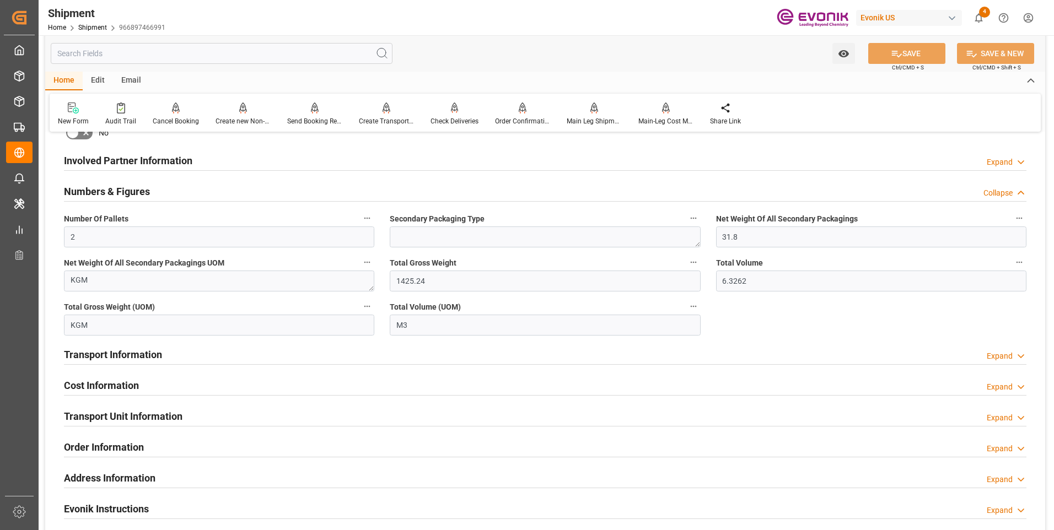
click at [385, 355] on div "Transport Information Expand" at bounding box center [545, 353] width 962 height 21
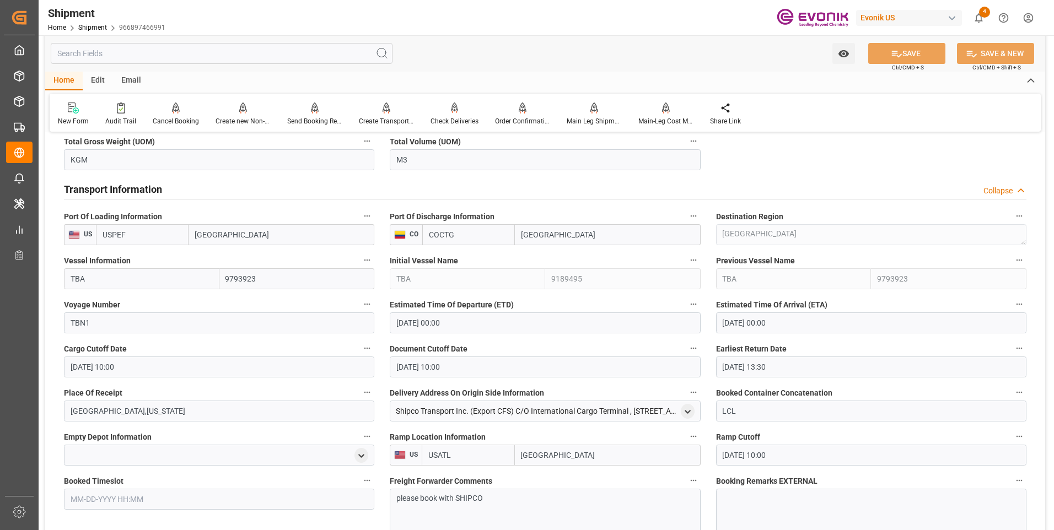
scroll to position [827, 0]
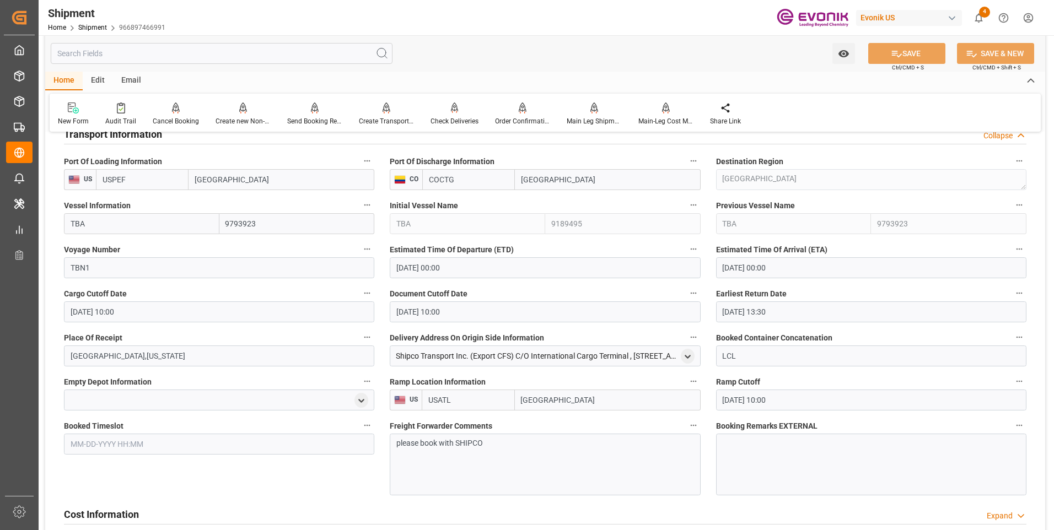
click at [506, 447] on p "please book with SHIPCO" at bounding box center [540, 444] width 289 height 12
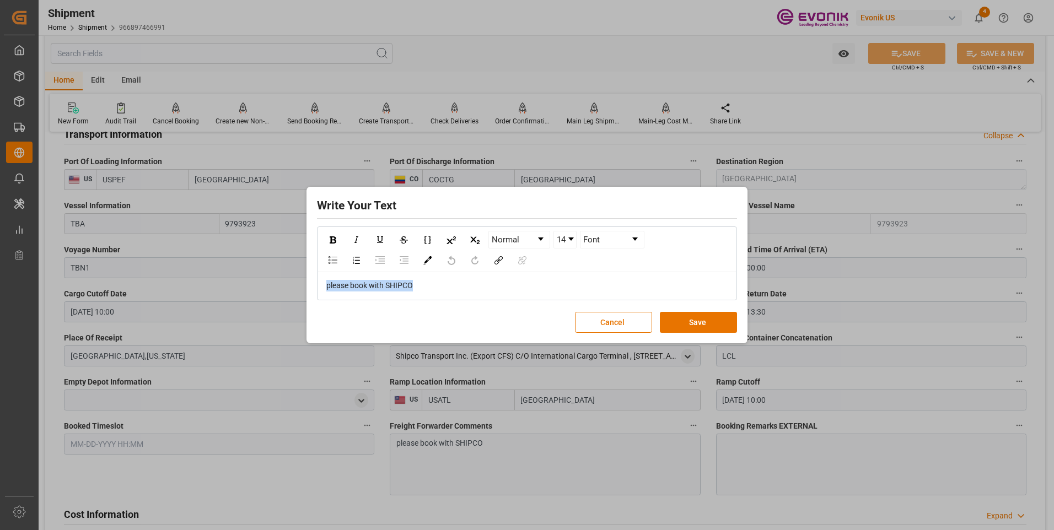
drag, startPoint x: 436, startPoint y: 284, endPoint x: 228, endPoint y: 286, distance: 208.4
click at [228, 286] on div "Write Your Text Normal 14 Font please book with SHIPCO Cancel Save" at bounding box center [527, 265] width 1054 height 530
click at [667, 315] on button "Save" at bounding box center [698, 322] width 77 height 21
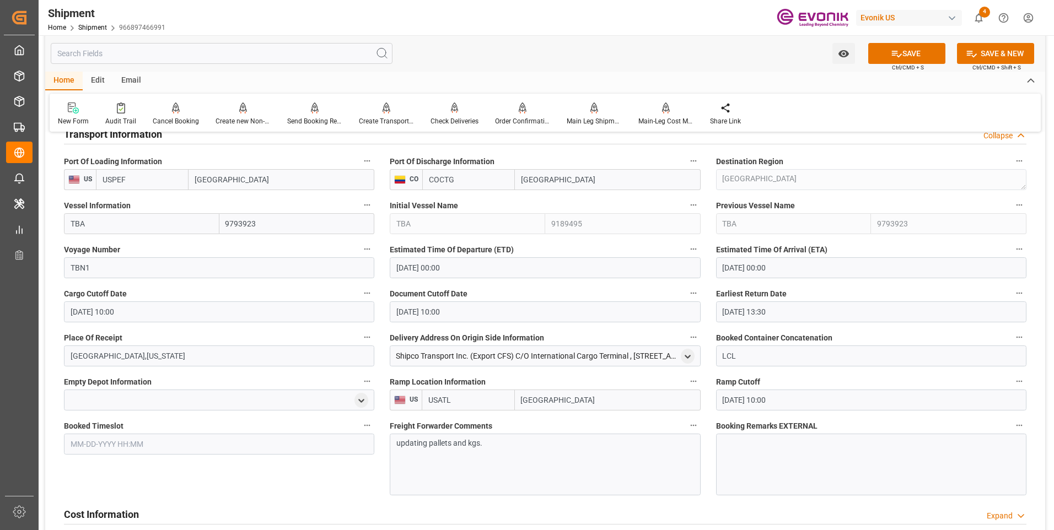
click at [895, 41] on div "Watch Option SAVE Ctrl/CMD + S SAVE & NEW Ctrl/CMD + Shift + S" at bounding box center [545, 53] width 1000 height 36
click at [896, 49] on icon at bounding box center [897, 54] width 12 height 12
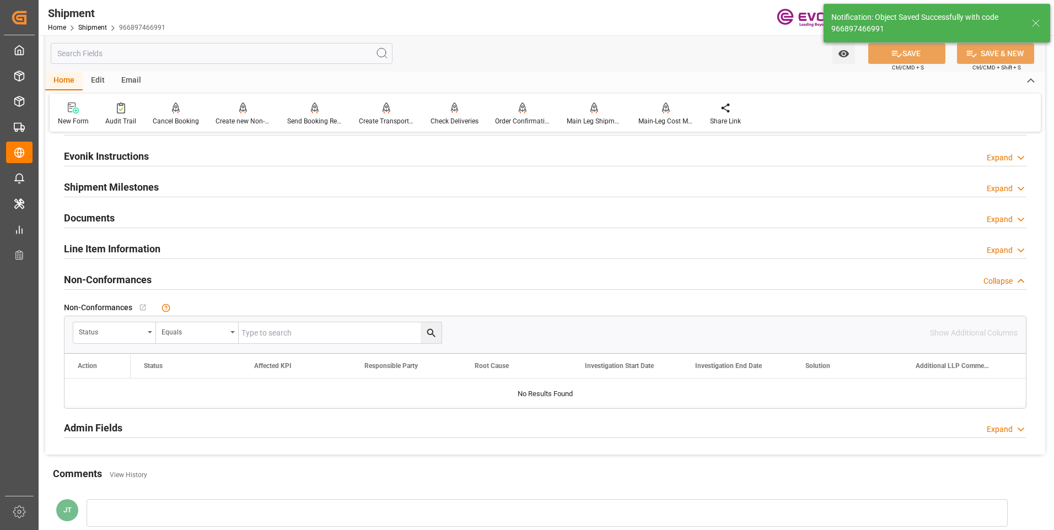
scroll to position [695, 0]
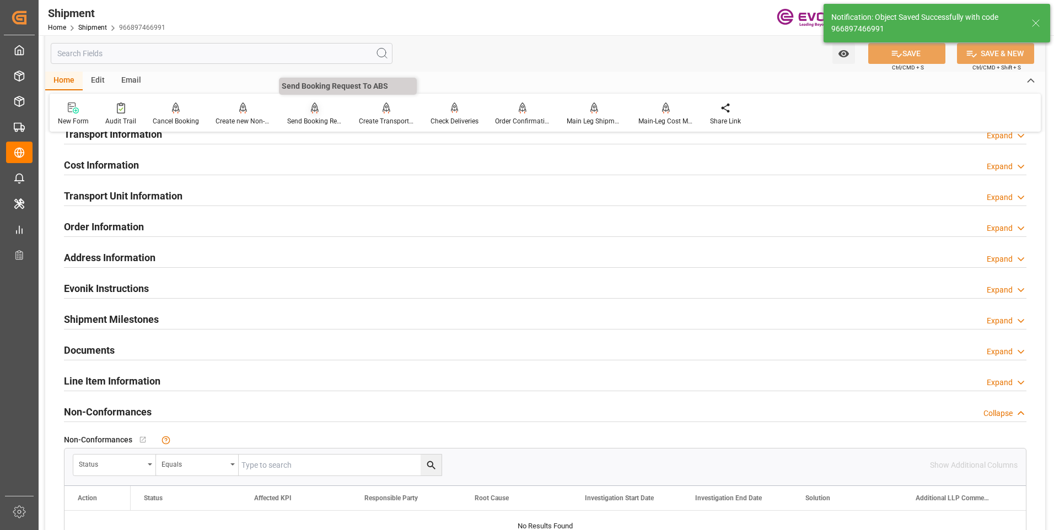
click at [302, 114] on div at bounding box center [314, 108] width 55 height 12
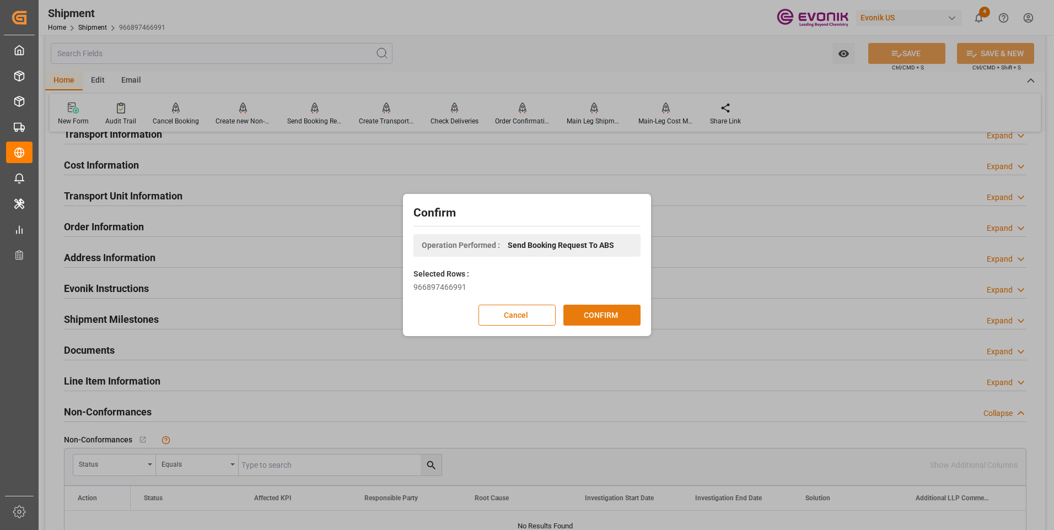
click at [583, 308] on button "CONFIRM" at bounding box center [601, 315] width 77 height 21
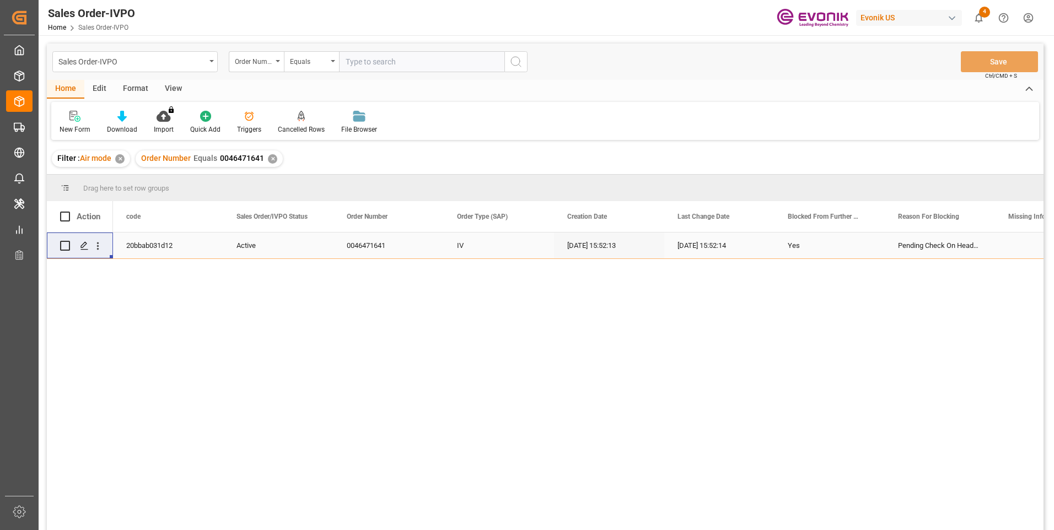
click at [356, 62] on input "text" at bounding box center [421, 61] width 165 height 21
click at [347, 62] on input "46471822" at bounding box center [421, 61] width 165 height 21
type input "0046471822"
click at [518, 56] on icon "search button" at bounding box center [515, 61] width 13 height 13
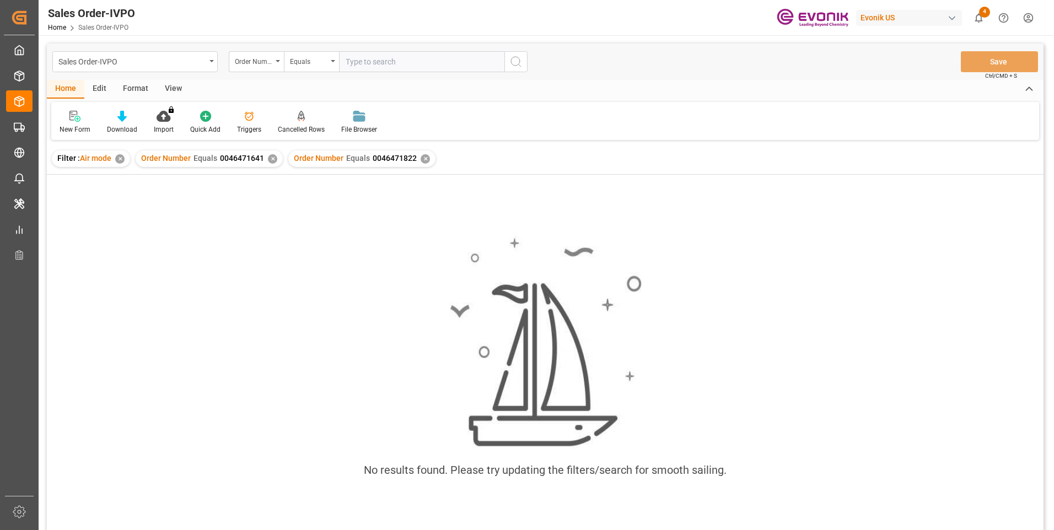
click at [271, 160] on div "✕" at bounding box center [272, 158] width 9 height 9
click at [272, 158] on div "✕" at bounding box center [272, 158] width 9 height 9
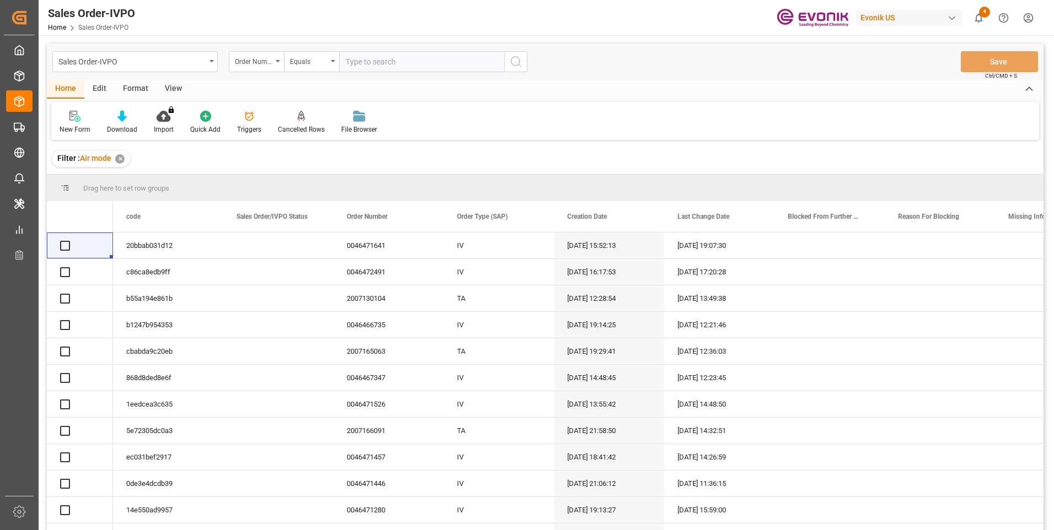
click at [372, 63] on input "text" at bounding box center [421, 61] width 165 height 21
paste input "46471822"
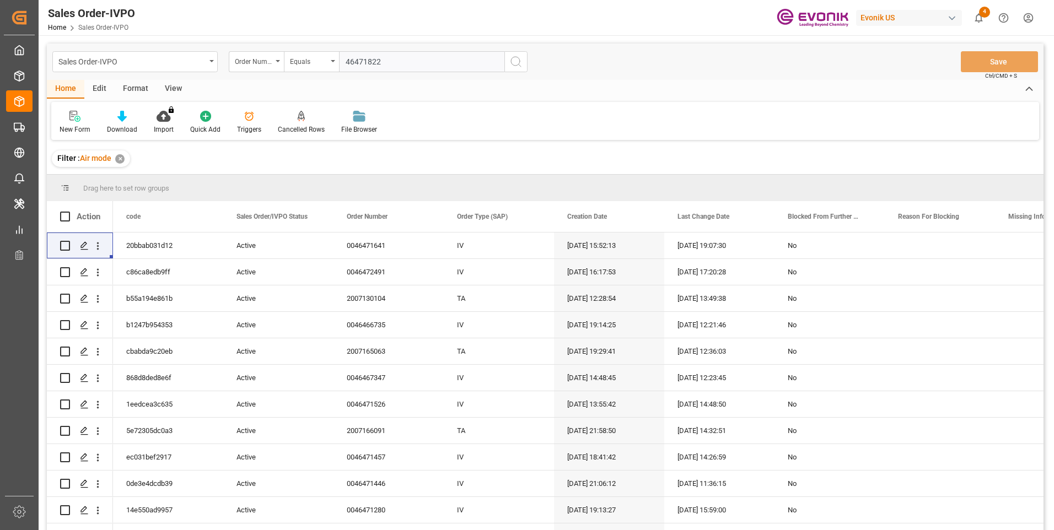
click at [342, 59] on input "46471822" at bounding box center [421, 61] width 165 height 21
type input "0046471822"
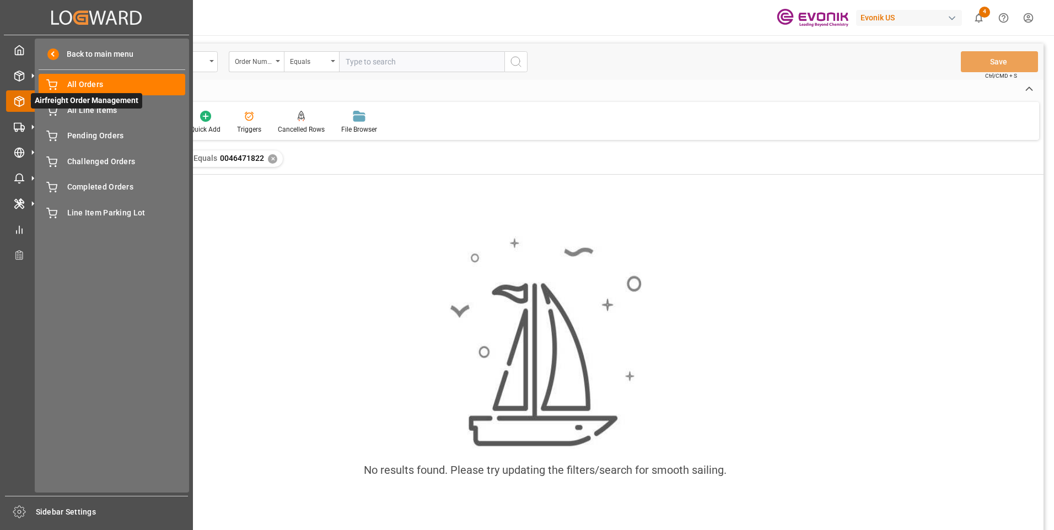
click at [23, 103] on icon at bounding box center [32, 101] width 23 height 23
click at [94, 134] on span "Pending Orders" at bounding box center [126, 136] width 119 height 12
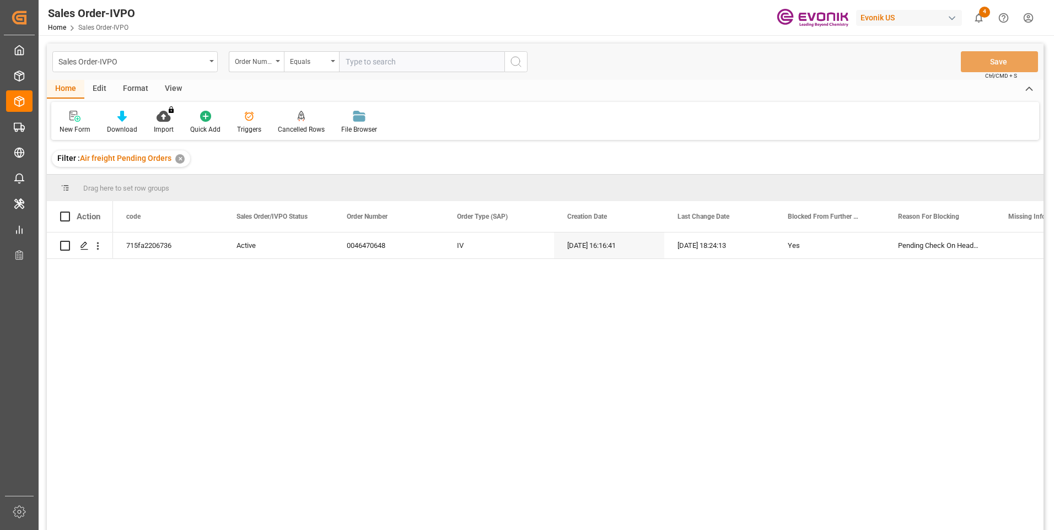
click at [305, 398] on div "715fa2206736 Active 0046470648 IV [DATE] 16:16:41 [DATE] 18:24:13 Yes Pending C…" at bounding box center [578, 385] width 930 height 305
click at [369, 58] on input "text" at bounding box center [421, 61] width 165 height 21
paste input "46471822"
click at [345, 58] on input "46471822" at bounding box center [421, 61] width 165 height 21
type input "0046471822"
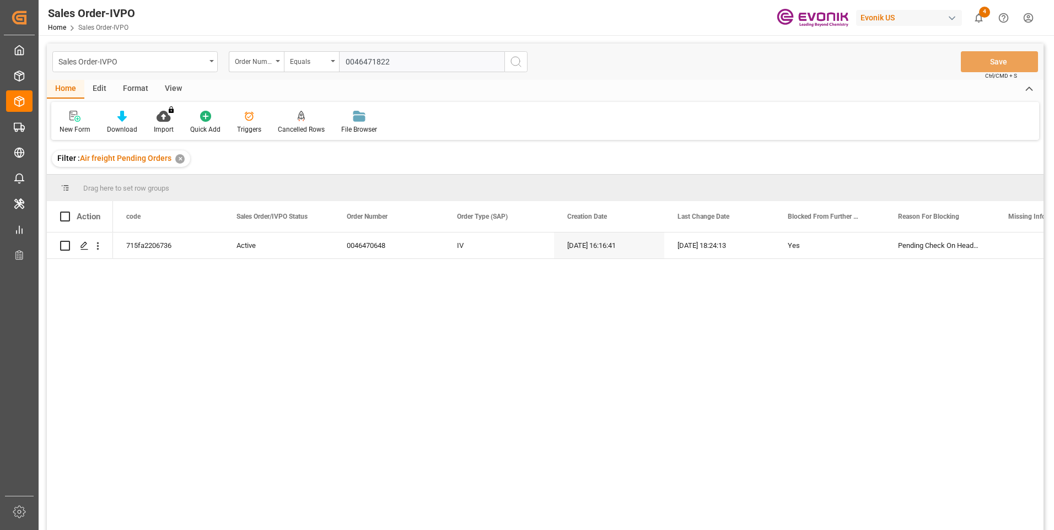
click at [515, 66] on circle "search button" at bounding box center [515, 61] width 9 height 9
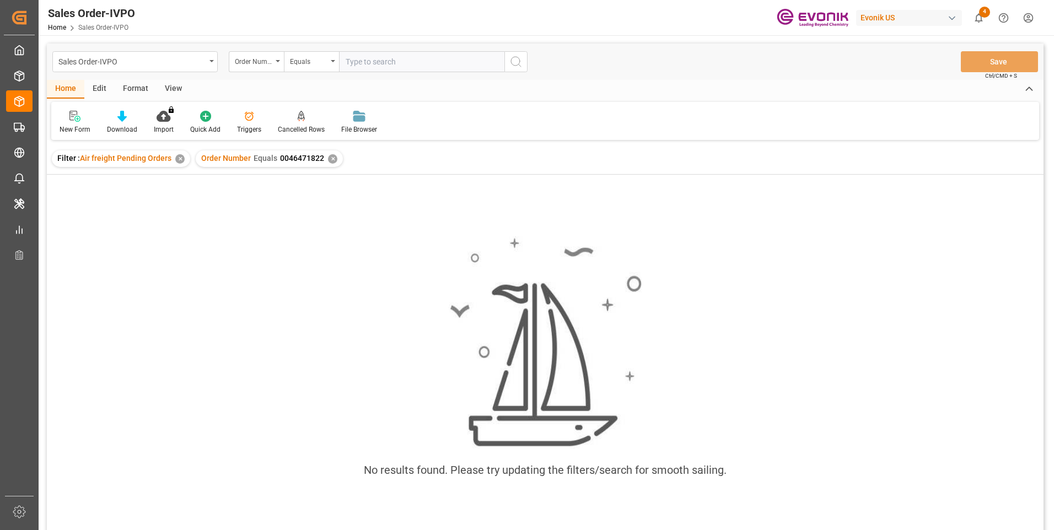
click at [179, 155] on div "✕" at bounding box center [179, 158] width 9 height 9
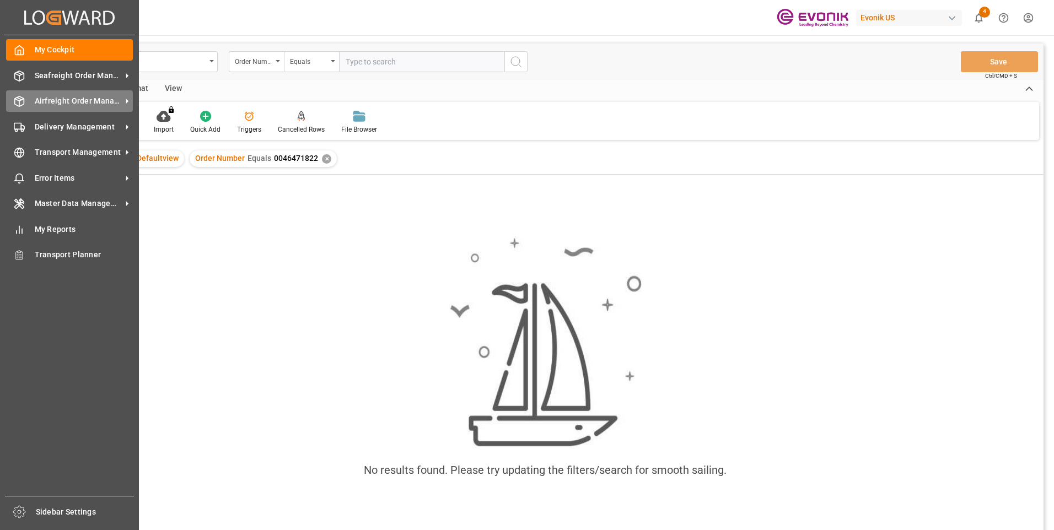
click at [35, 105] on span "Airfreight Order Management" at bounding box center [78, 101] width 87 height 12
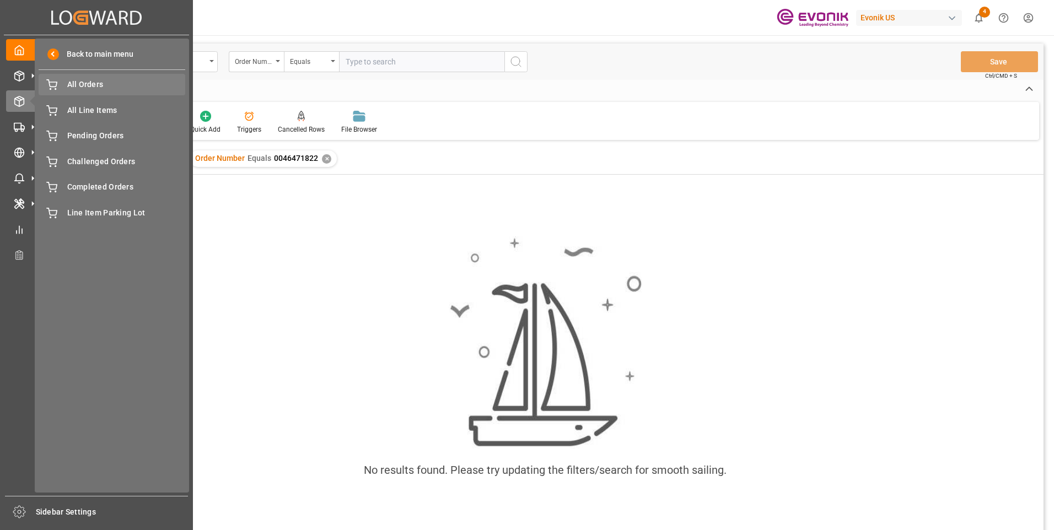
click at [91, 90] on span "All Orders" at bounding box center [126, 85] width 119 height 12
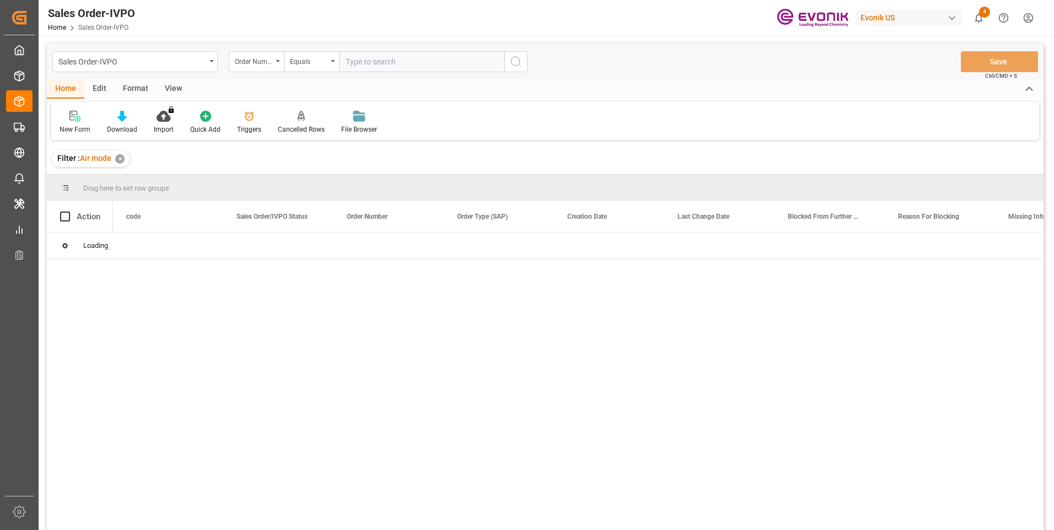
click at [380, 65] on input "text" at bounding box center [421, 61] width 165 height 21
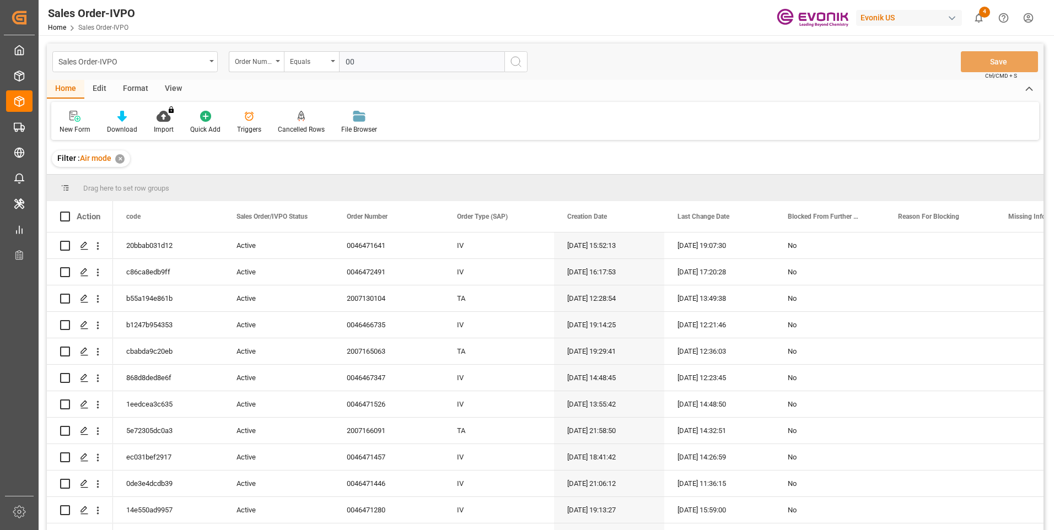
paste input "46471822"
type input "0046471822"
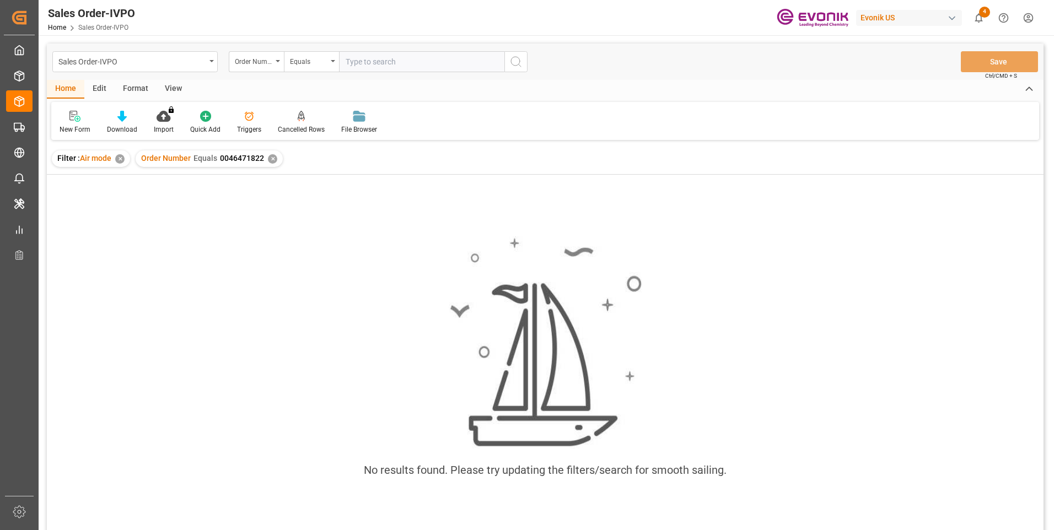
click at [1007, 290] on div "No results found. Please try updating the filters/search for smooth sailing." at bounding box center [545, 363] width 997 height 271
click at [381, 63] on input "text" at bounding box center [421, 61] width 165 height 21
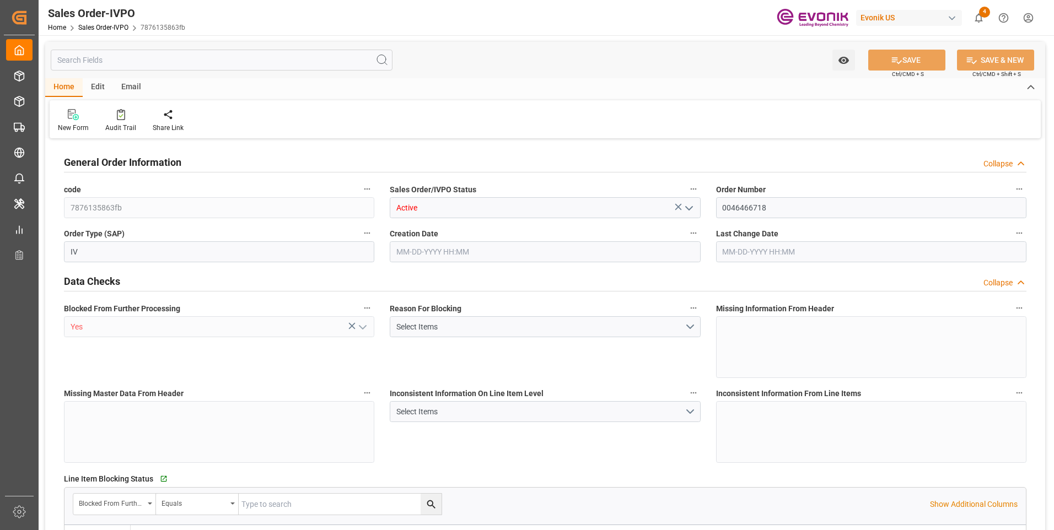
type input "BEANR"
type input "0"
type input "1"
type input "7051.04"
type input "[DATE] 18:22"
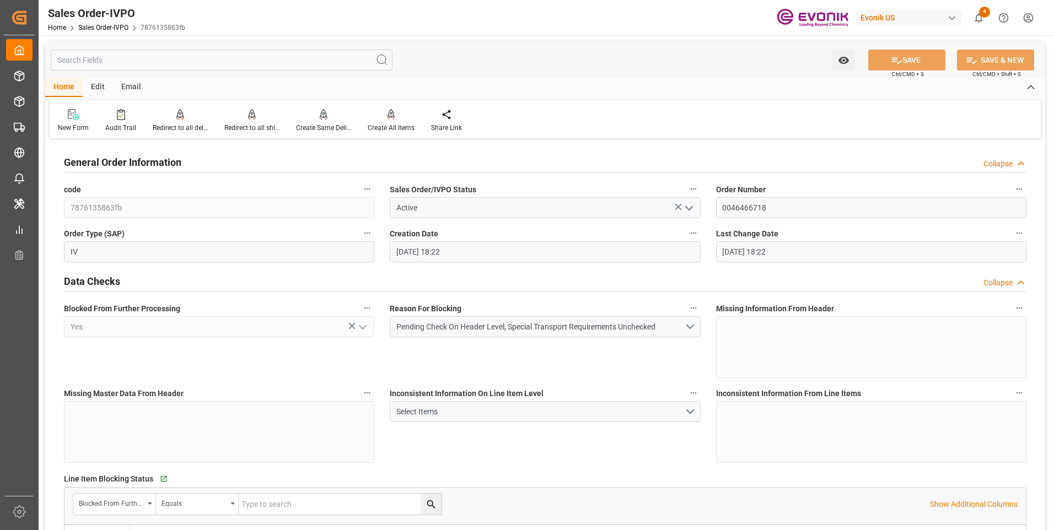
type input "[DATE] 18:22"
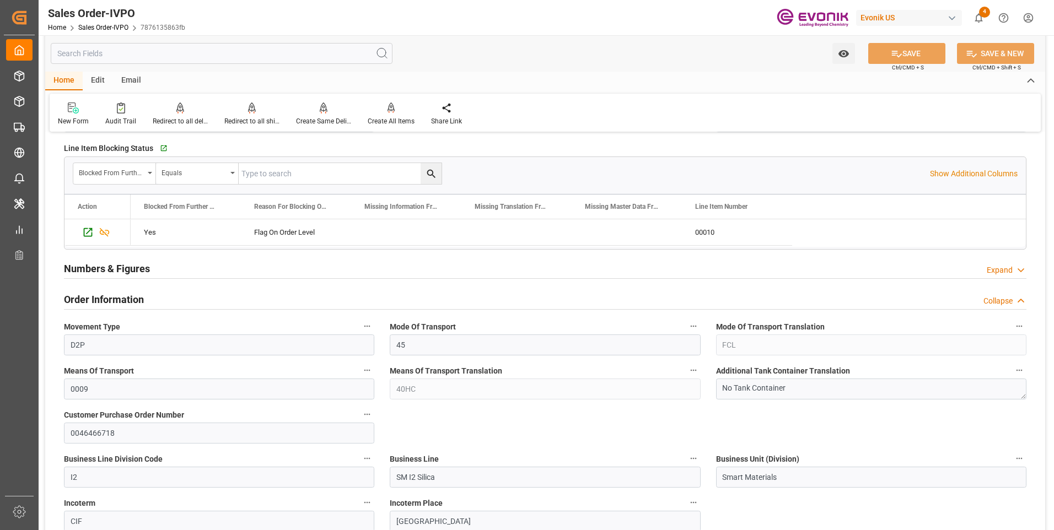
scroll to position [386, 0]
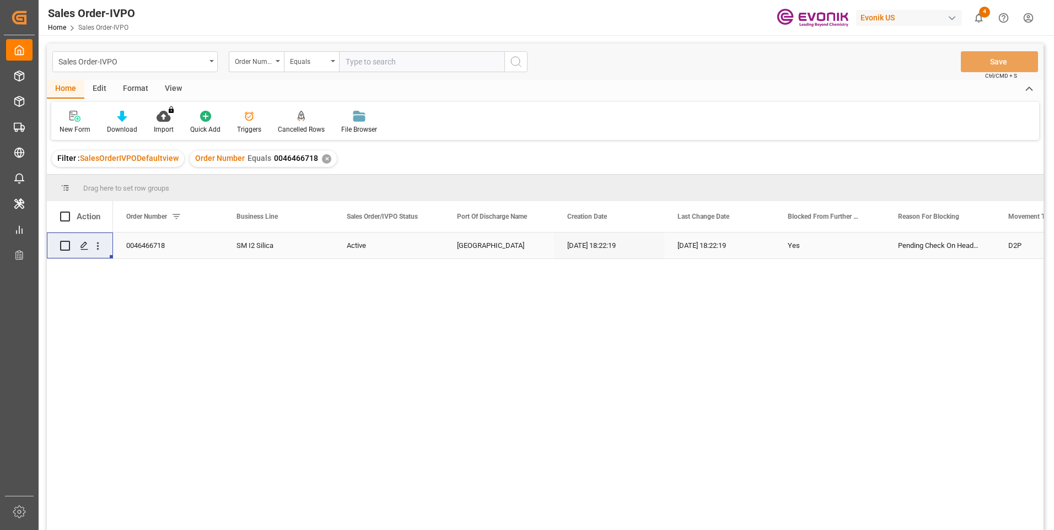
click at [384, 62] on input "text" at bounding box center [421, 61] width 165 height 21
paste input "0046472037"
type input "0046472037"
click at [515, 61] on icon "search button" at bounding box center [515, 61] width 13 height 13
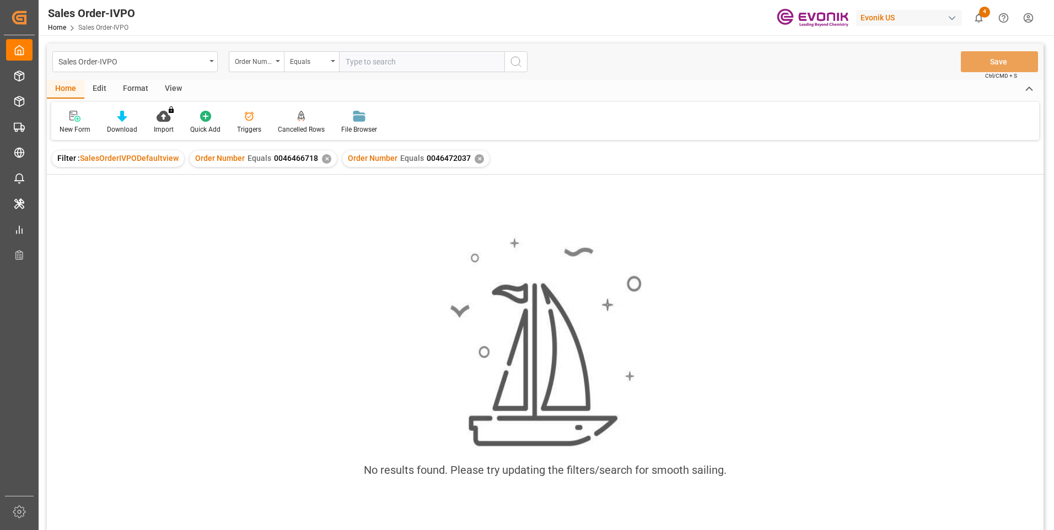
click at [323, 159] on div "✕" at bounding box center [326, 158] width 9 height 9
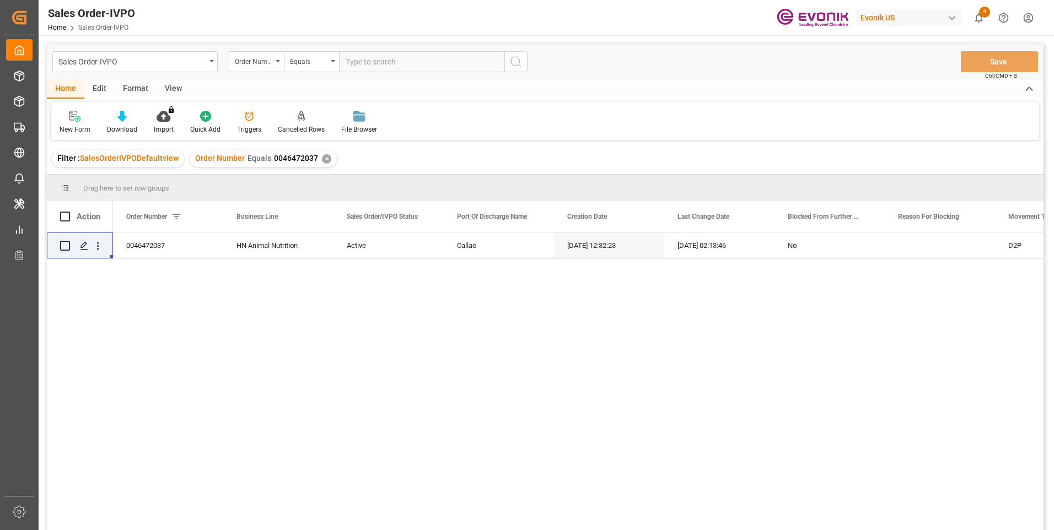
click at [367, 62] on input "text" at bounding box center [421, 61] width 165 height 21
paste input "0046472037"
type input "0046472037"
click at [523, 57] on button "search button" at bounding box center [515, 61] width 23 height 21
click at [99, 244] on icon "open menu" at bounding box center [98, 247] width 2 height 8
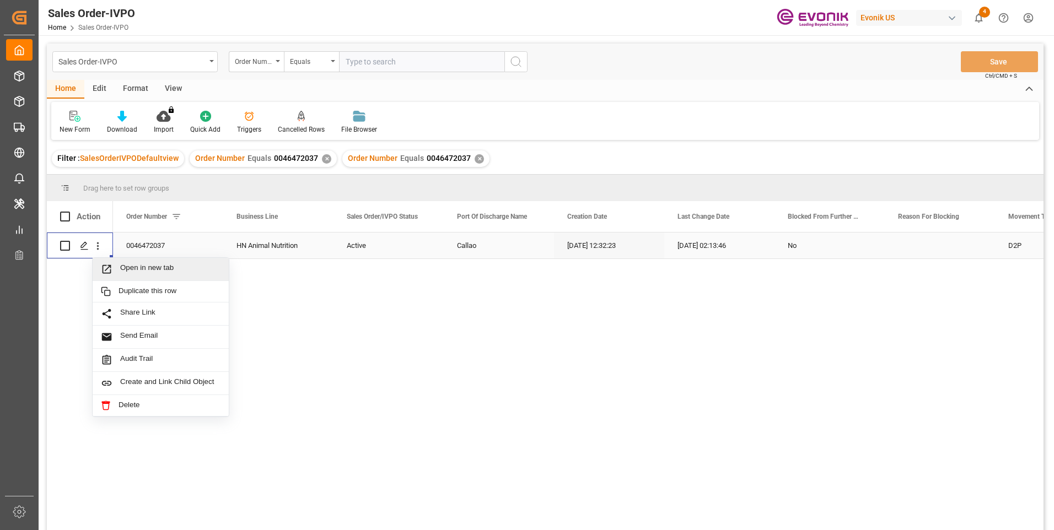
click at [133, 273] on span "Open in new tab" at bounding box center [170, 269] width 100 height 12
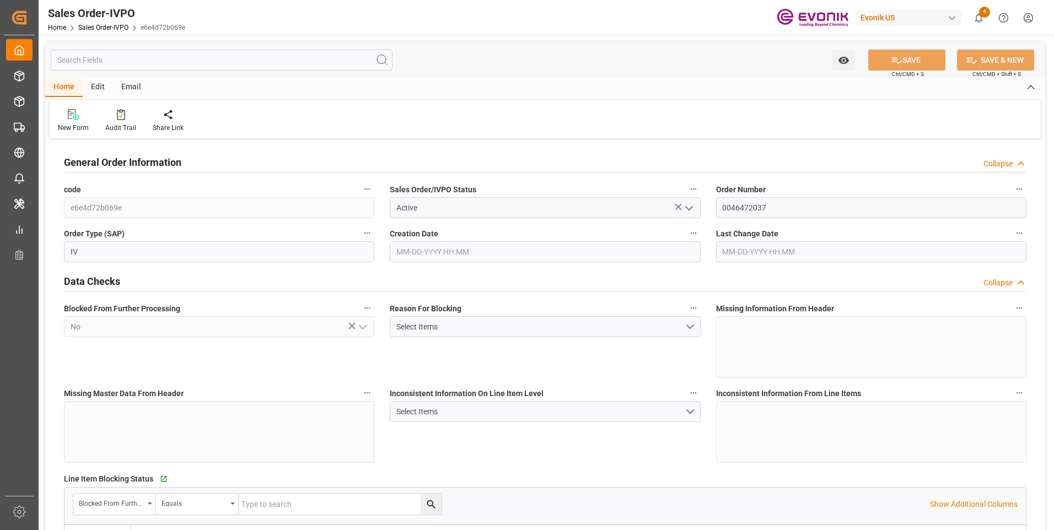
type input "PECLL"
type input "0"
type input "15"
type input "19"
type input "28"
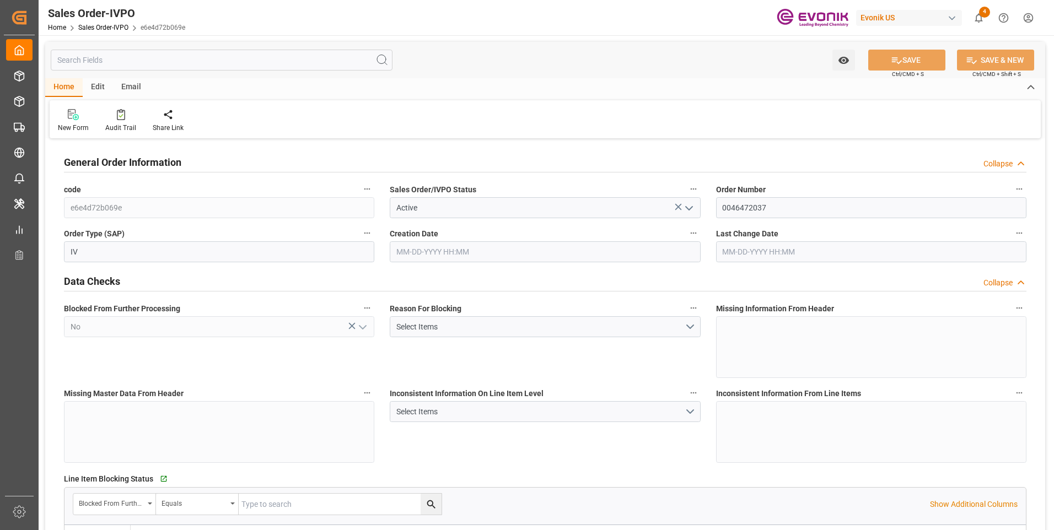
type input "306900"
type input "819"
type input "255000"
type input "450"
type input "09-08-2025 12:32"
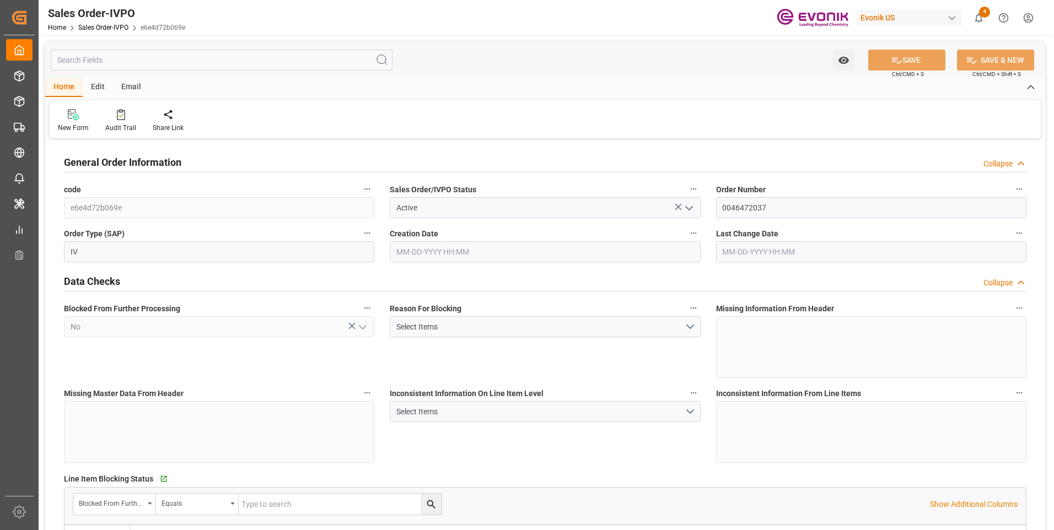
type input "09-10-2025 02:13"
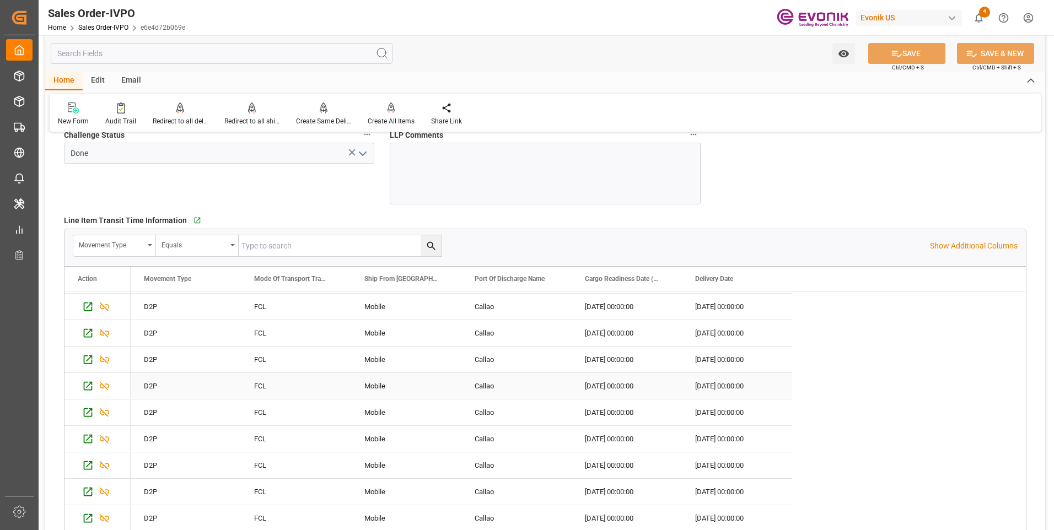
scroll to position [2480, 0]
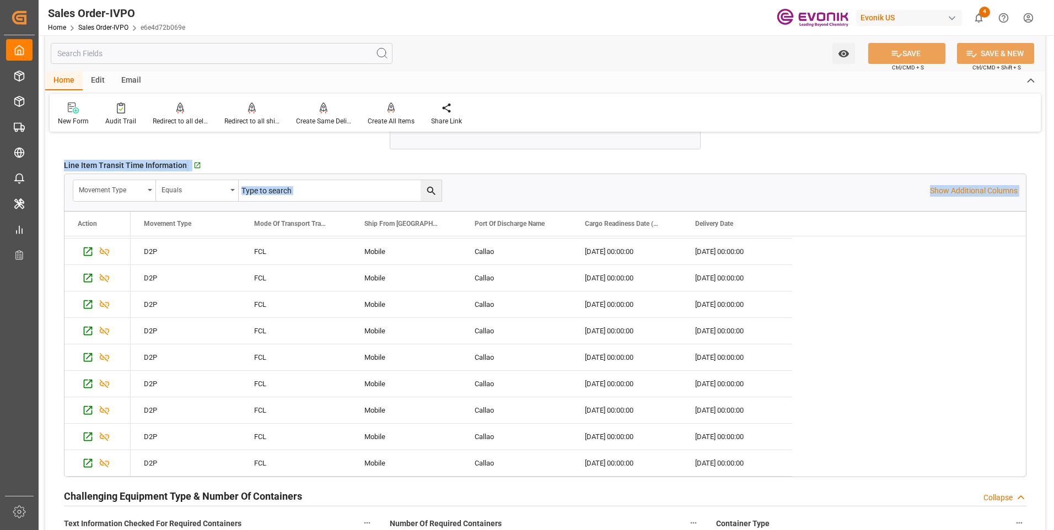
drag, startPoint x: 60, startPoint y: 142, endPoint x: 736, endPoint y: 480, distance: 756.3
click at [545, 158] on div "Line Item Transit Time Information   Go to Line Item Grid" at bounding box center [545, 165] width 962 height 17
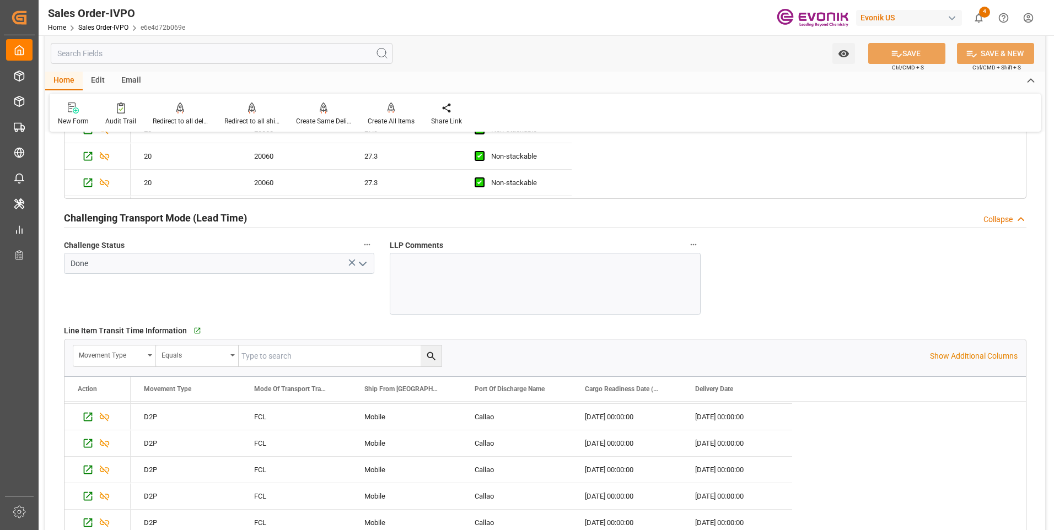
scroll to position [2205, 0]
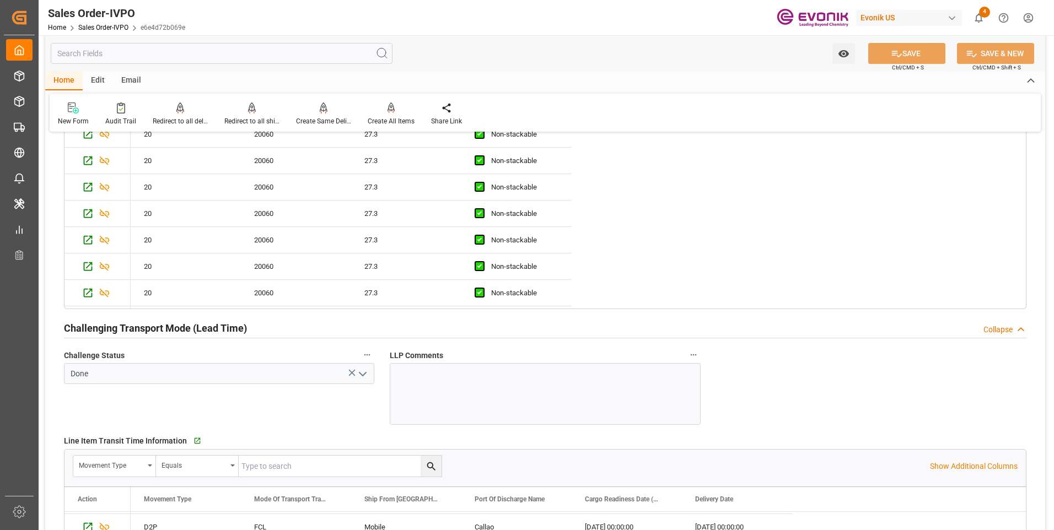
click at [271, 55] on input "text" at bounding box center [222, 53] width 342 height 21
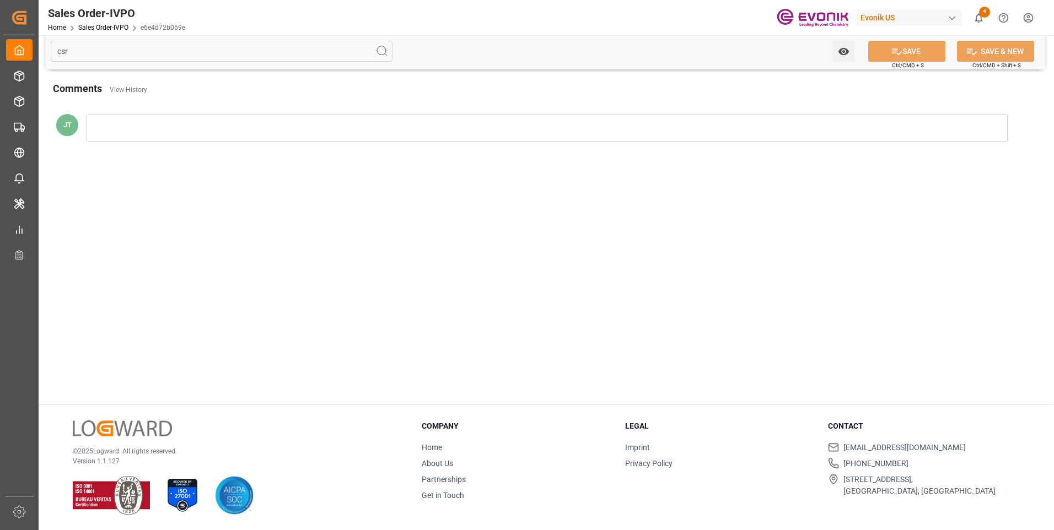
scroll to position [0, 0]
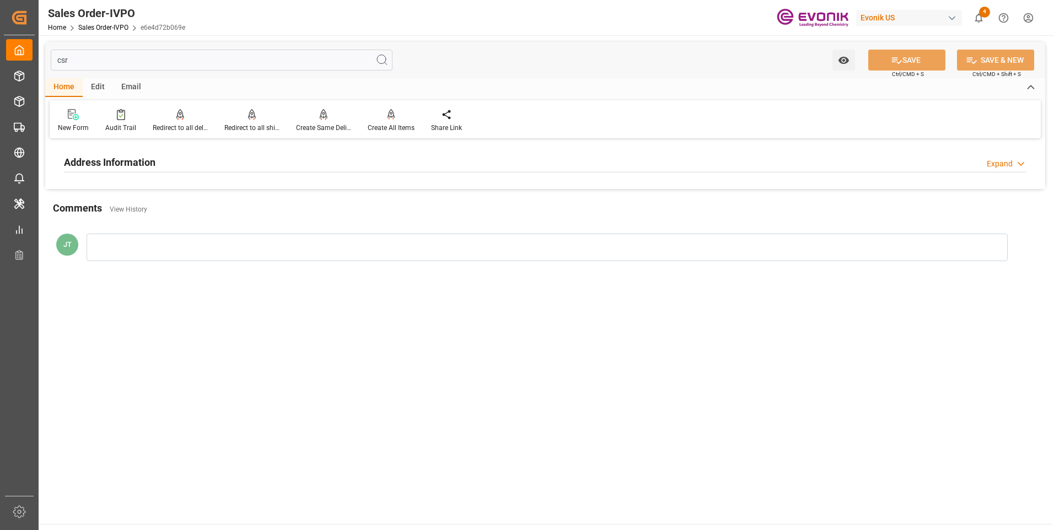
type input "csr"
click at [206, 165] on div "Address Information Expand" at bounding box center [545, 161] width 962 height 21
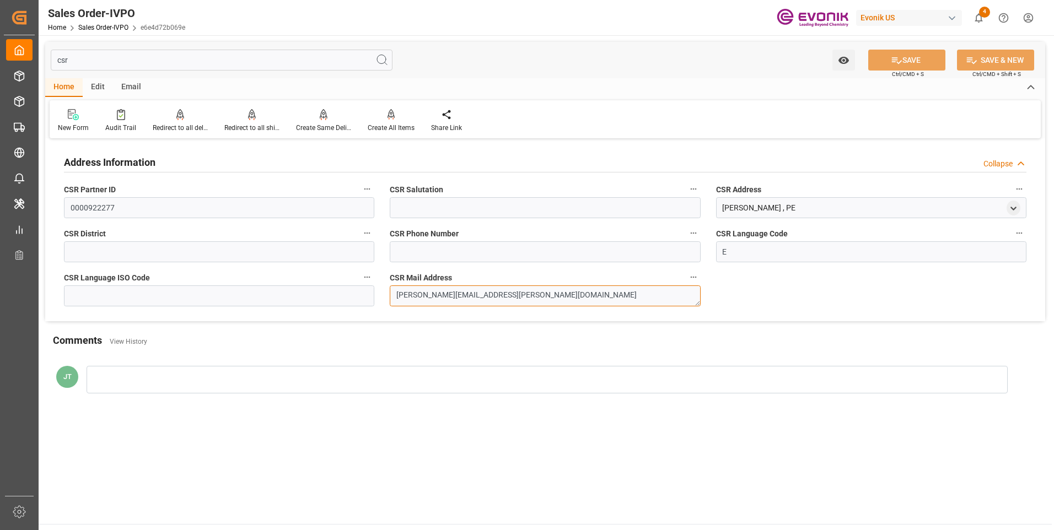
drag, startPoint x: 490, startPoint y: 294, endPoint x: 357, endPoint y: 301, distance: 133.0
click at [357, 301] on div "Address Information Collapse CSR Partner ID 0000922277 CSR Salutation CSR Addre…" at bounding box center [545, 232] width 1000 height 180
click at [779, 204] on div "Aarón Arias , PE" at bounding box center [871, 207] width 310 height 21
drag, startPoint x: 779, startPoint y: 204, endPoint x: 709, endPoint y: 204, distance: 70.0
click at [709, 204] on div "CSR Address Aarón Arias , PE" at bounding box center [871, 200] width 326 height 44
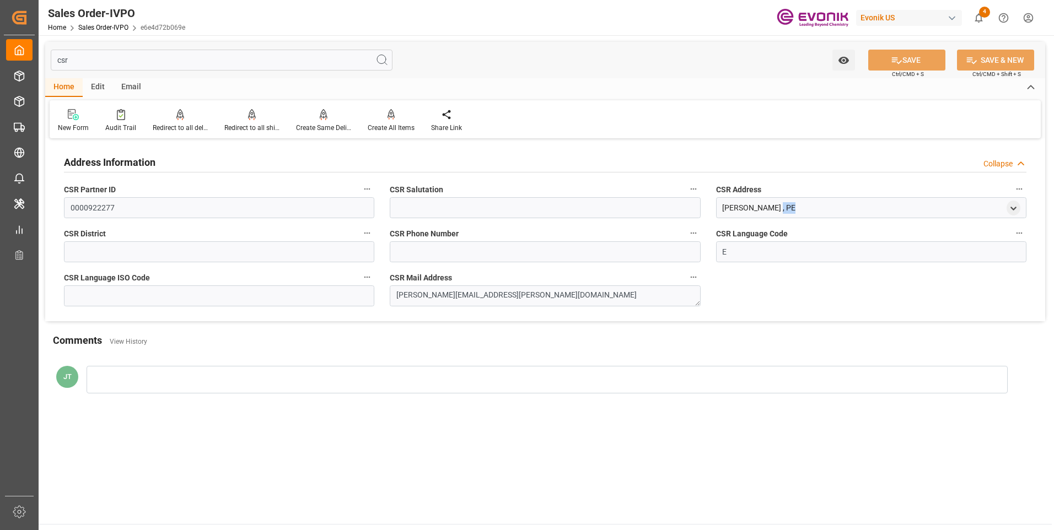
copy div "Aarón Arias , PE"
click at [36, 0] on div "Created by potrace 1.15, written by Peter Selinger 2001-2017 Created by potrace…" at bounding box center [19, 262] width 39 height 524
